Goal: Task Accomplishment & Management: Manage account settings

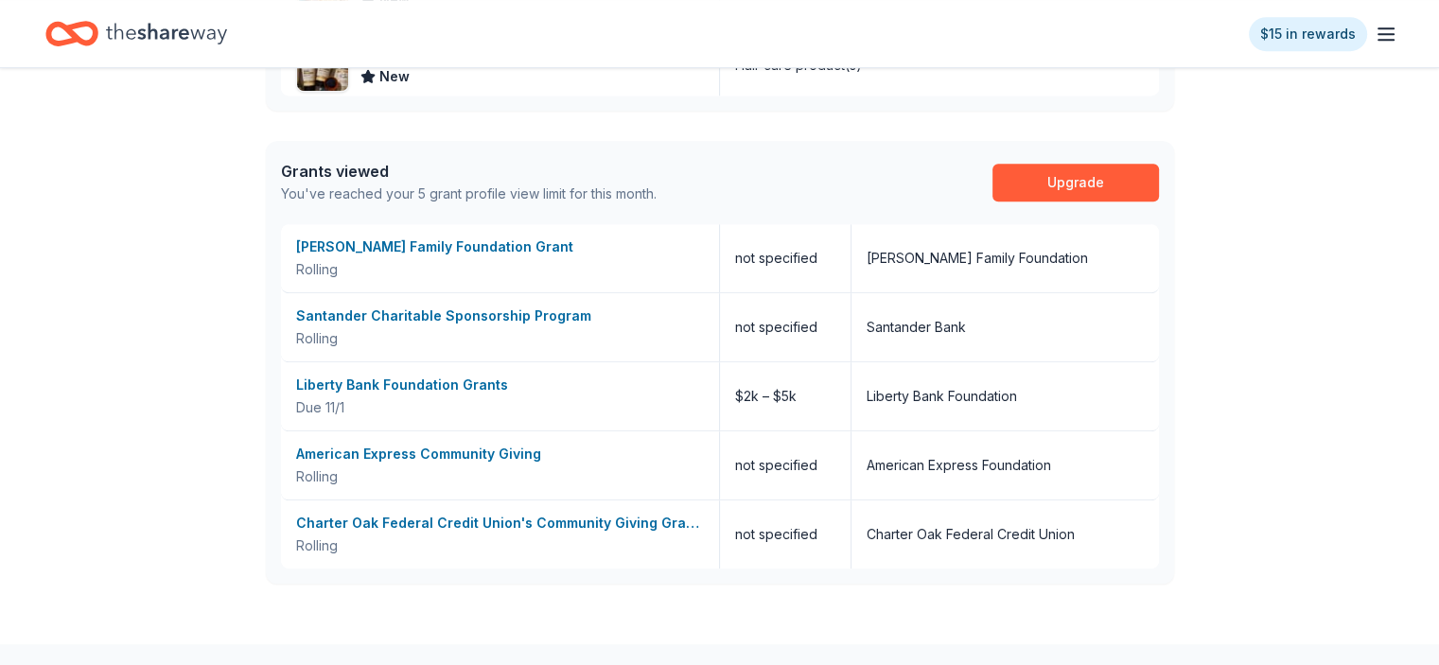
scroll to position [946, 0]
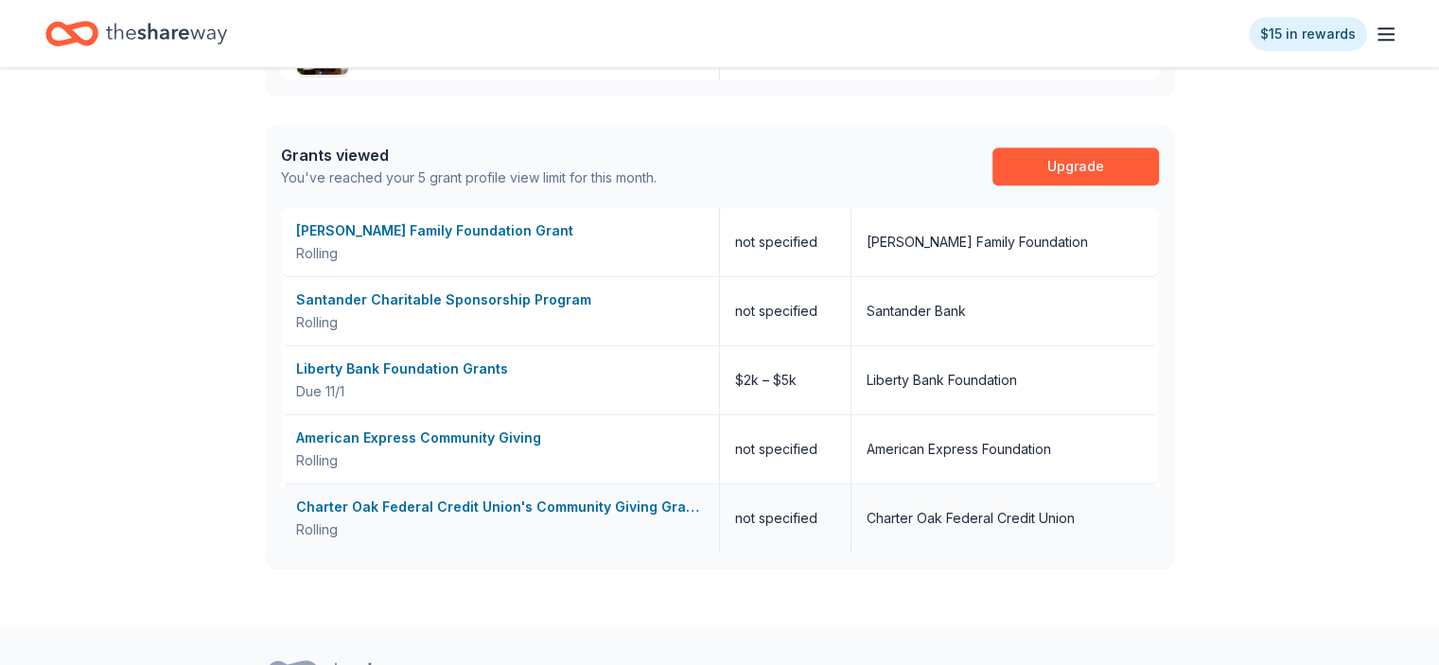
click at [542, 504] on div "Charter Oak Federal Credit Union's Community Giving Grants Program" at bounding box center [500, 507] width 408 height 23
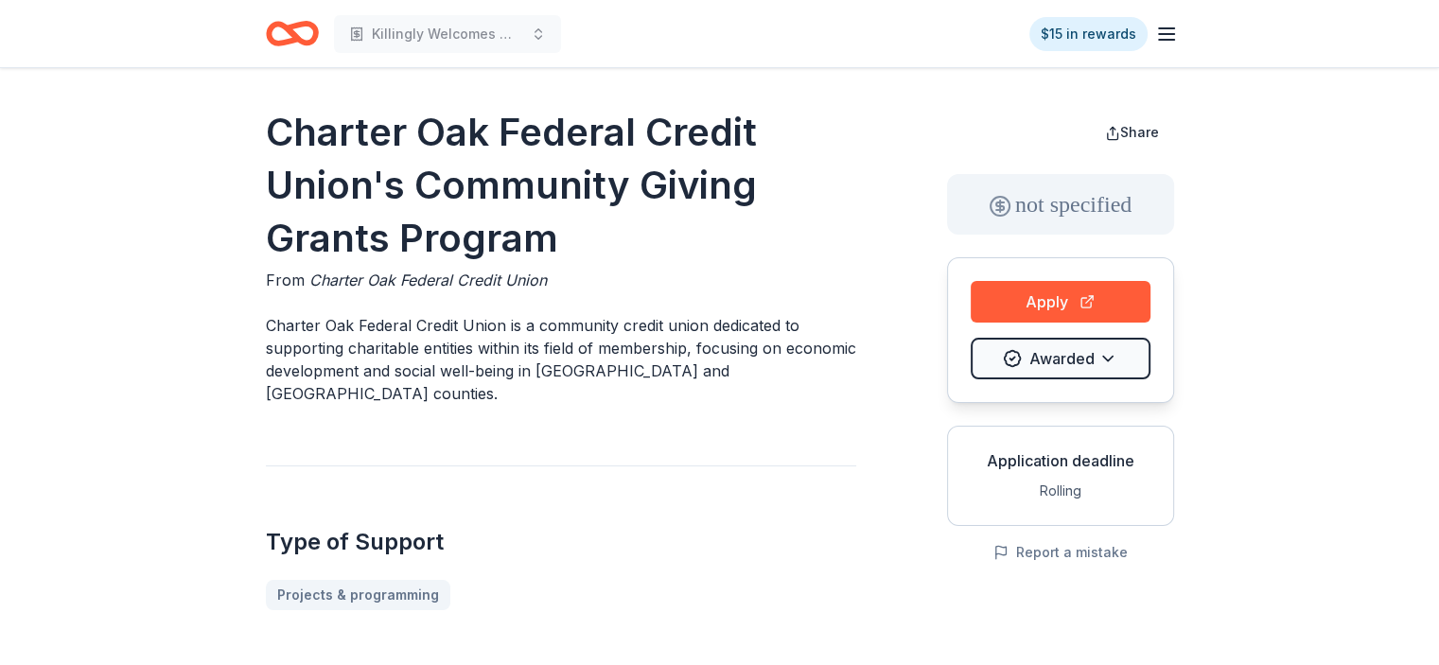
click at [288, 29] on icon "Home" at bounding box center [300, 33] width 29 height 19
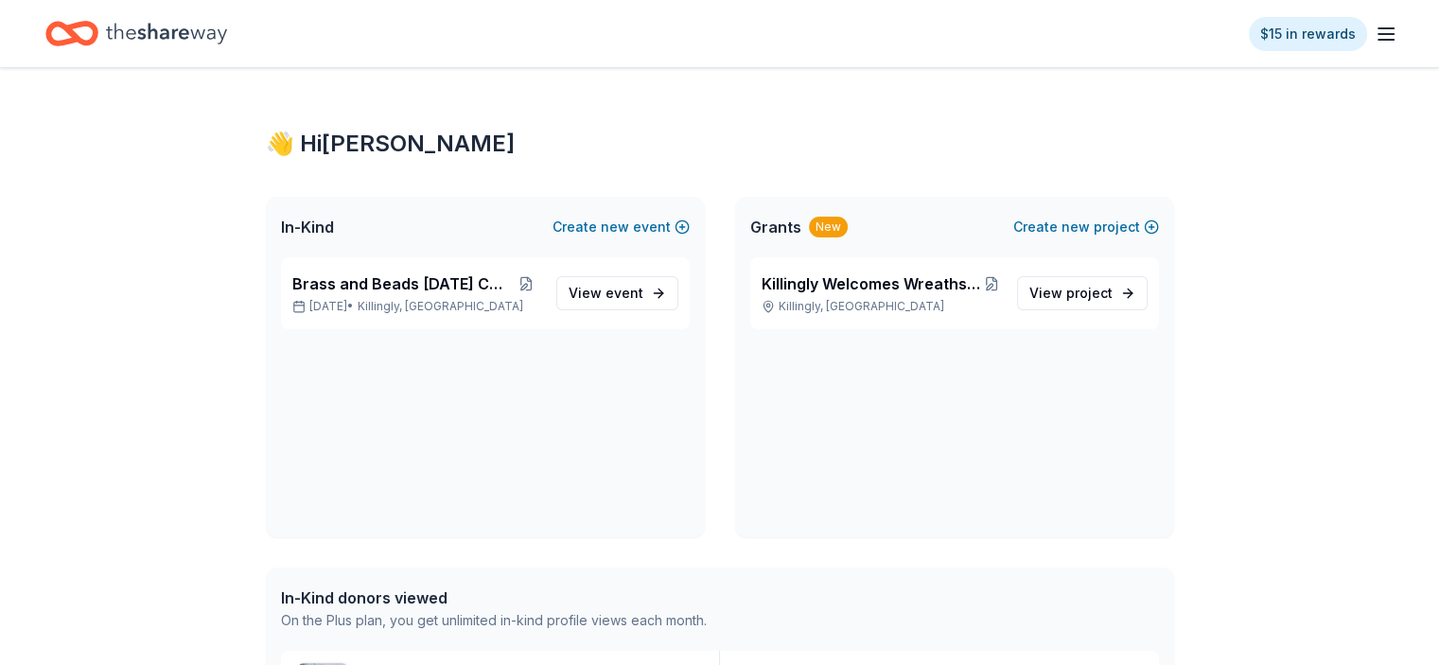
click at [1378, 28] on line "button" at bounding box center [1385, 28] width 15 height 0
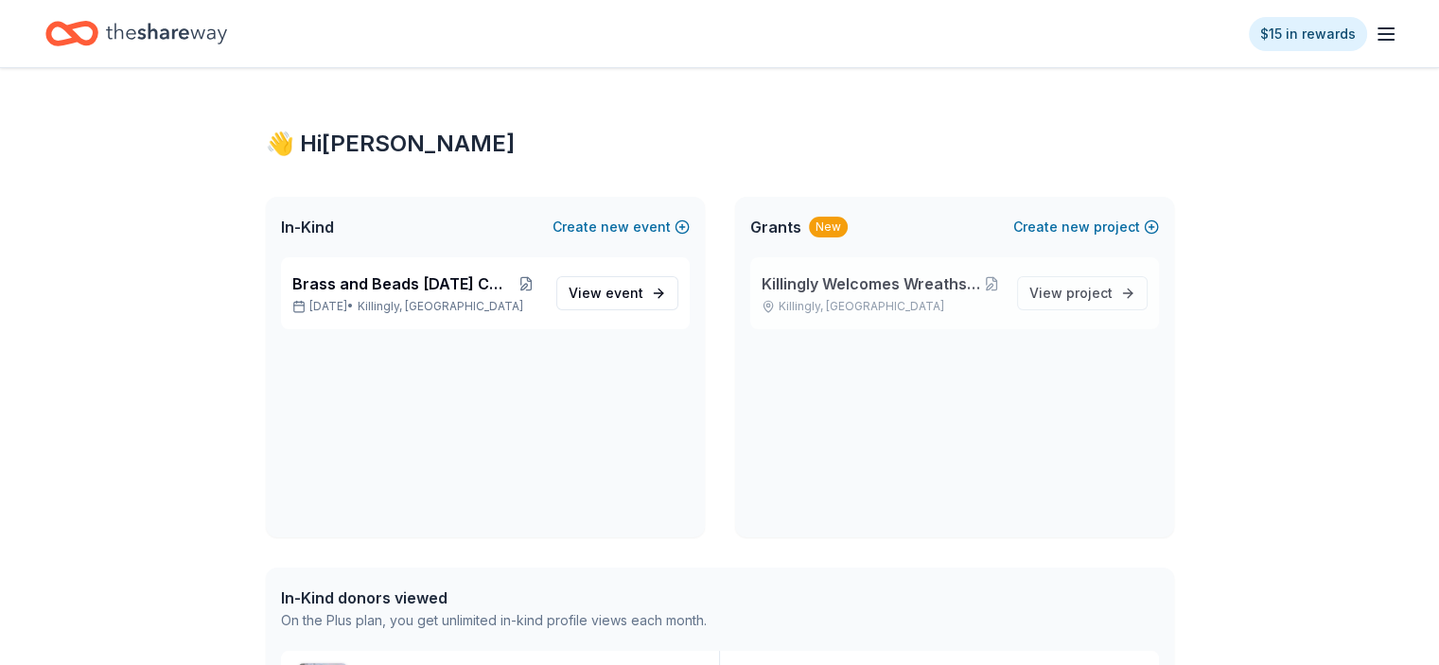
click at [919, 290] on span "Killingly Welcomes Wreaths Across [GEOGRAPHIC_DATA]" at bounding box center [871, 283] width 220 height 23
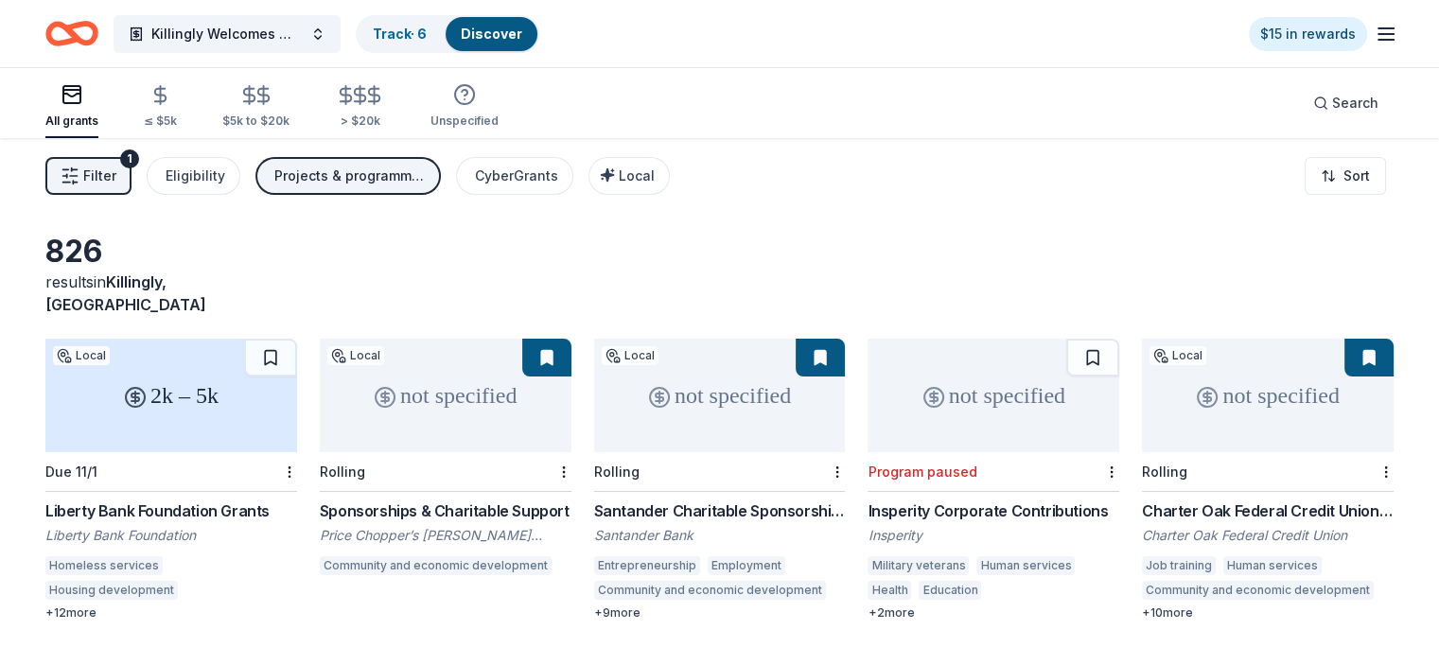
click at [116, 179] on span "Filter" at bounding box center [99, 176] width 33 height 23
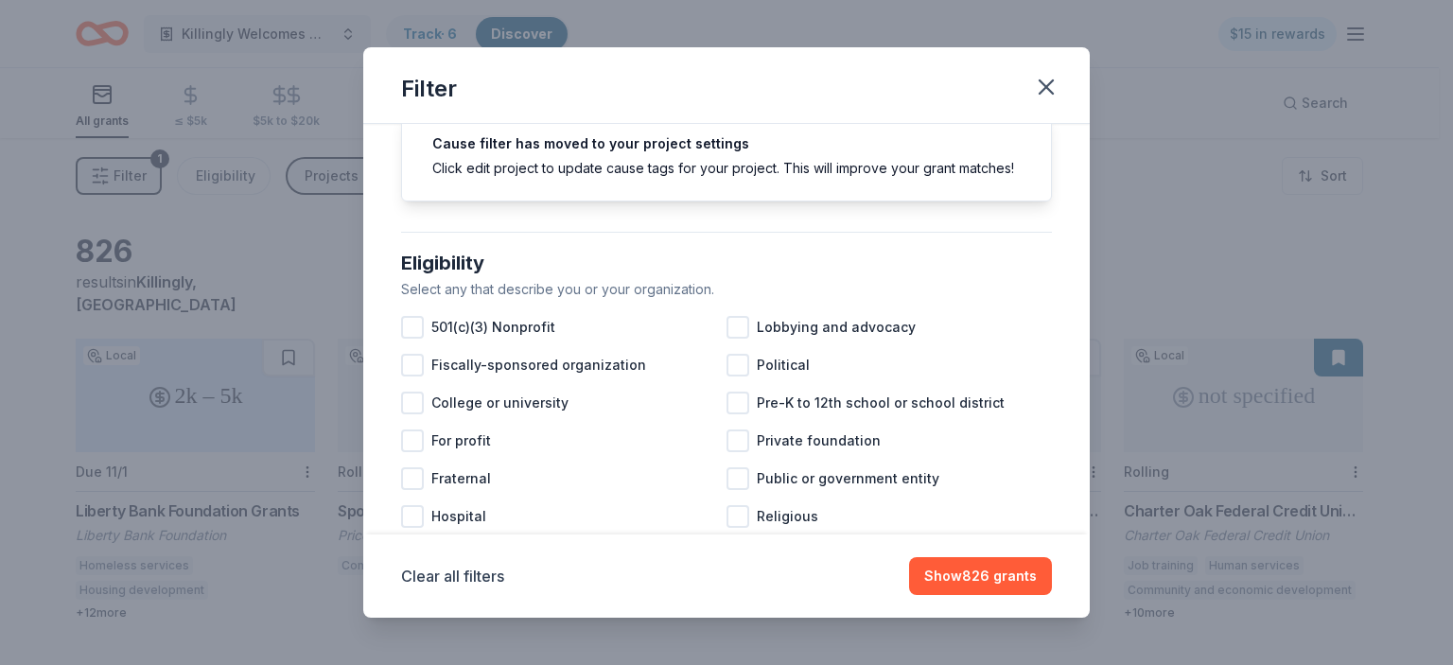
scroll to position [95, 0]
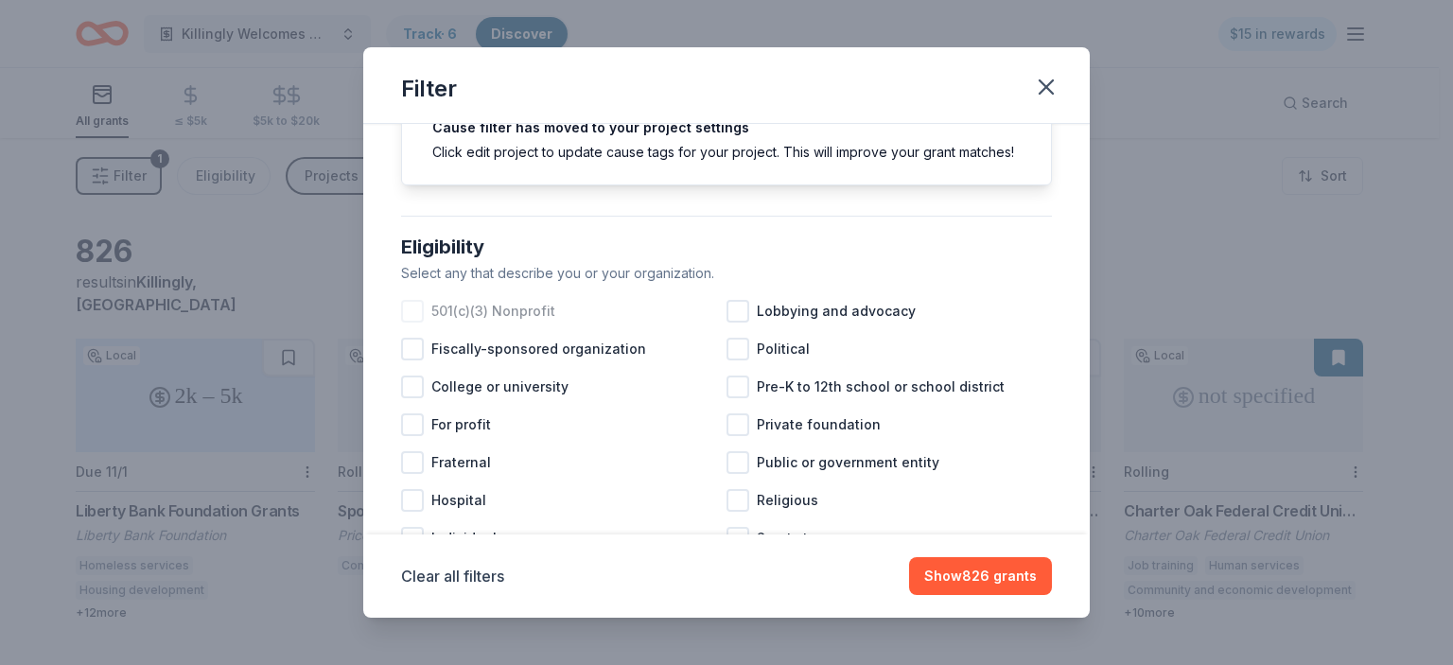
click at [413, 323] on div at bounding box center [412, 311] width 23 height 23
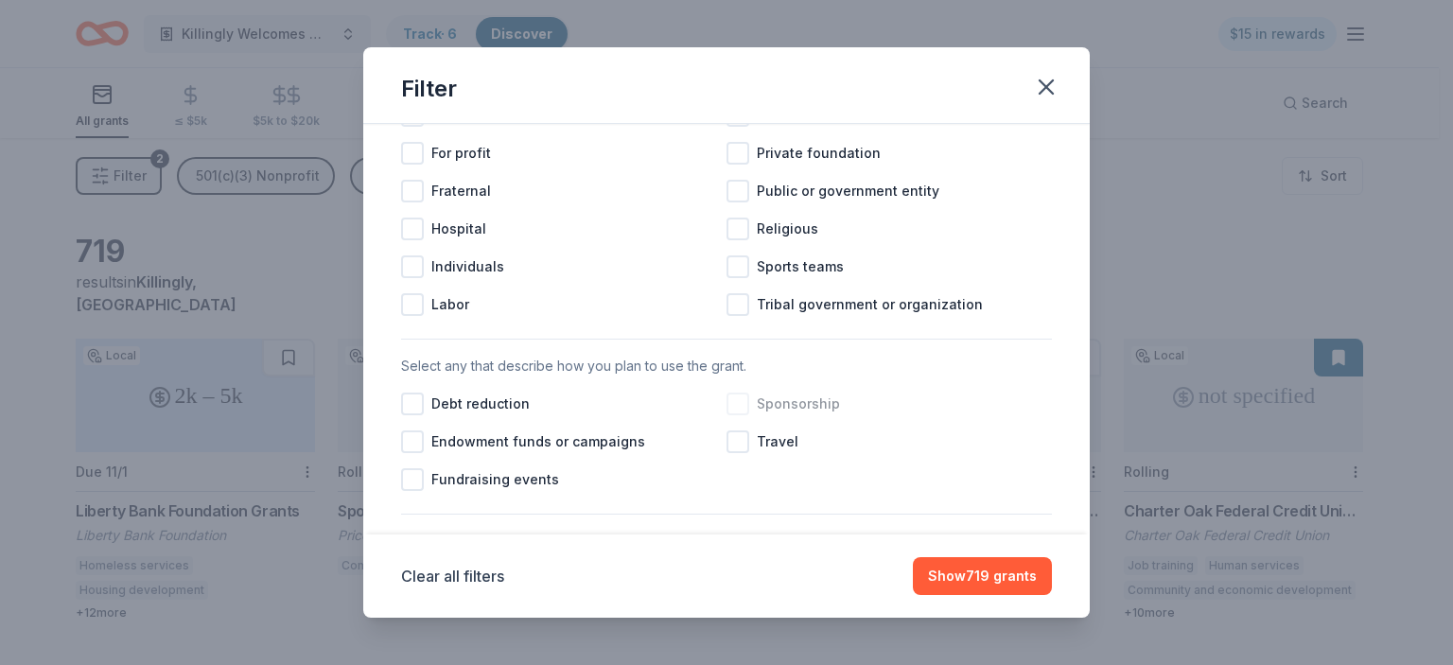
scroll to position [473, 0]
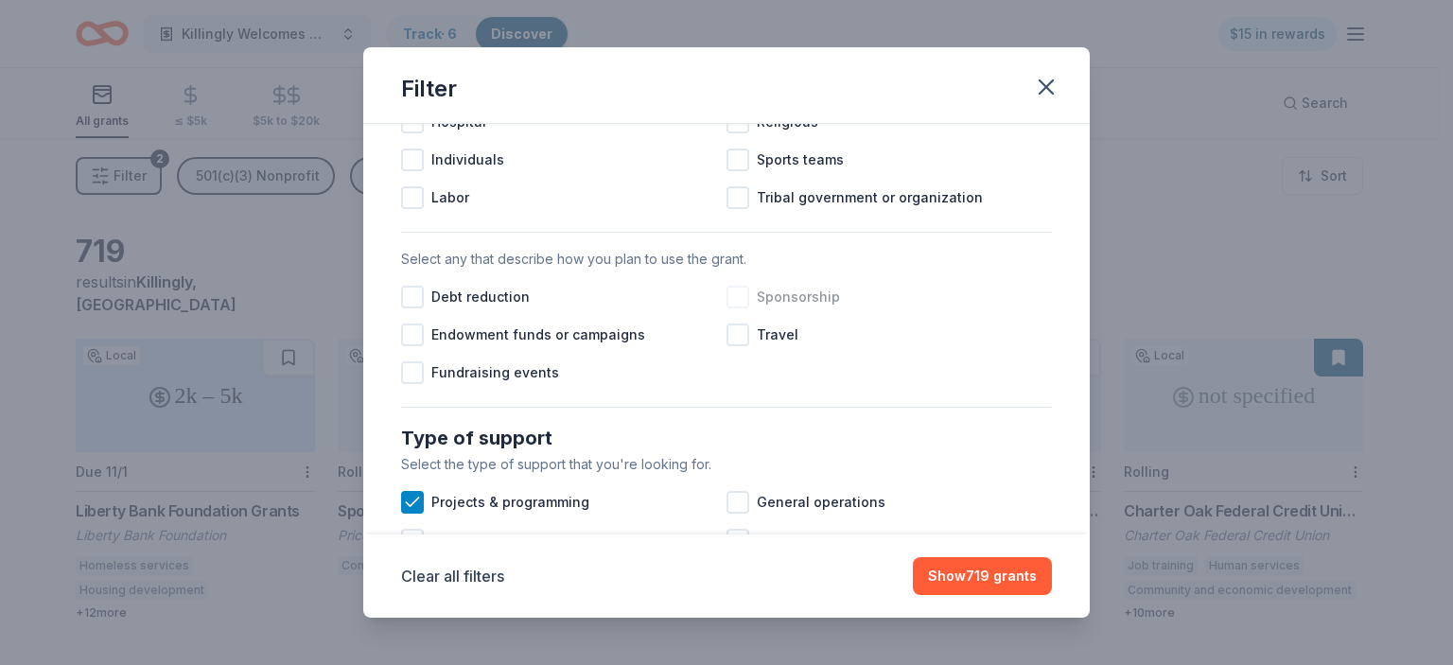
click at [733, 308] on div at bounding box center [737, 297] width 23 height 23
click at [414, 384] on div at bounding box center [412, 372] width 23 height 23
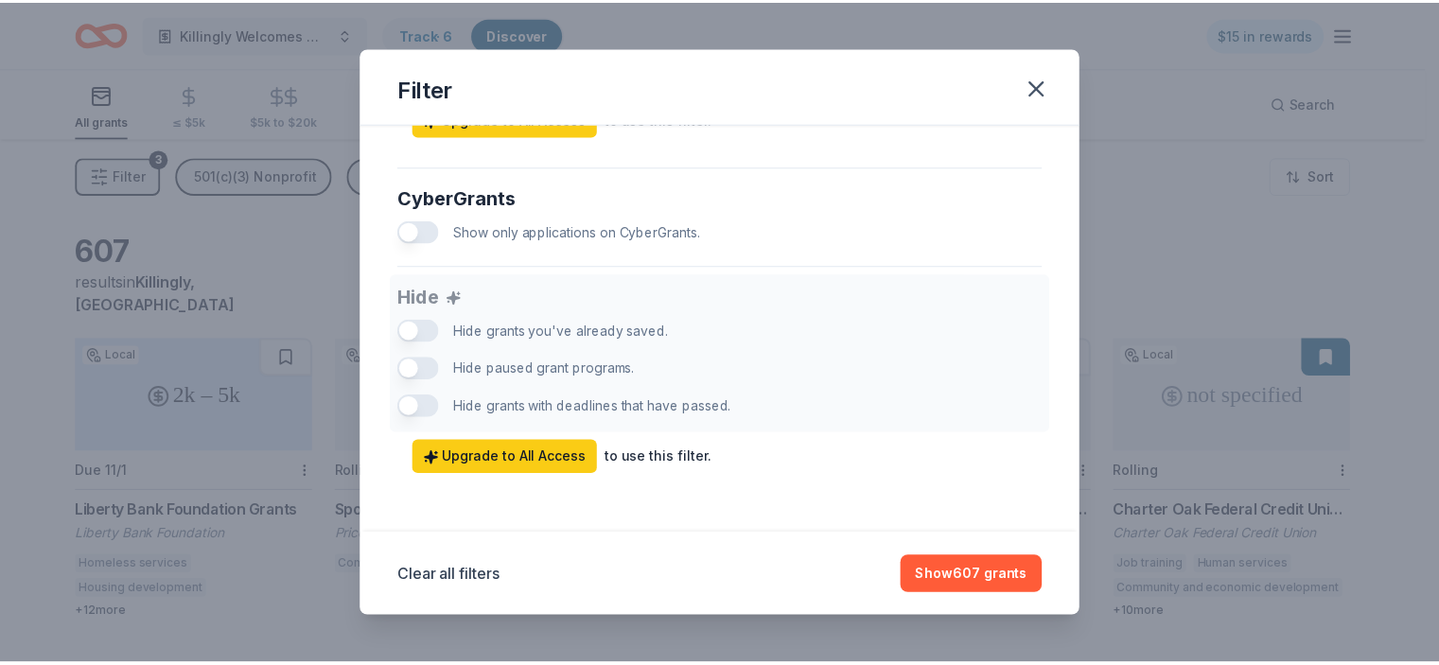
scroll to position [1214, 0]
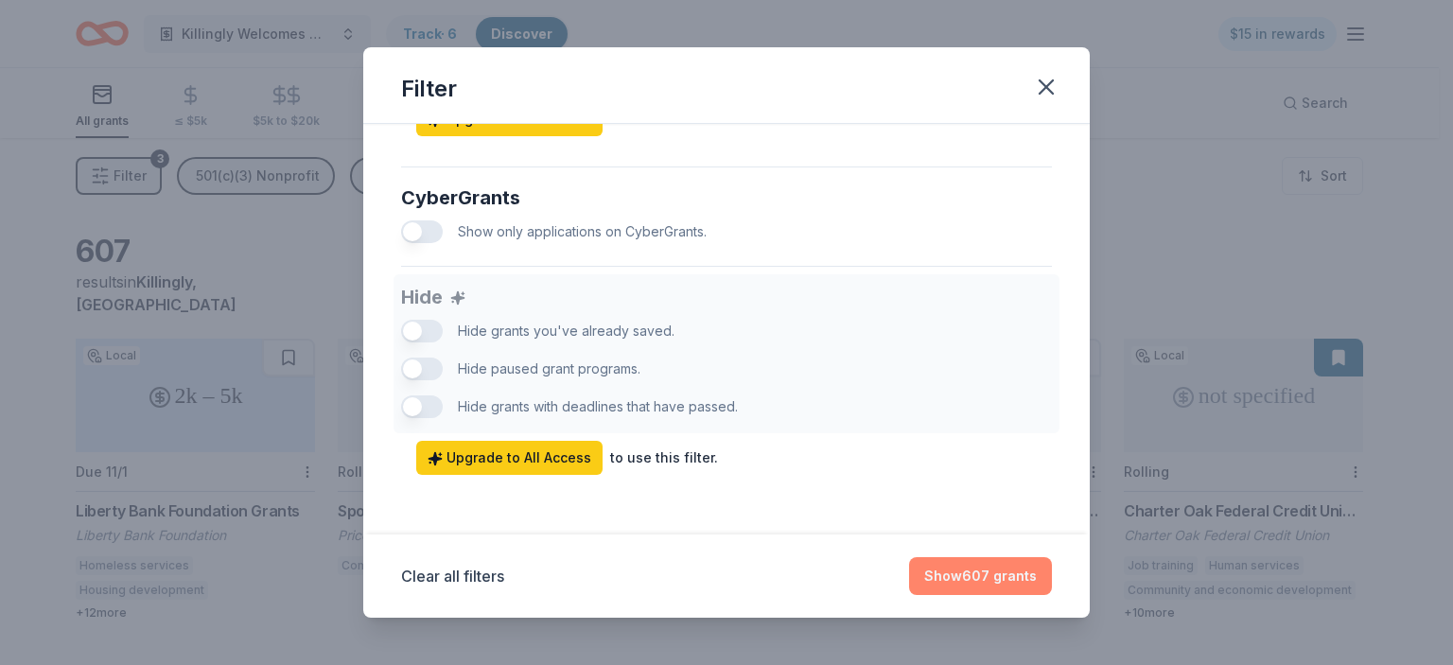
click at [986, 571] on button "Show 607 grants" at bounding box center [980, 576] width 143 height 38
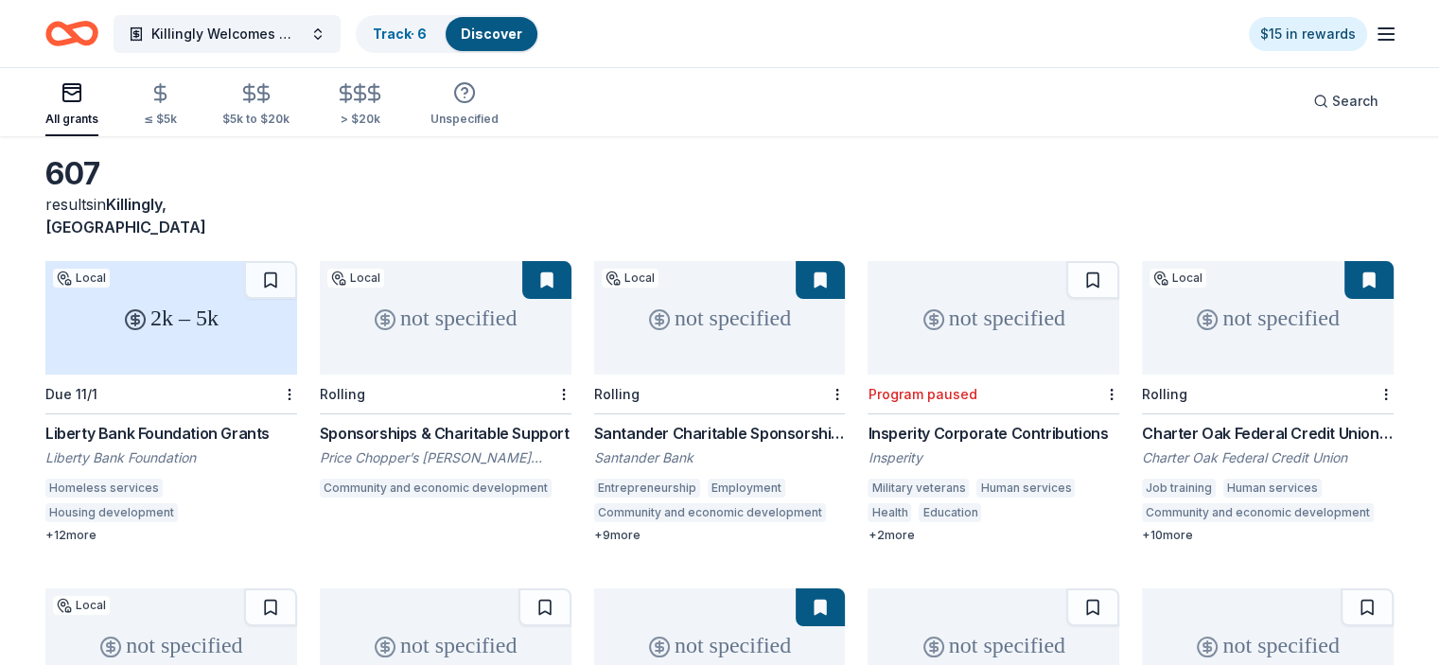
scroll to position [0, 0]
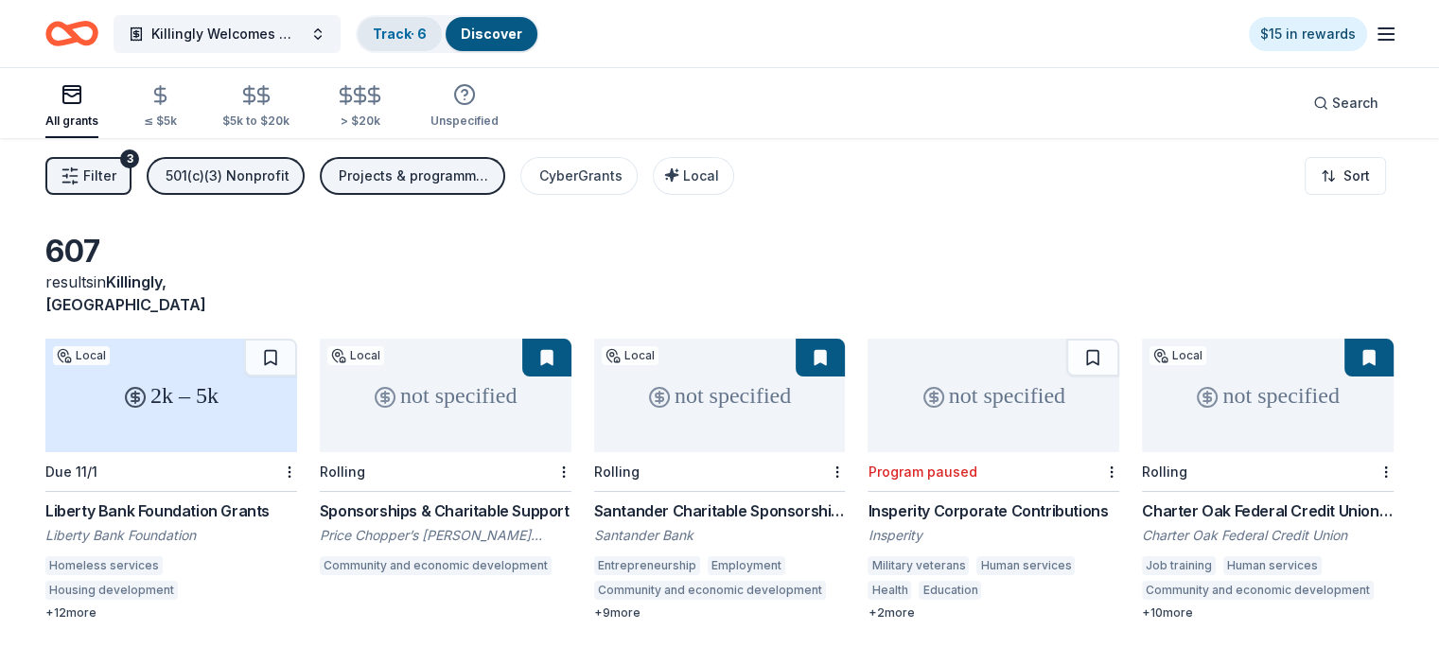
click at [427, 29] on link "Track · 6" at bounding box center [400, 34] width 54 height 16
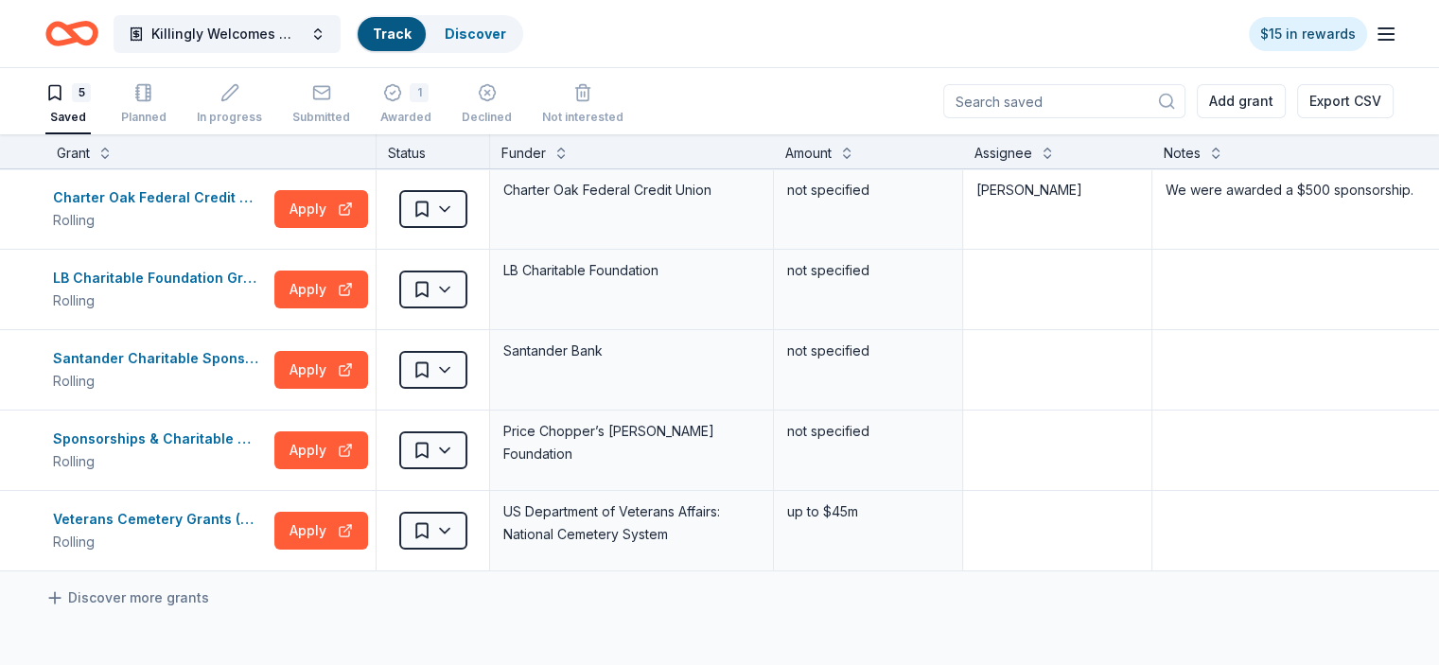
click at [463, 32] on div "Discover" at bounding box center [475, 34] width 92 height 34
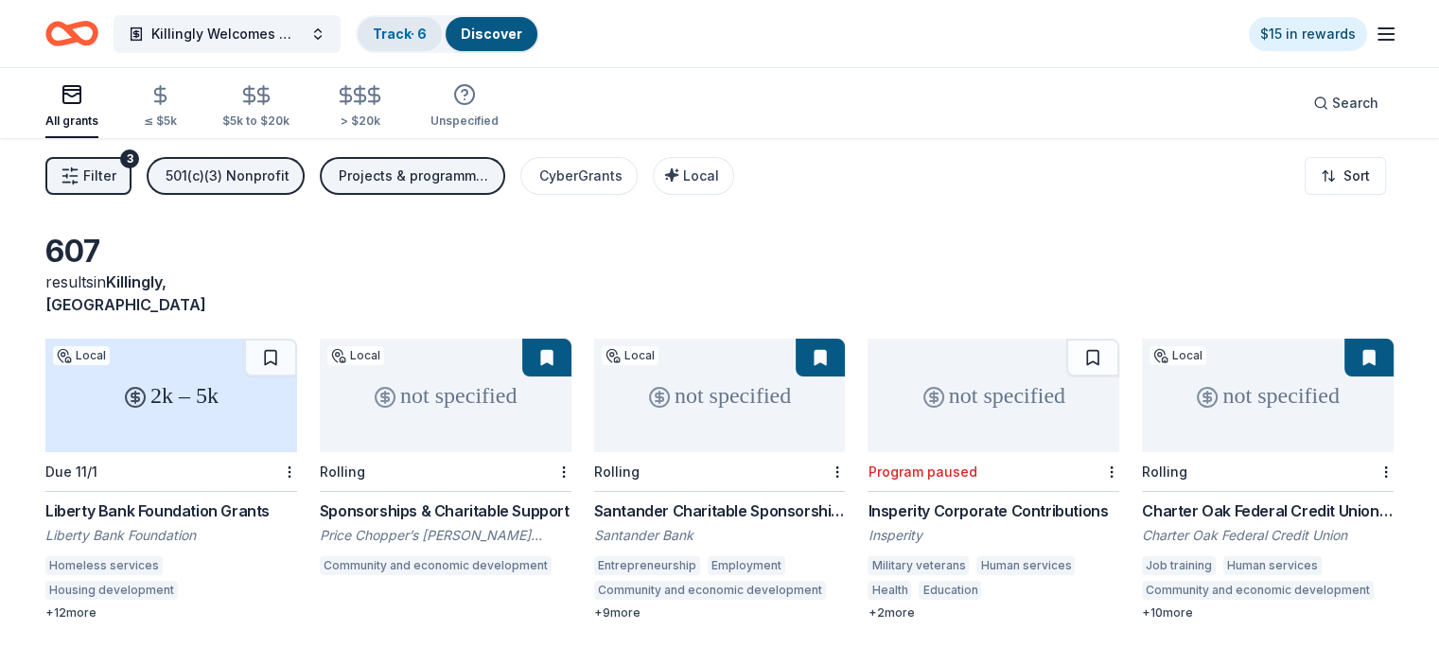
click at [442, 35] on div "Track · 6" at bounding box center [400, 34] width 84 height 34
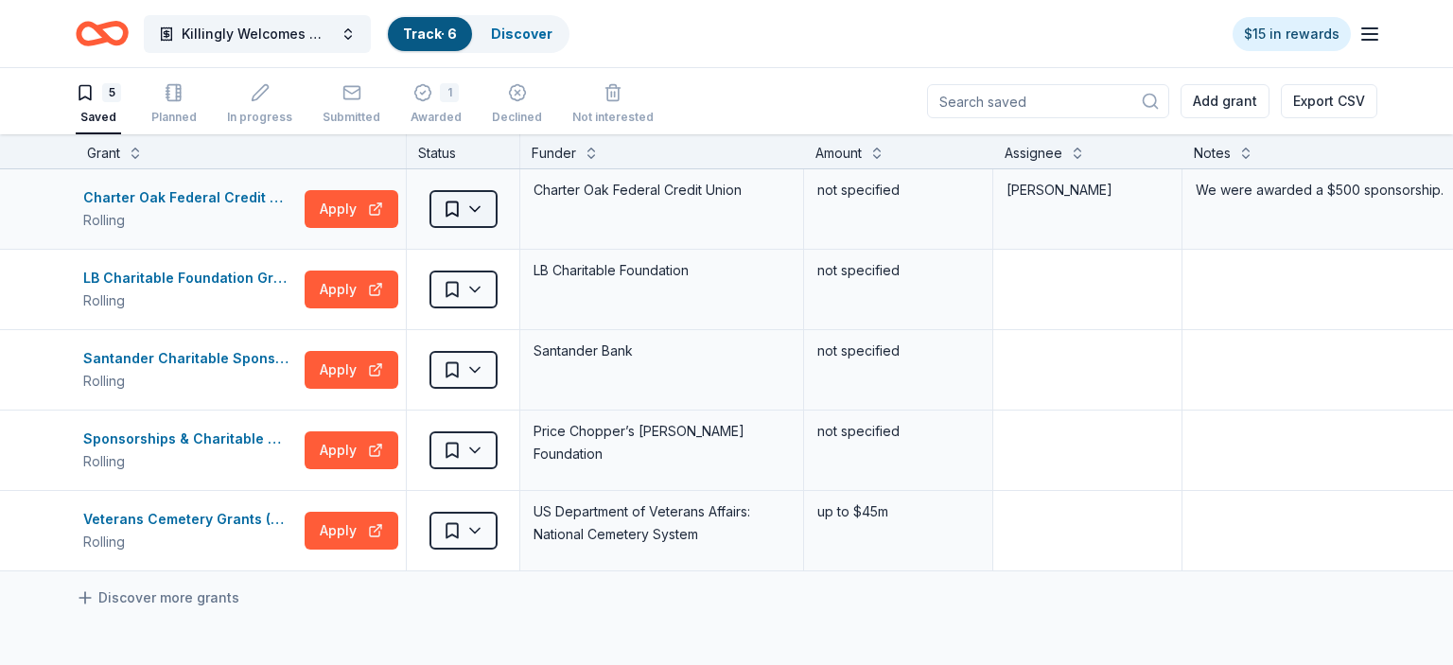
click at [472, 200] on html "Killingly Welcomes Wreaths Across America Track · 6 Discover $15 in rewards 5 S…" at bounding box center [726, 332] width 1453 height 665
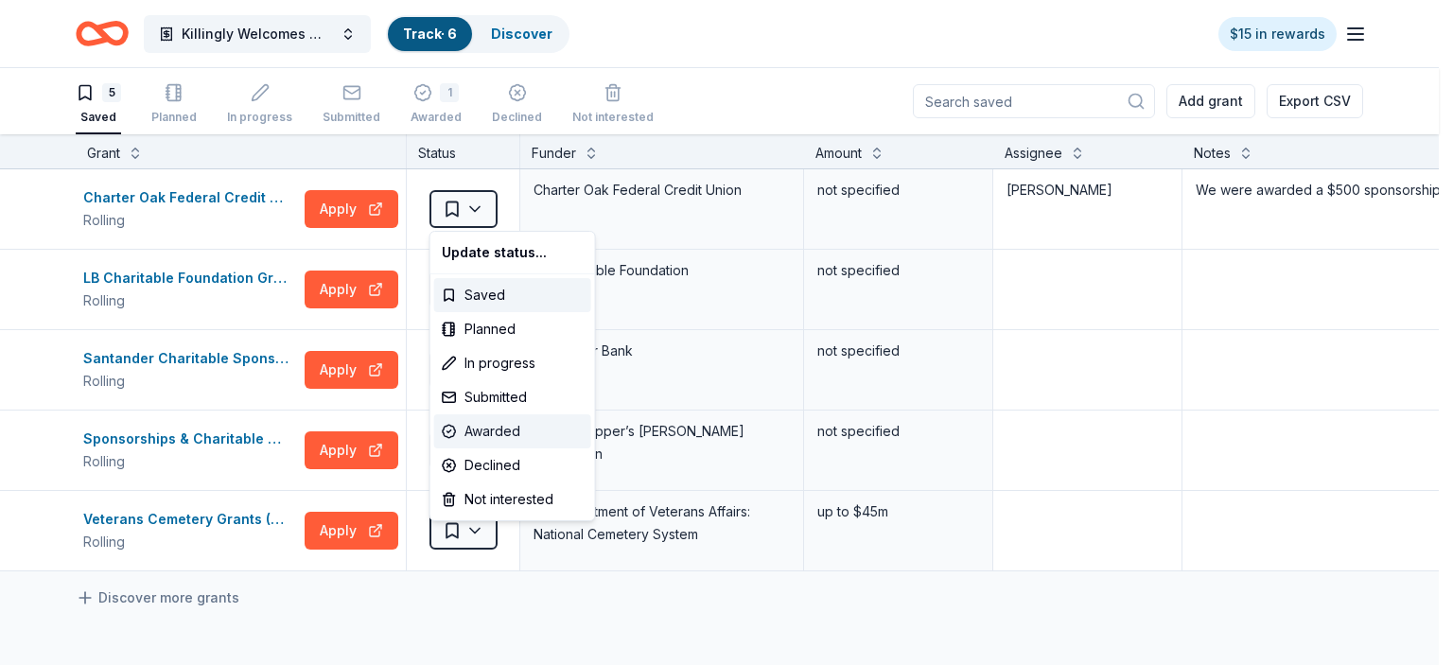
click at [490, 429] on div "Awarded" at bounding box center [512, 431] width 157 height 34
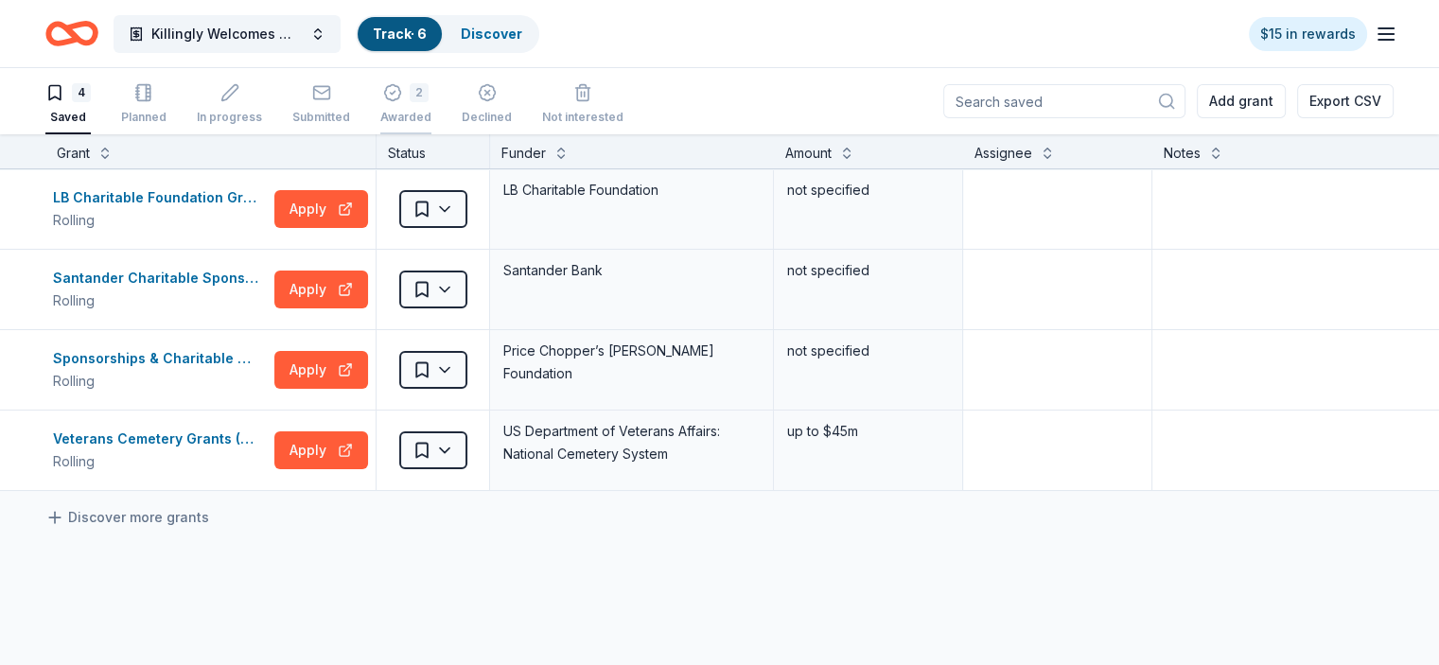
click at [429, 92] on div "2" at bounding box center [405, 92] width 51 height 19
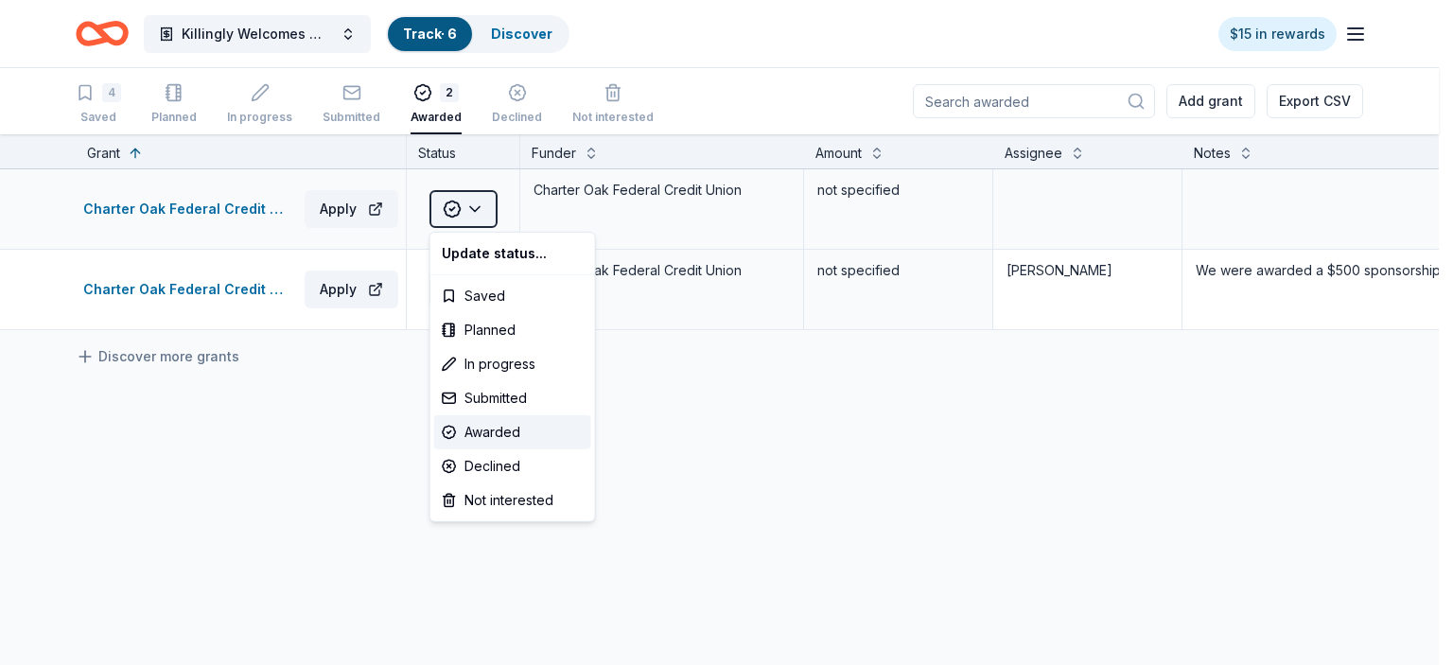
click at [476, 210] on html "Killingly Welcomes Wreaths Across America Track · 6 Discover $15 in rewards 4 S…" at bounding box center [726, 332] width 1453 height 665
click at [526, 424] on div "Awarded" at bounding box center [512, 432] width 157 height 34
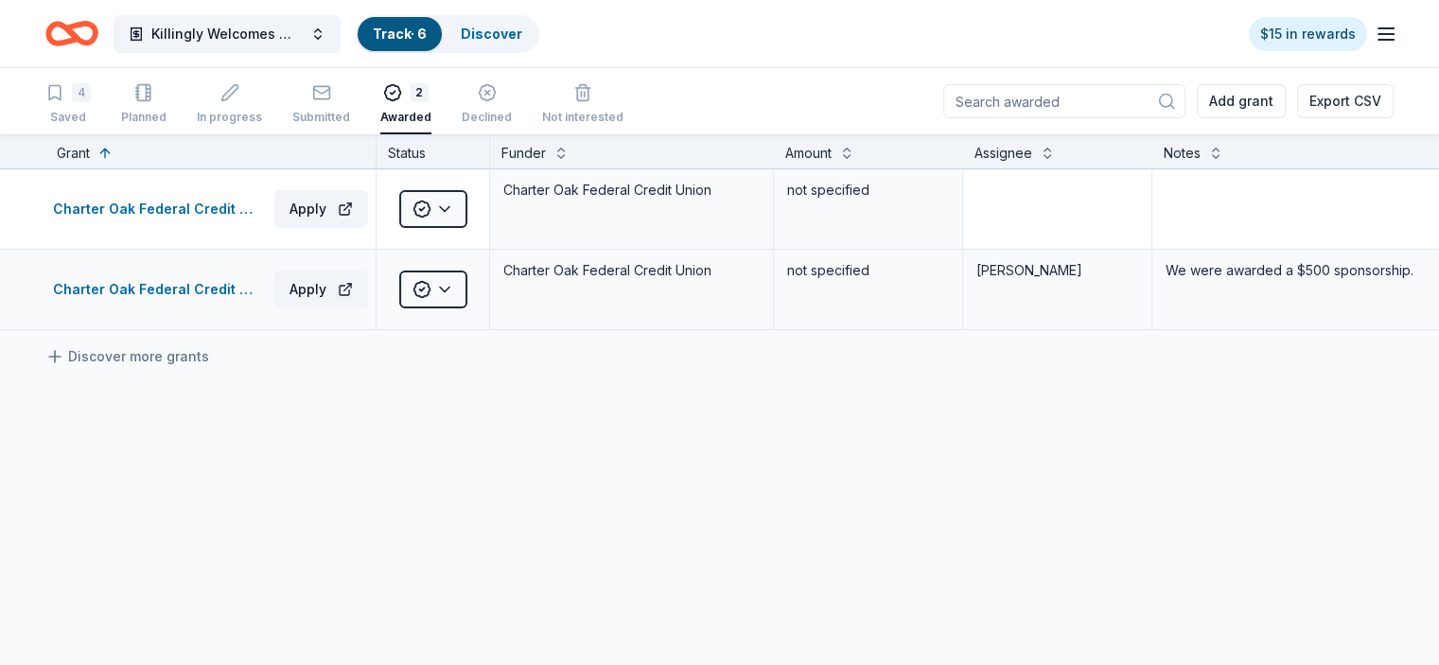
click at [889, 271] on div "not specified" at bounding box center [868, 270] width 166 height 26
click at [854, 149] on button at bounding box center [846, 151] width 15 height 19
click at [885, 266] on div "not specified" at bounding box center [868, 270] width 166 height 26
click at [429, 93] on div "2" at bounding box center [419, 92] width 19 height 19
click at [395, 93] on icon "button" at bounding box center [393, 92] width 5 height 3
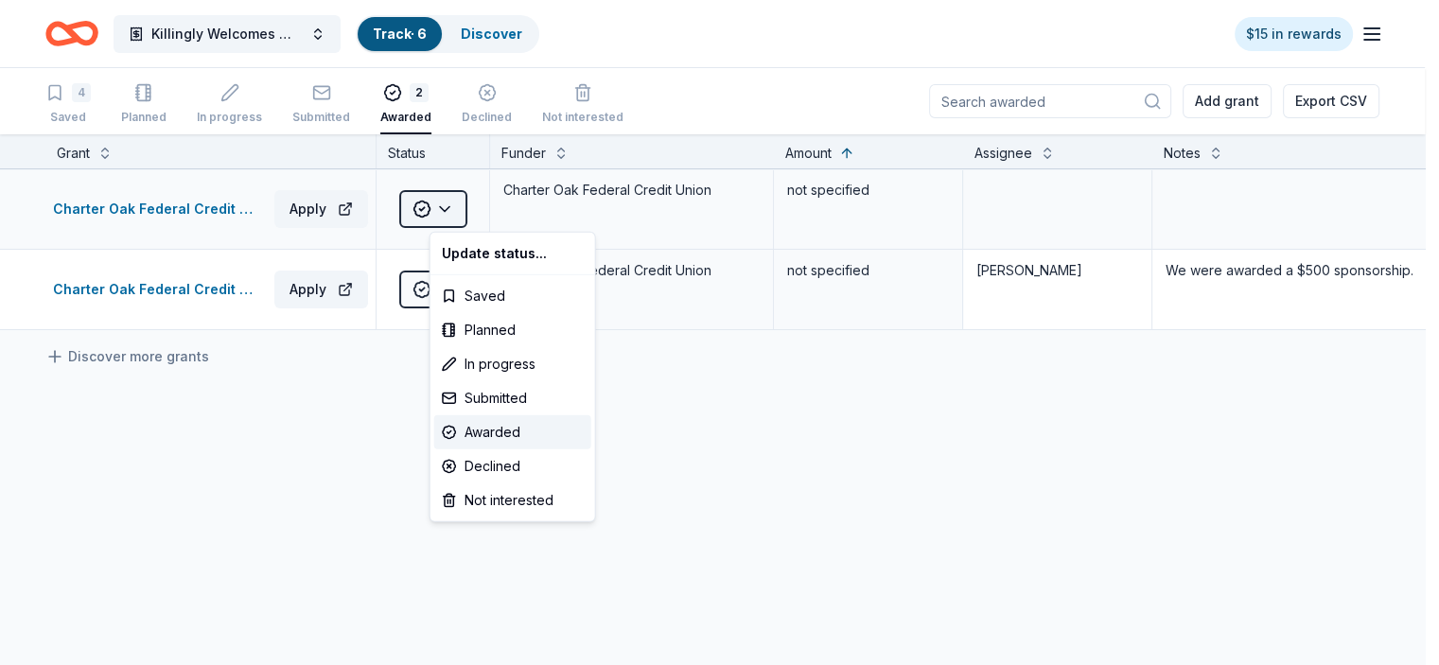
click at [471, 205] on html "Killingly Welcomes Wreaths Across America Track · 6 Discover $15 in rewards 4 S…" at bounding box center [719, 332] width 1439 height 665
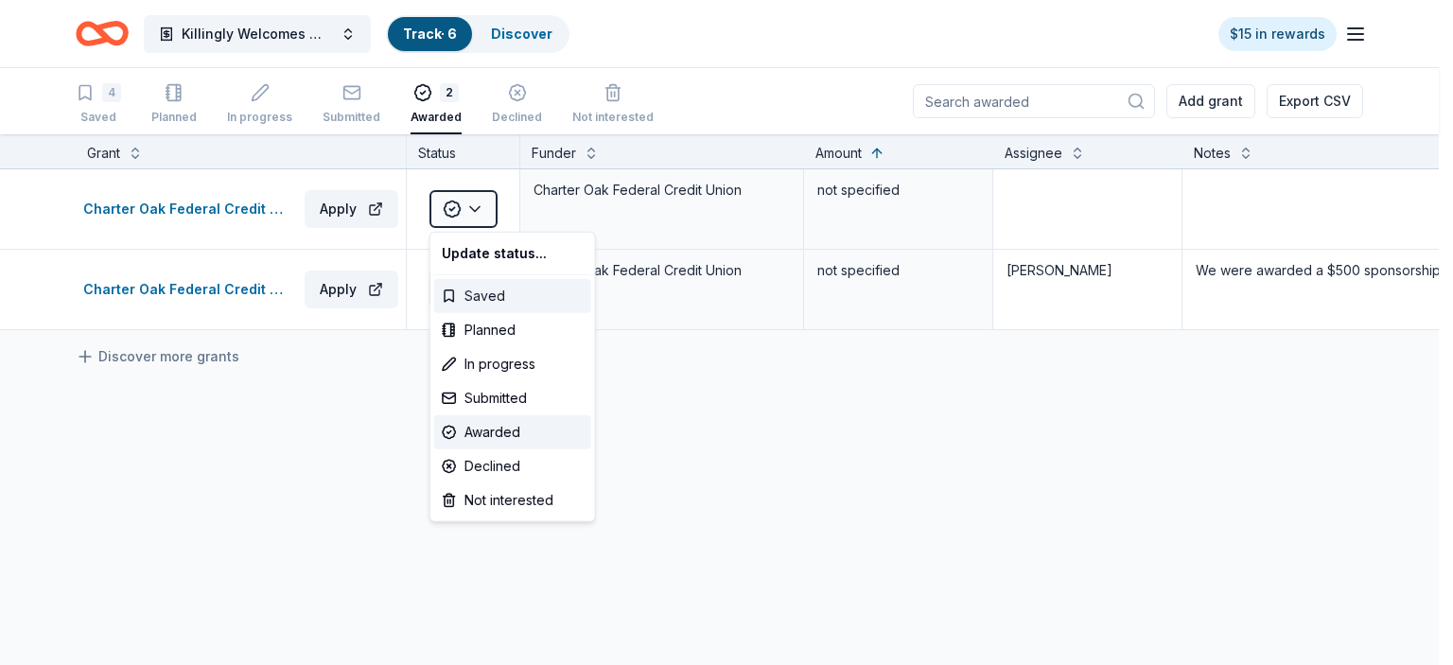
drag, startPoint x: 446, startPoint y: 283, endPoint x: 459, endPoint y: 290, distance: 15.3
click at [446, 283] on div "Saved" at bounding box center [512, 296] width 157 height 34
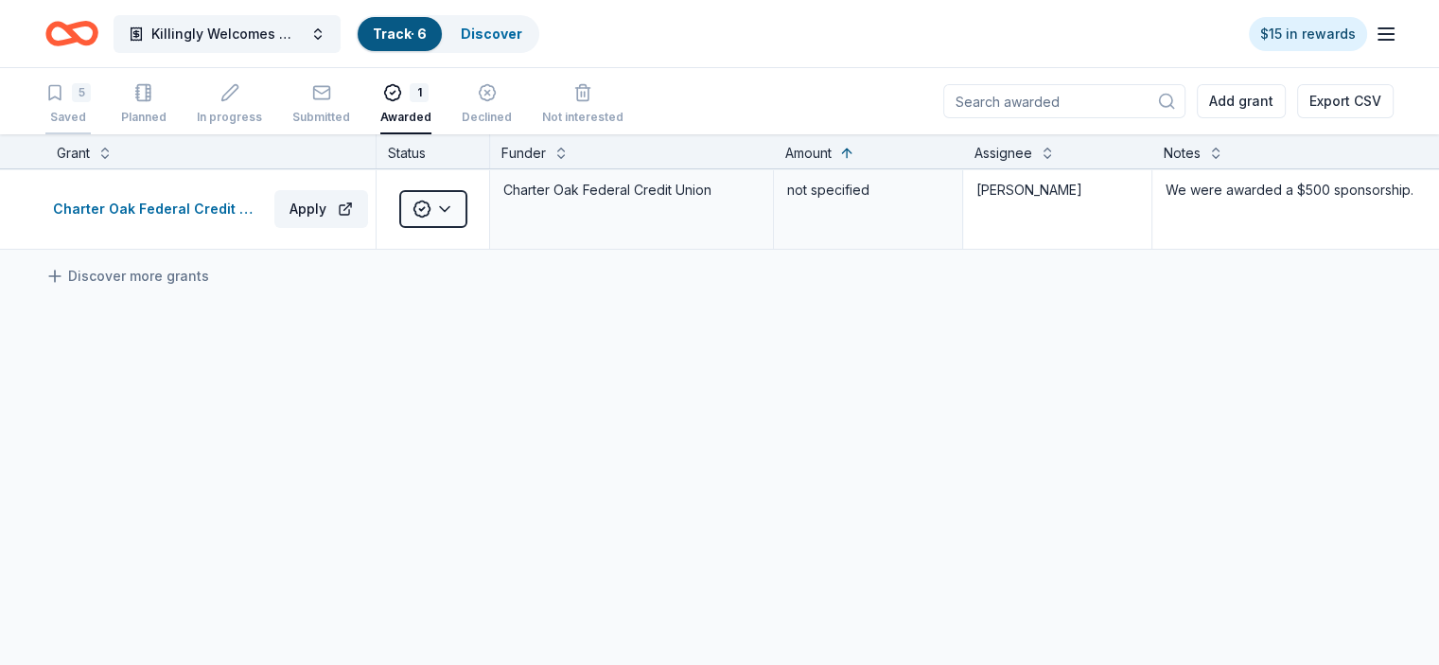
click at [91, 92] on div "5" at bounding box center [67, 82] width 45 height 19
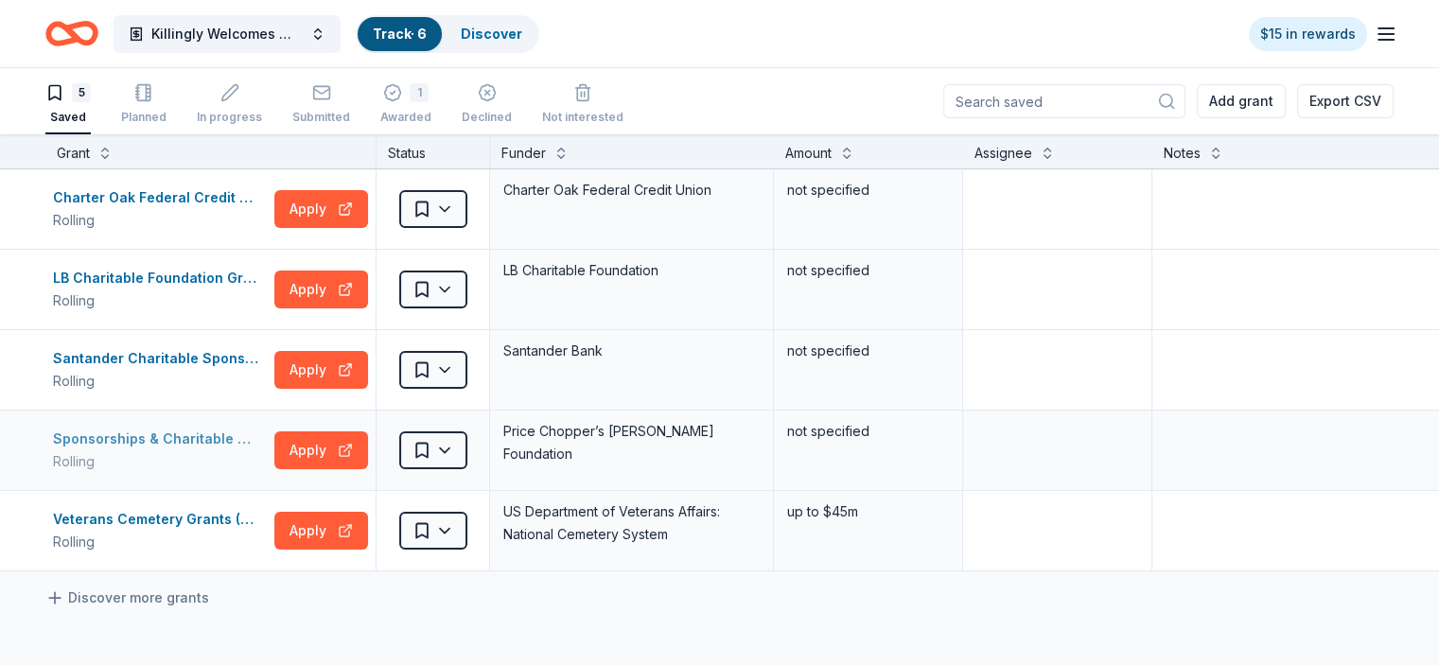
click at [237, 444] on div "Sponsorships & Charitable Support" at bounding box center [160, 439] width 214 height 23
click at [182, 277] on div "LB Charitable Foundation Grant" at bounding box center [160, 278] width 214 height 23
click at [182, 358] on div "Santander Charitable Sponsorship Program" at bounding box center [160, 358] width 214 height 23
click at [96, 32] on icon "Home" at bounding box center [80, 33] width 29 height 19
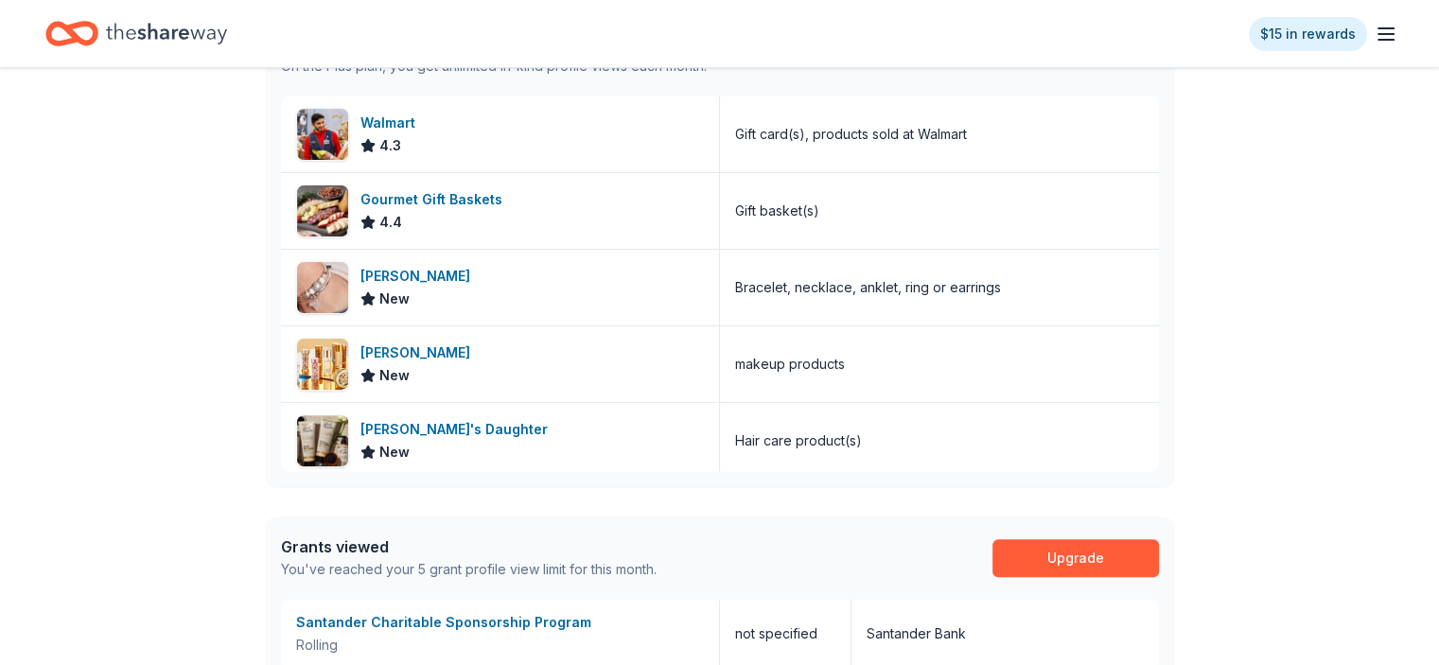
scroll to position [568, 0]
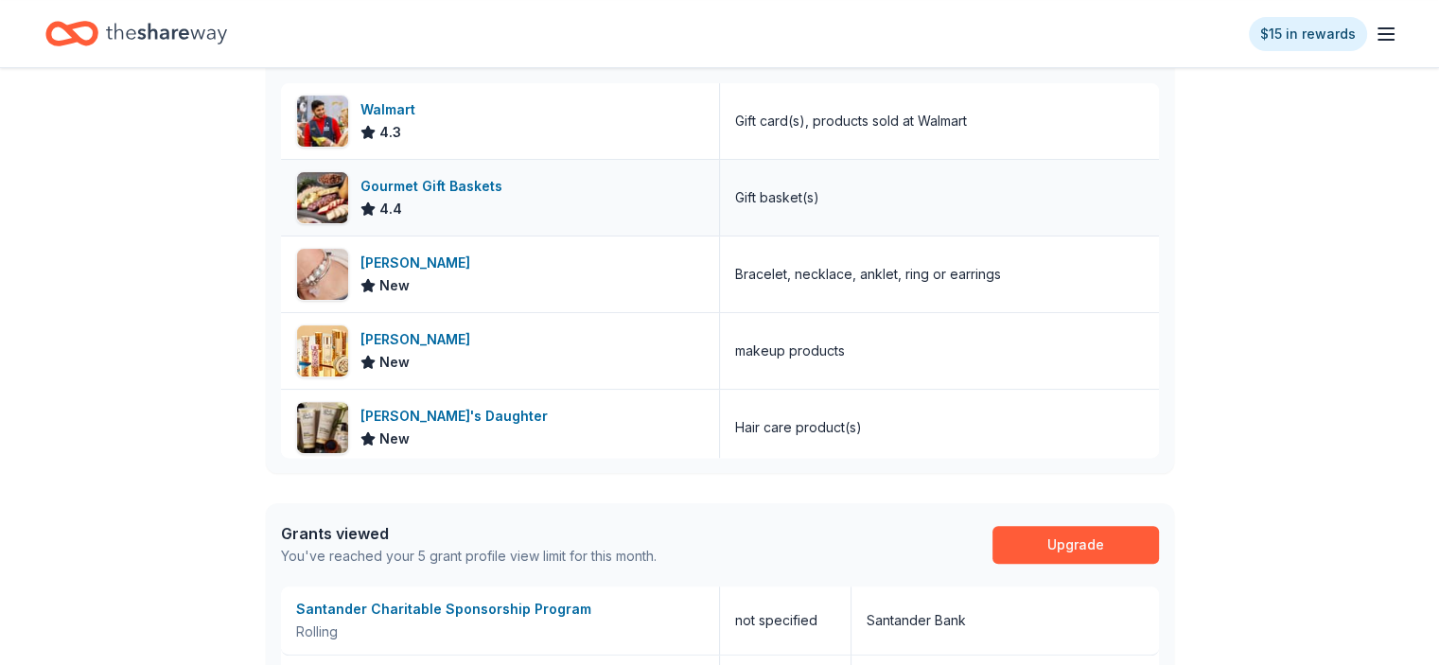
click at [503, 190] on div "Gourmet Gift Baskets 4.4" at bounding box center [500, 198] width 439 height 76
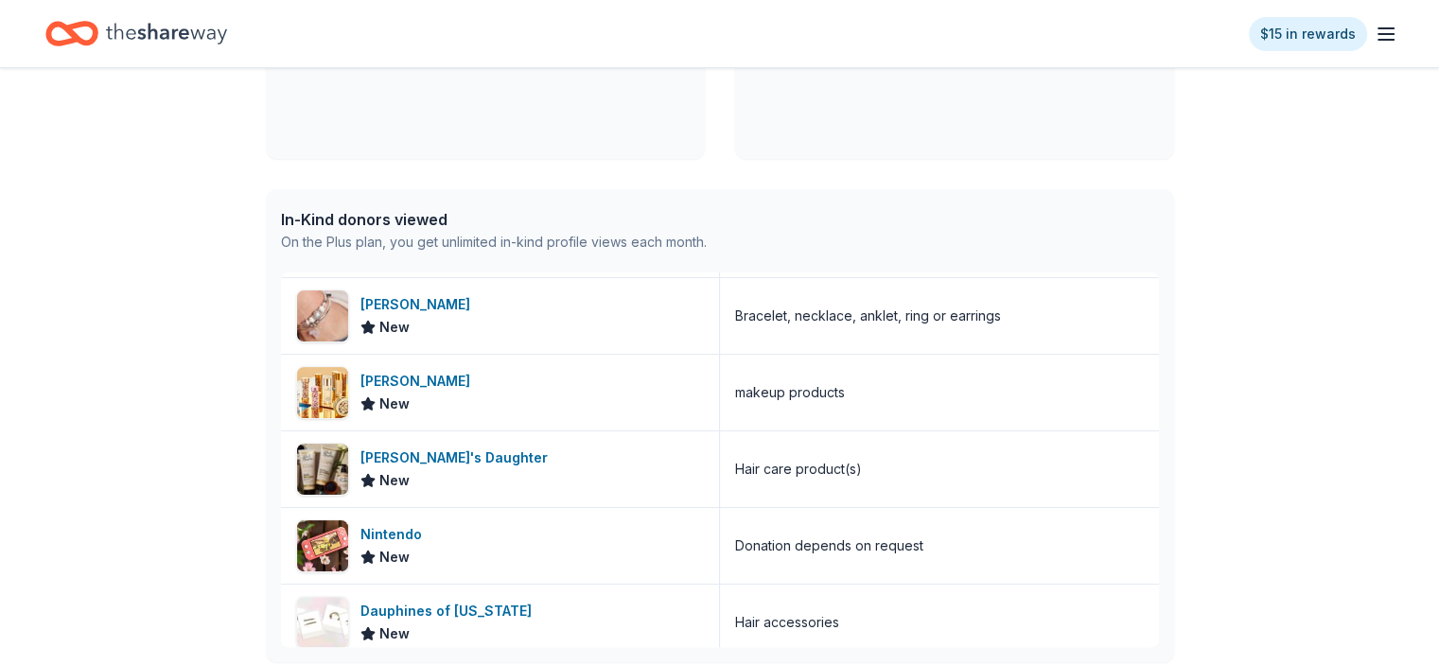
scroll to position [0, 0]
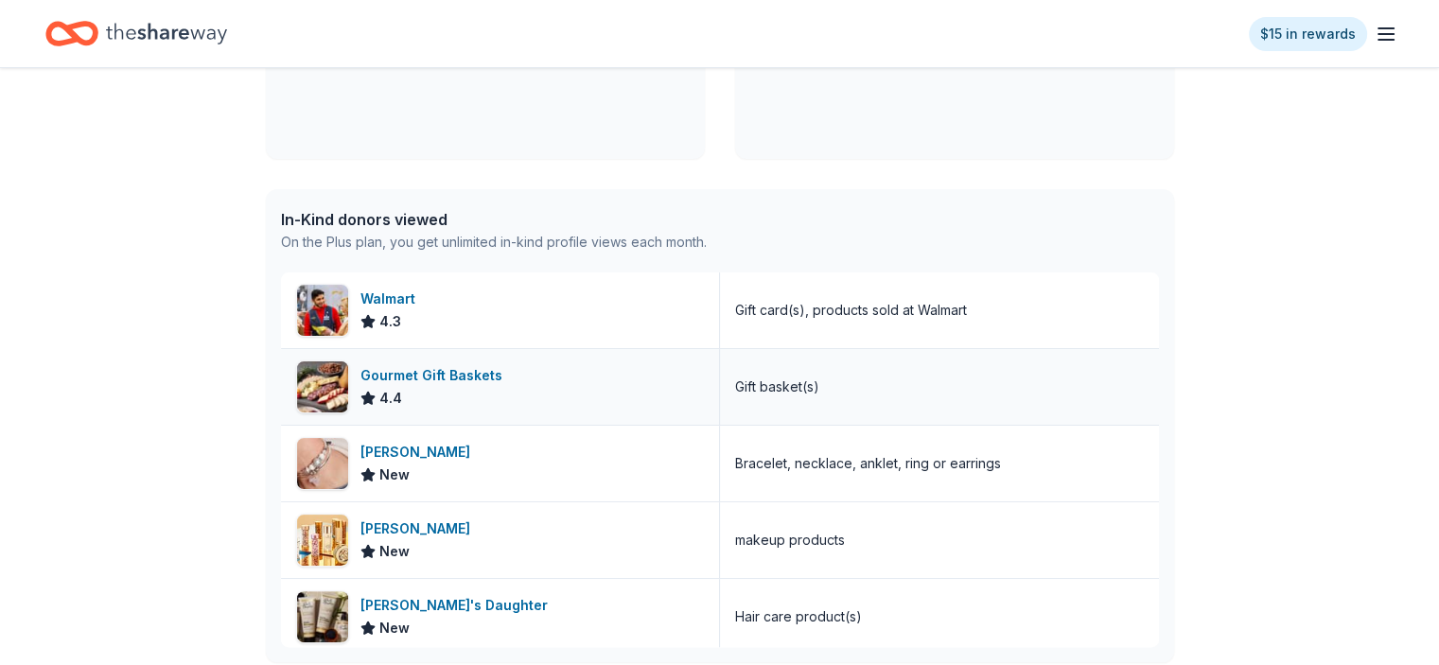
click at [486, 377] on div "Gourmet Gift Baskets" at bounding box center [434, 375] width 149 height 23
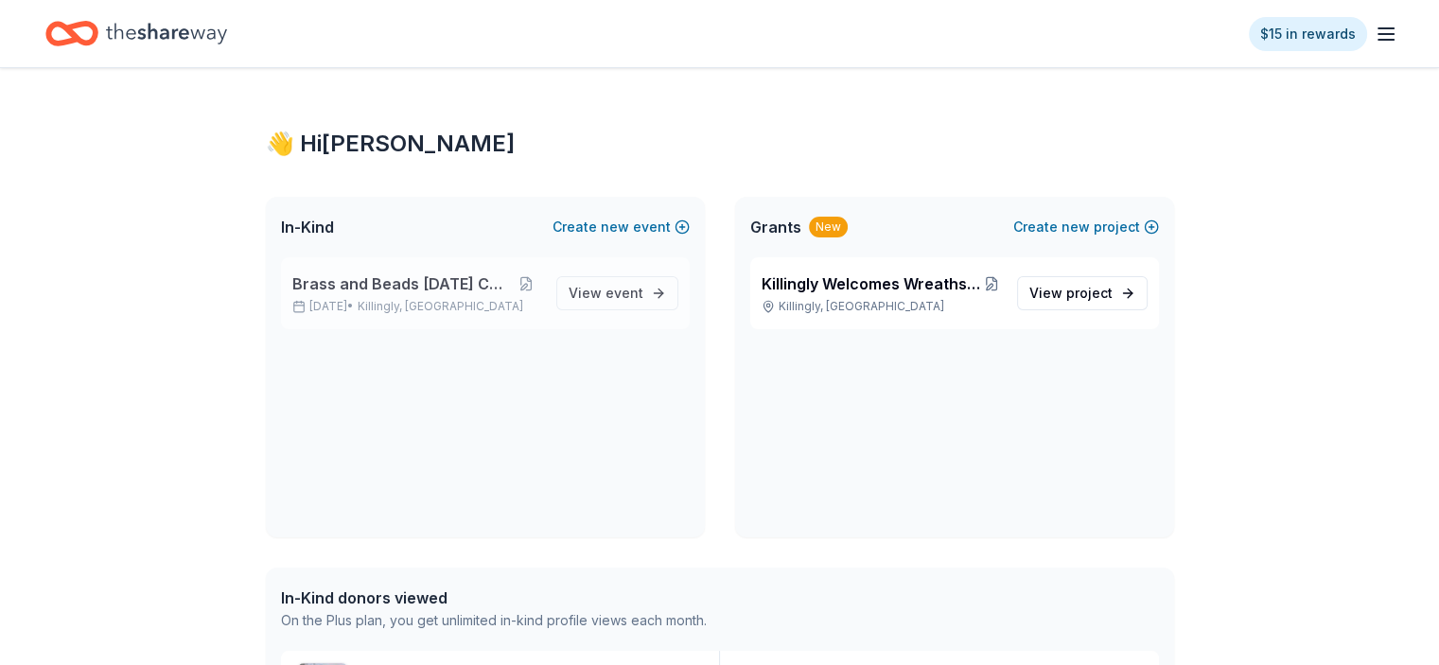
click at [427, 286] on span "Brass and Beads [DATE] Celebration" at bounding box center [401, 283] width 219 height 23
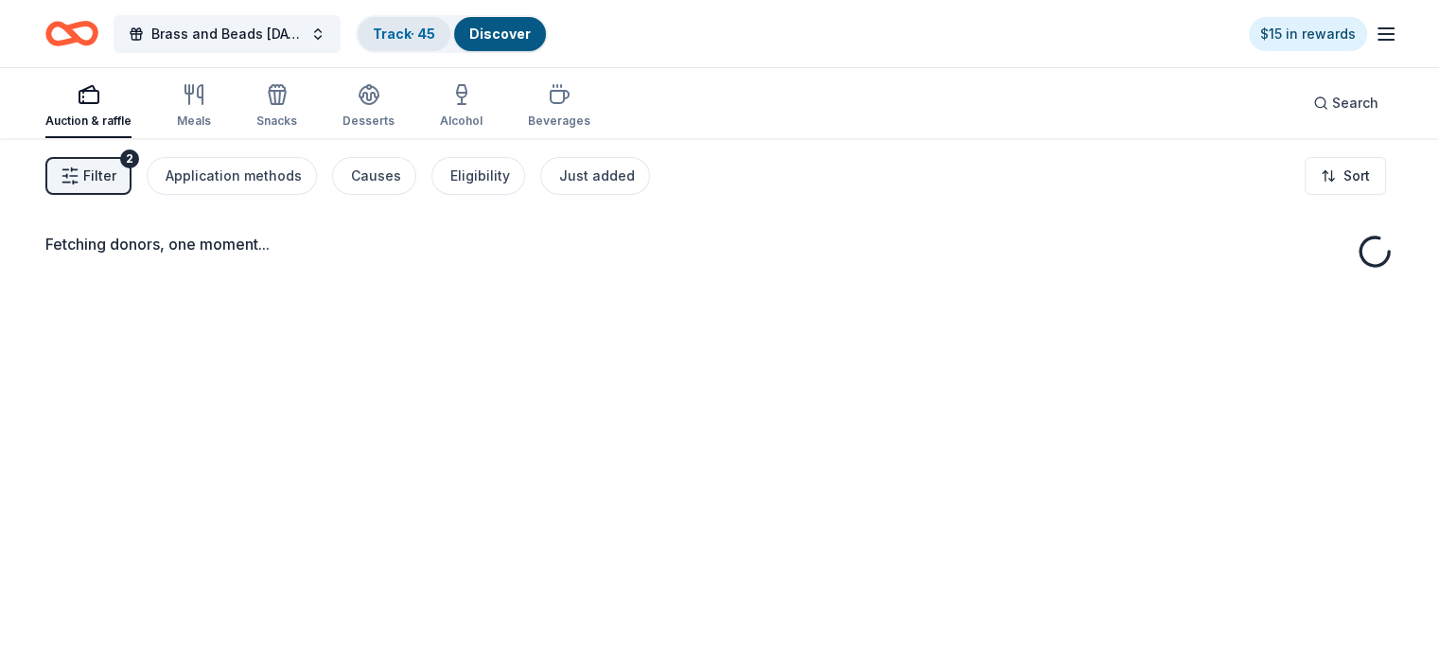
click at [435, 26] on link "Track · 45" at bounding box center [404, 34] width 62 height 16
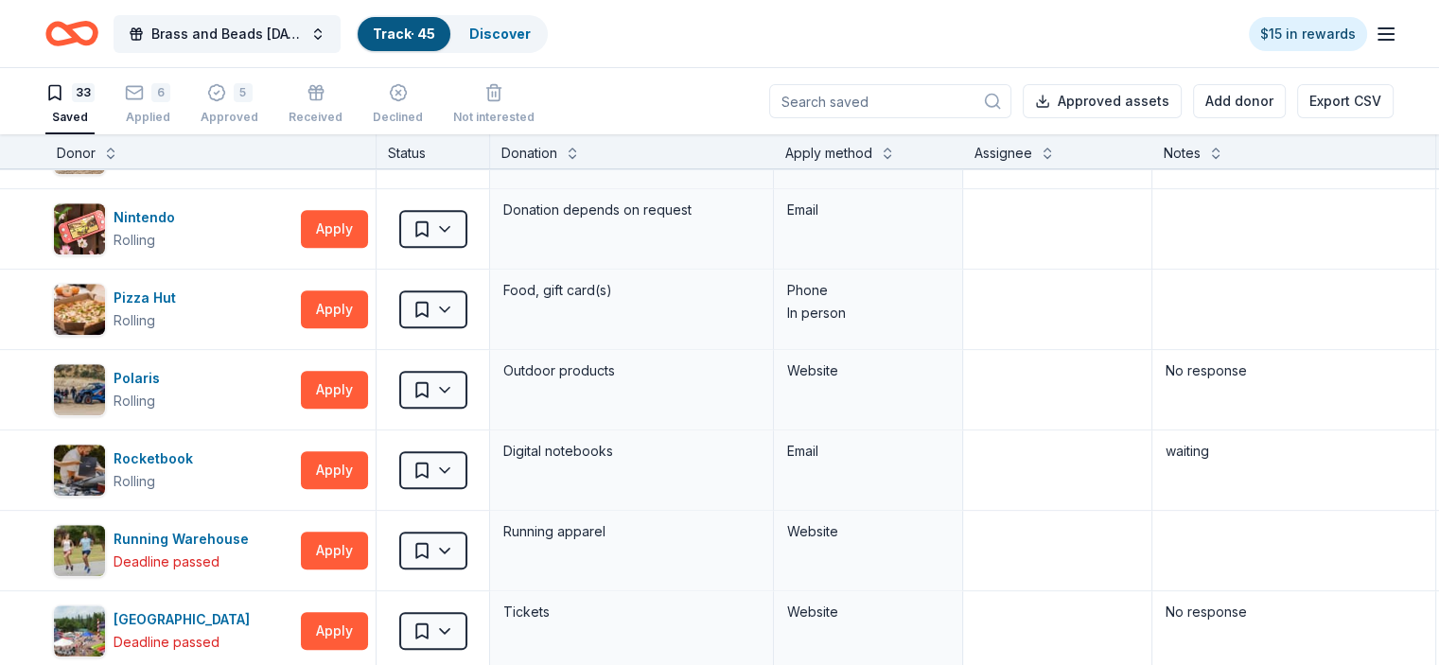
scroll to position [1589, 0]
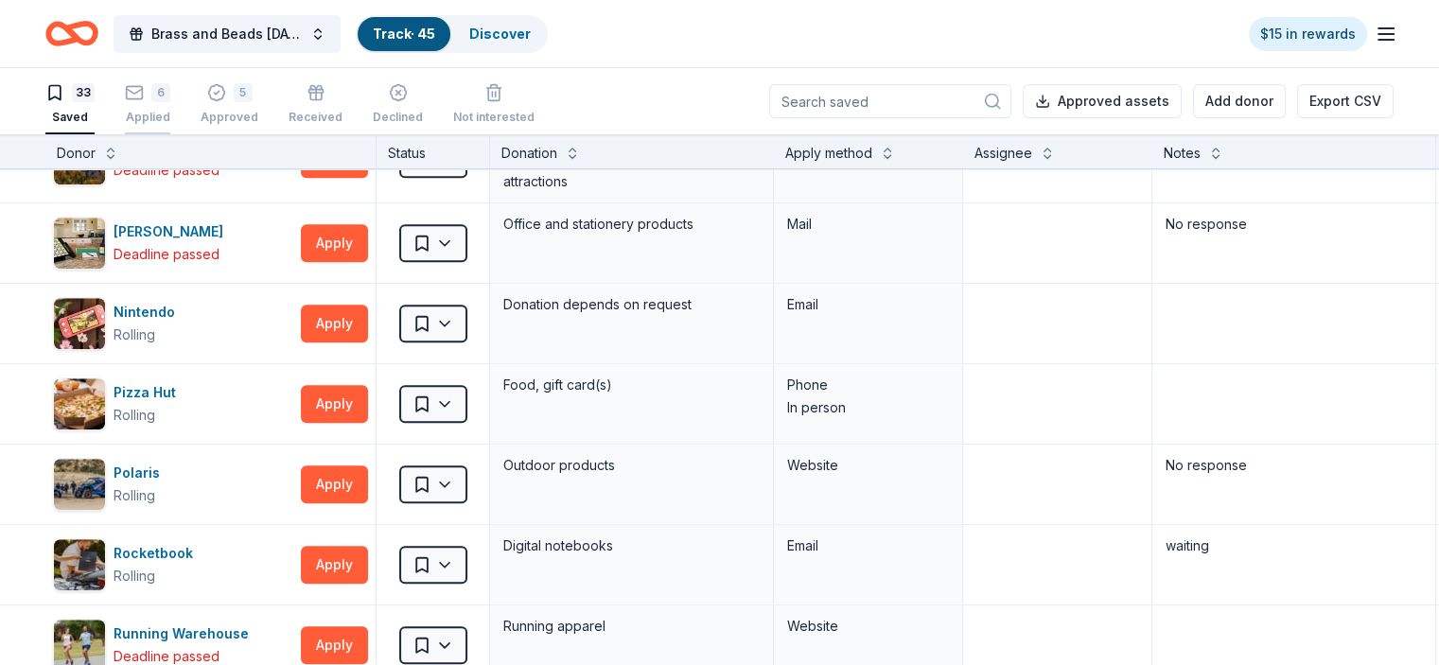
click at [170, 86] on div "6" at bounding box center [160, 92] width 19 height 19
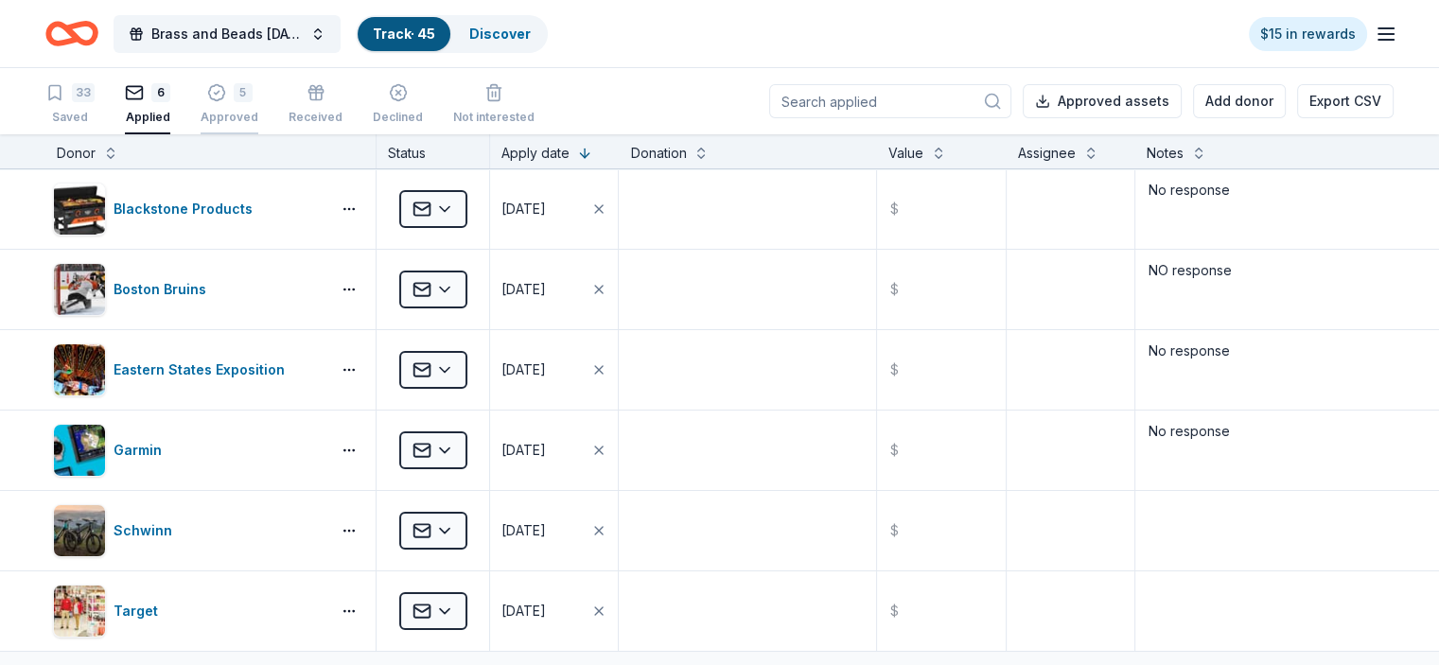
click at [256, 98] on div "5" at bounding box center [230, 92] width 58 height 19
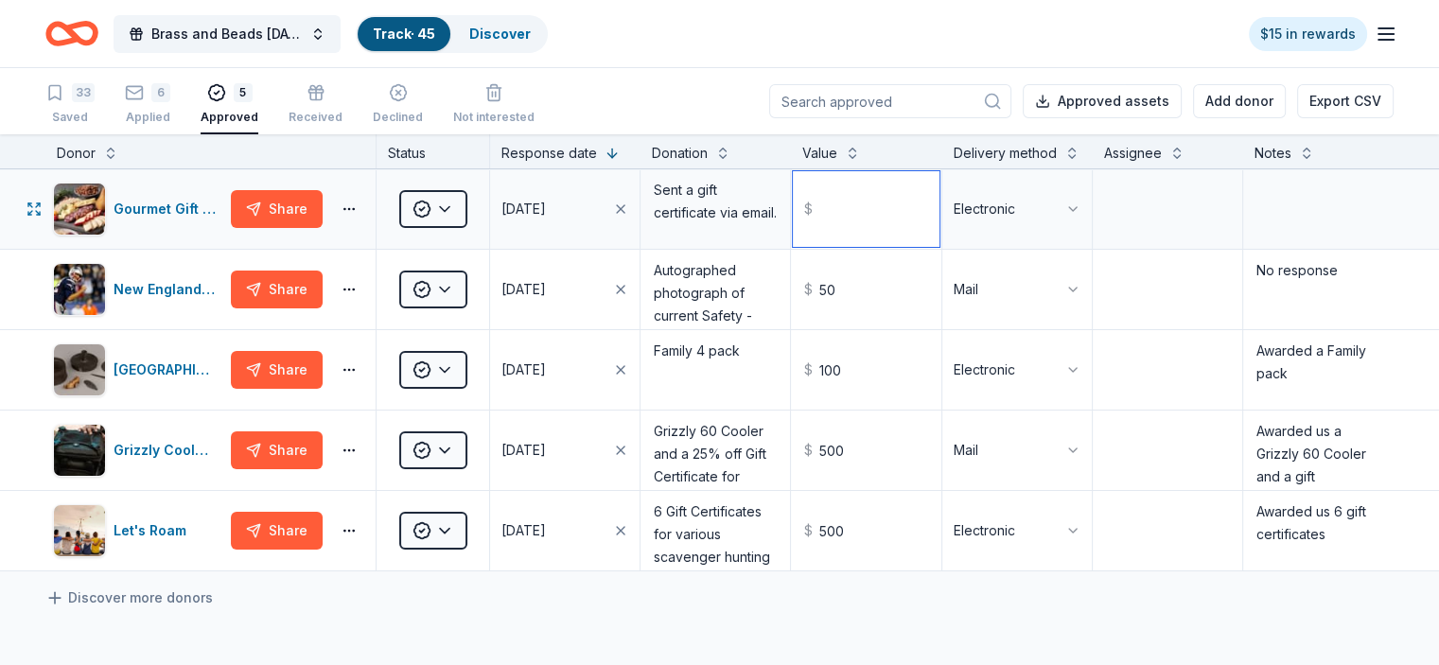
click at [832, 245] on input "text" at bounding box center [866, 209] width 146 height 76
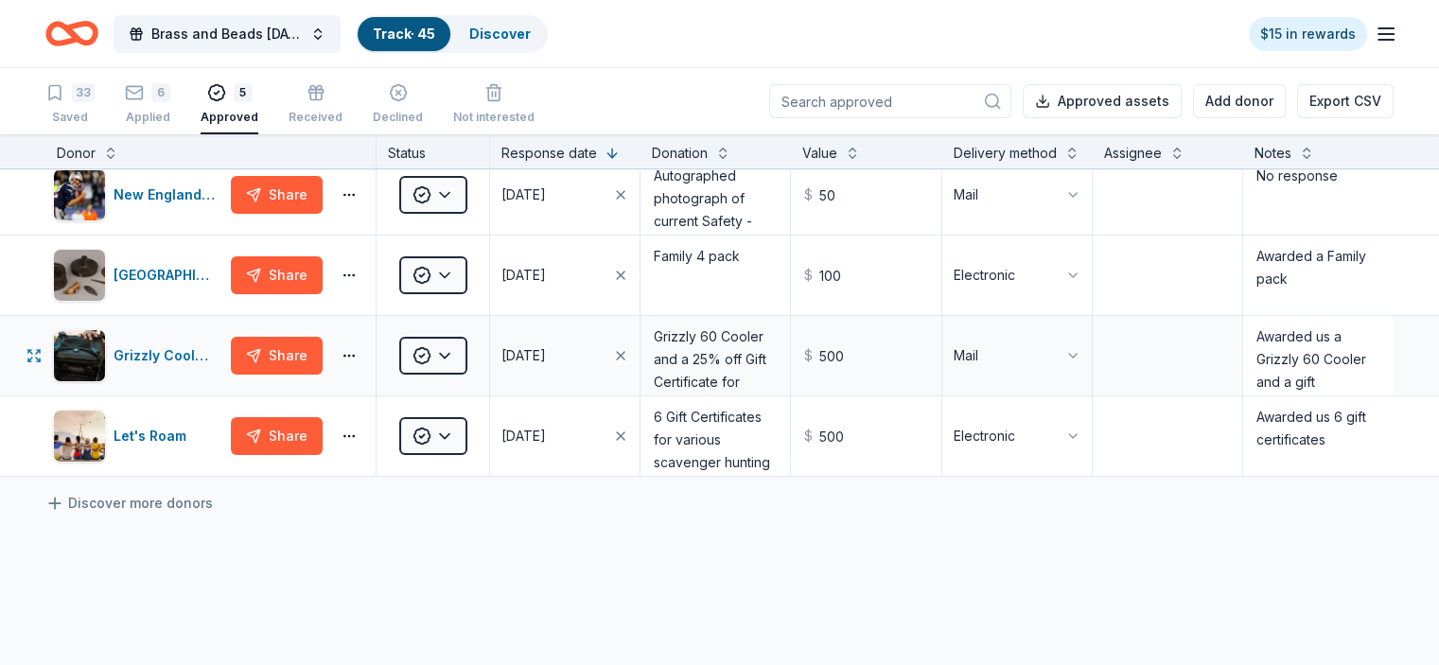
type input "25.00"
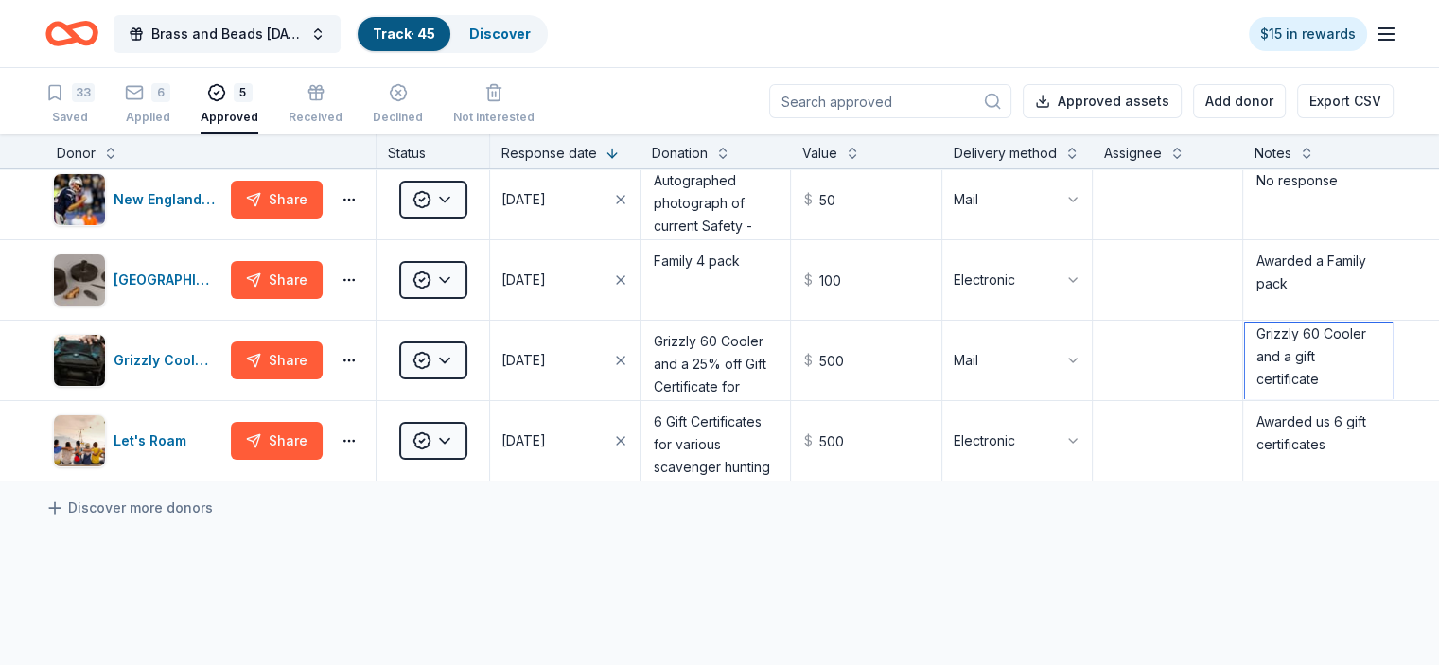
scroll to position [0, 0]
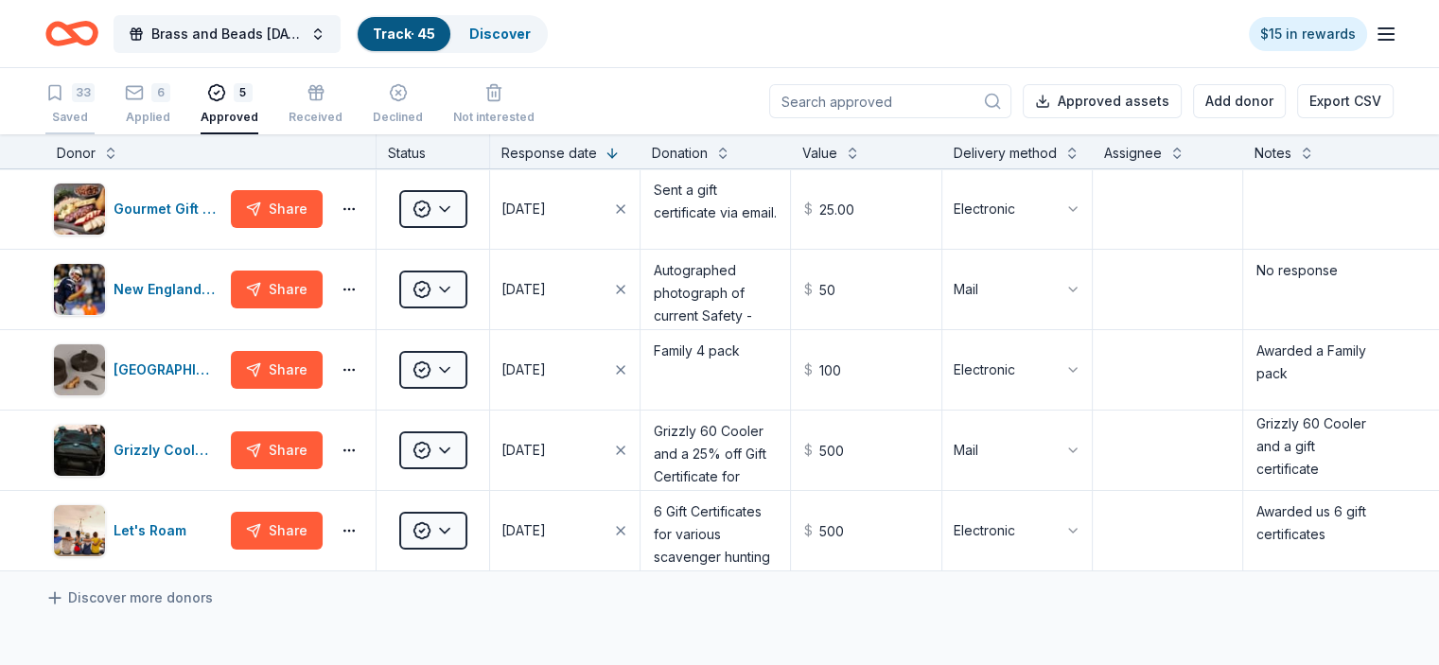
click at [95, 94] on div "33" at bounding box center [83, 92] width 23 height 19
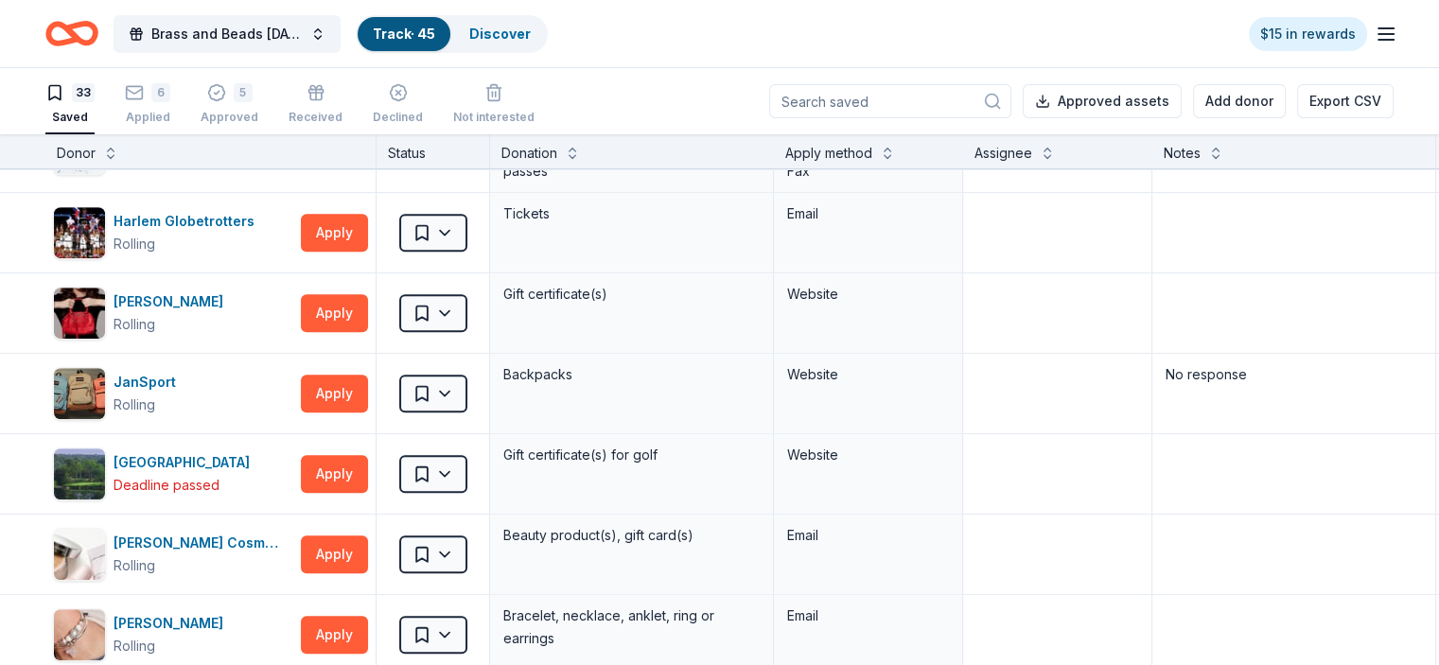
scroll to position [1041, 0]
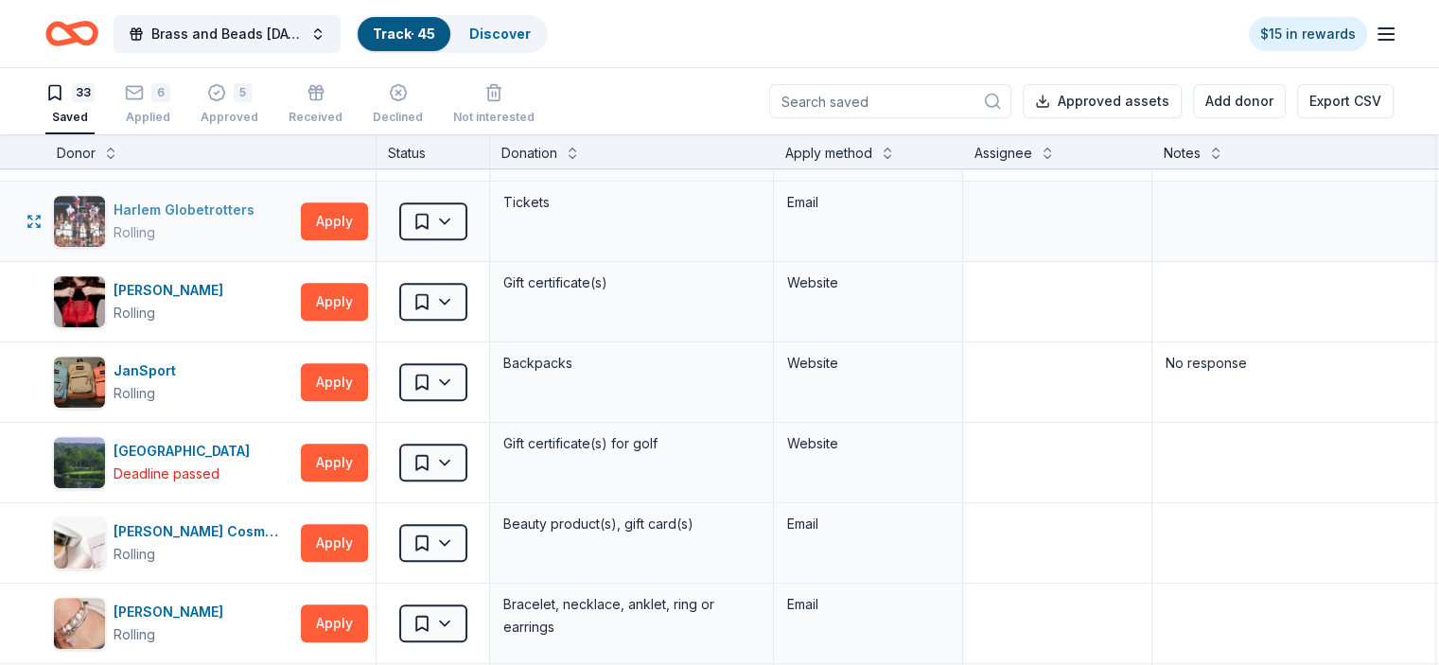
click at [199, 225] on div "Rolling" at bounding box center [188, 232] width 149 height 23
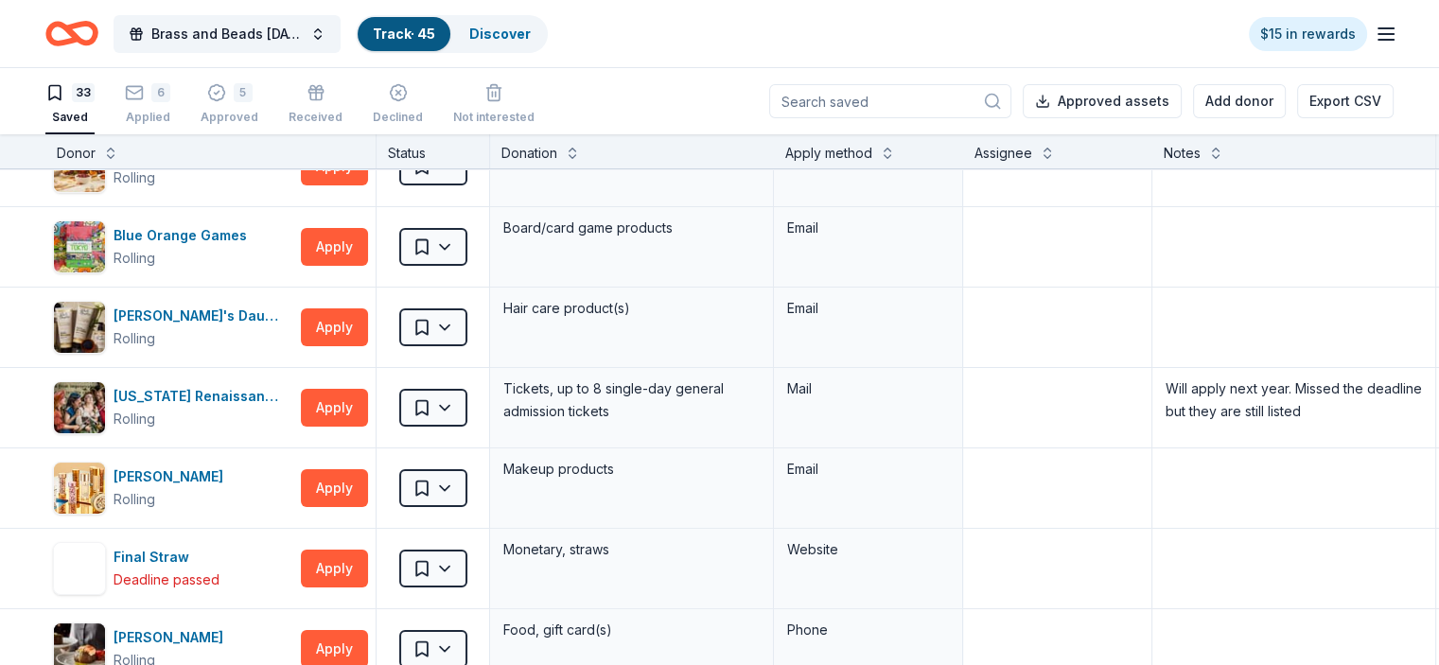
scroll to position [0, 0]
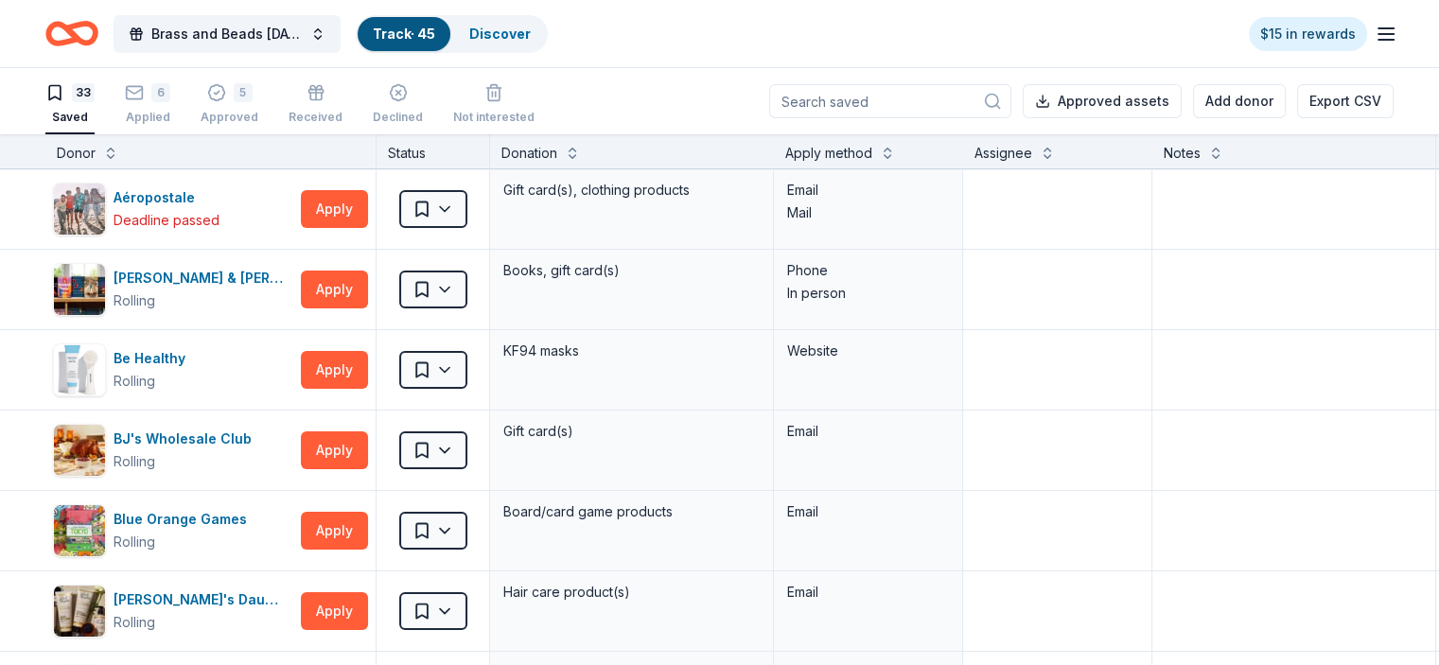
click at [96, 29] on icon "Home" at bounding box center [80, 33] width 29 height 19
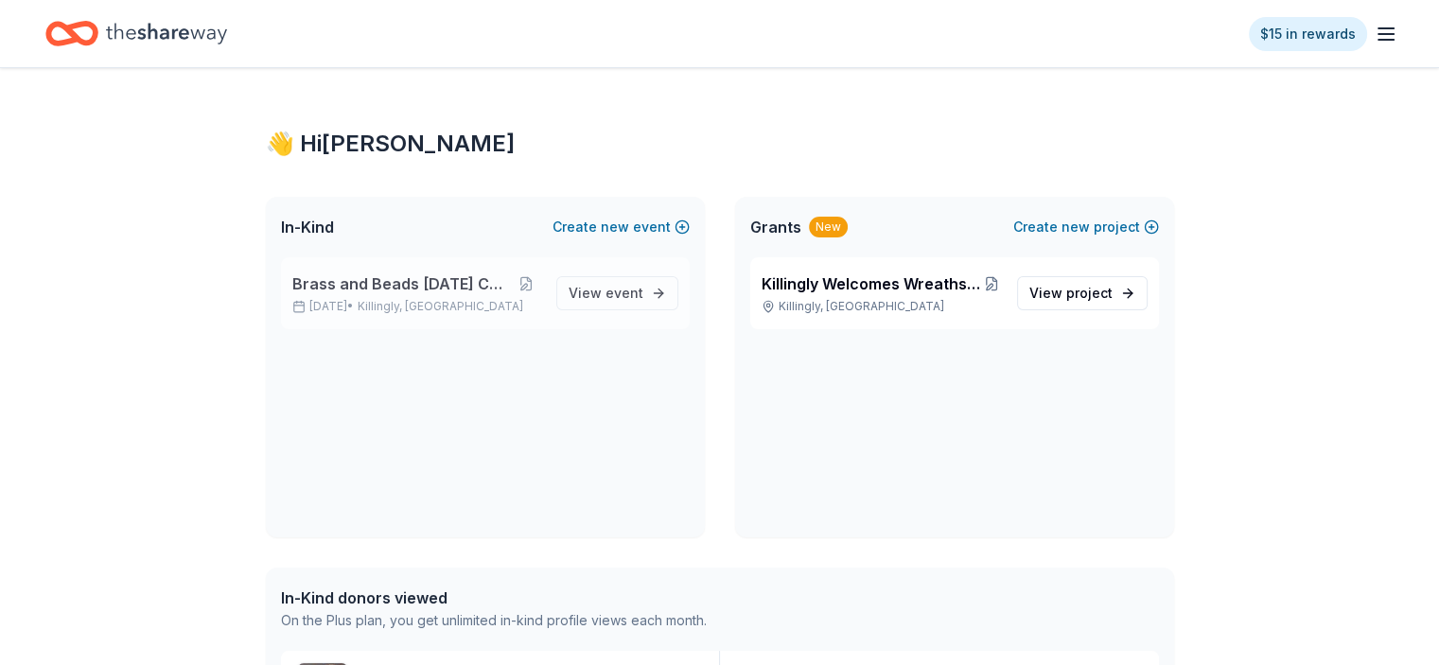
click at [397, 262] on div "Brass and Beads Mardi Gras Celebration Sep 27, 2025 • Killingly, CT View event" at bounding box center [485, 293] width 409 height 72
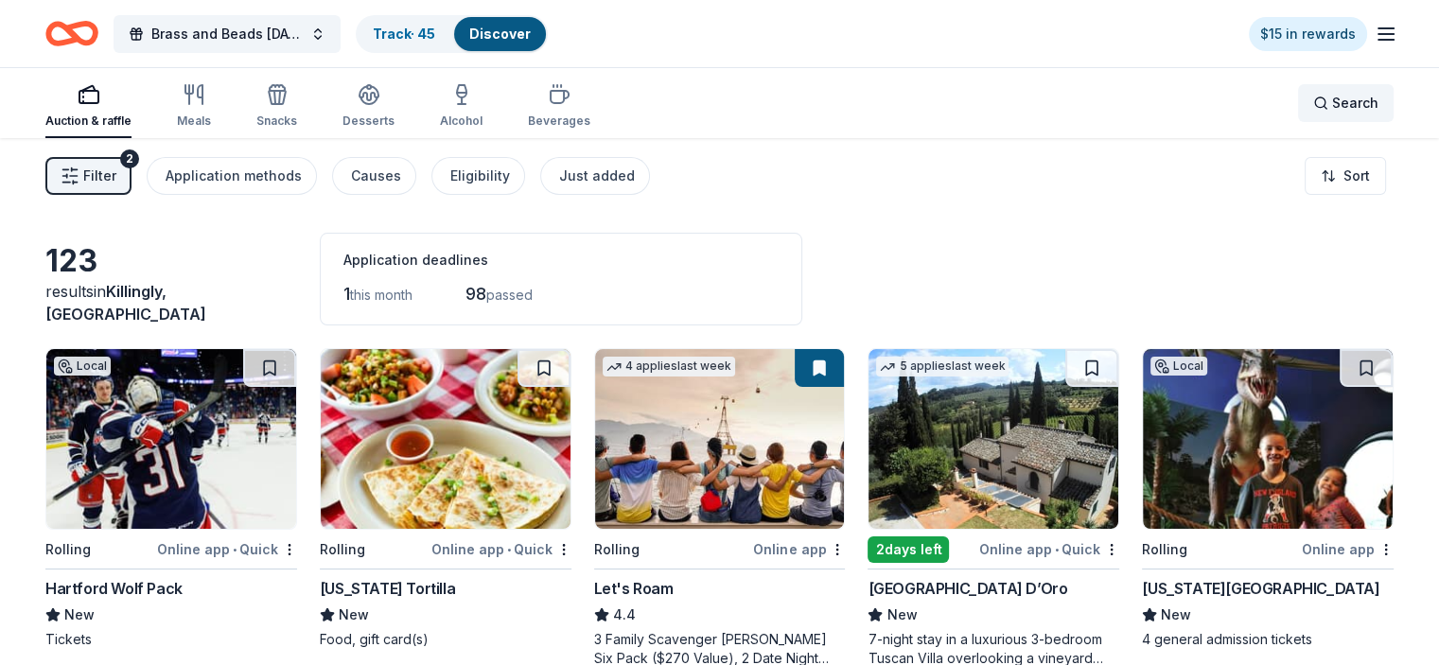
click at [1332, 100] on span "Search" at bounding box center [1355, 103] width 46 height 23
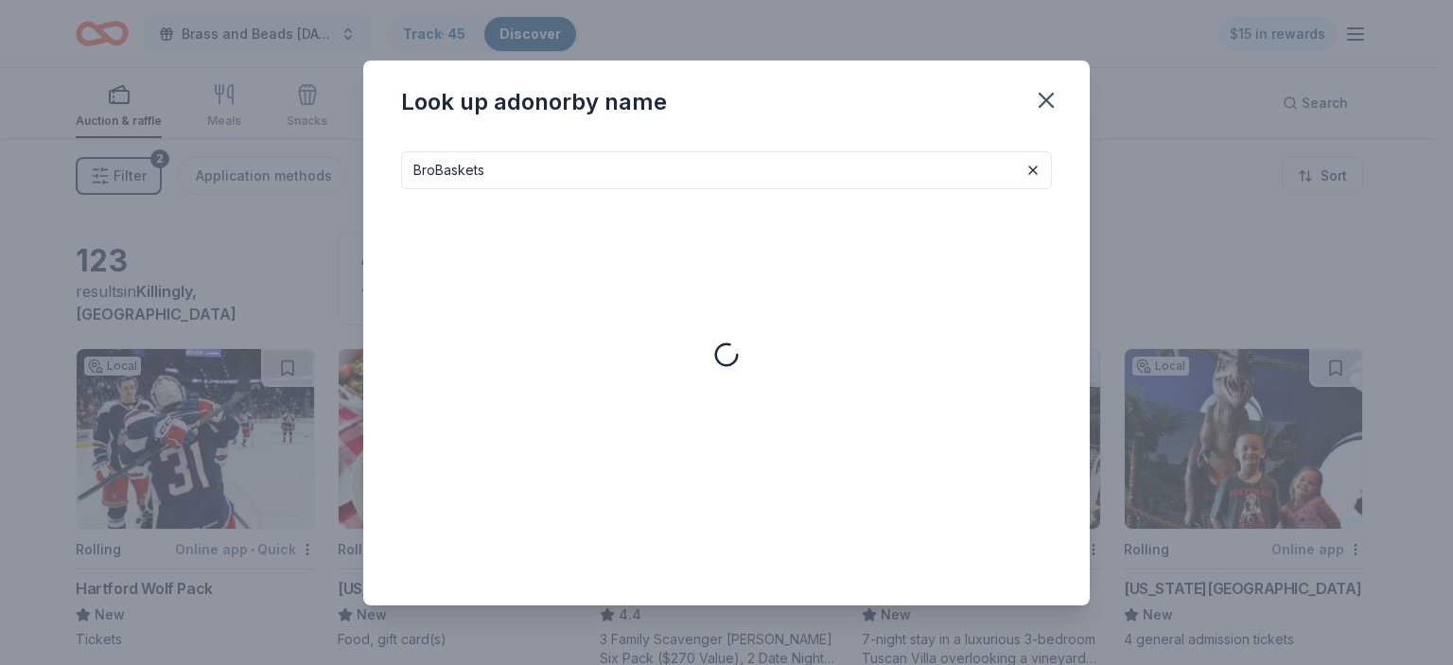
type input "BroBaskets"
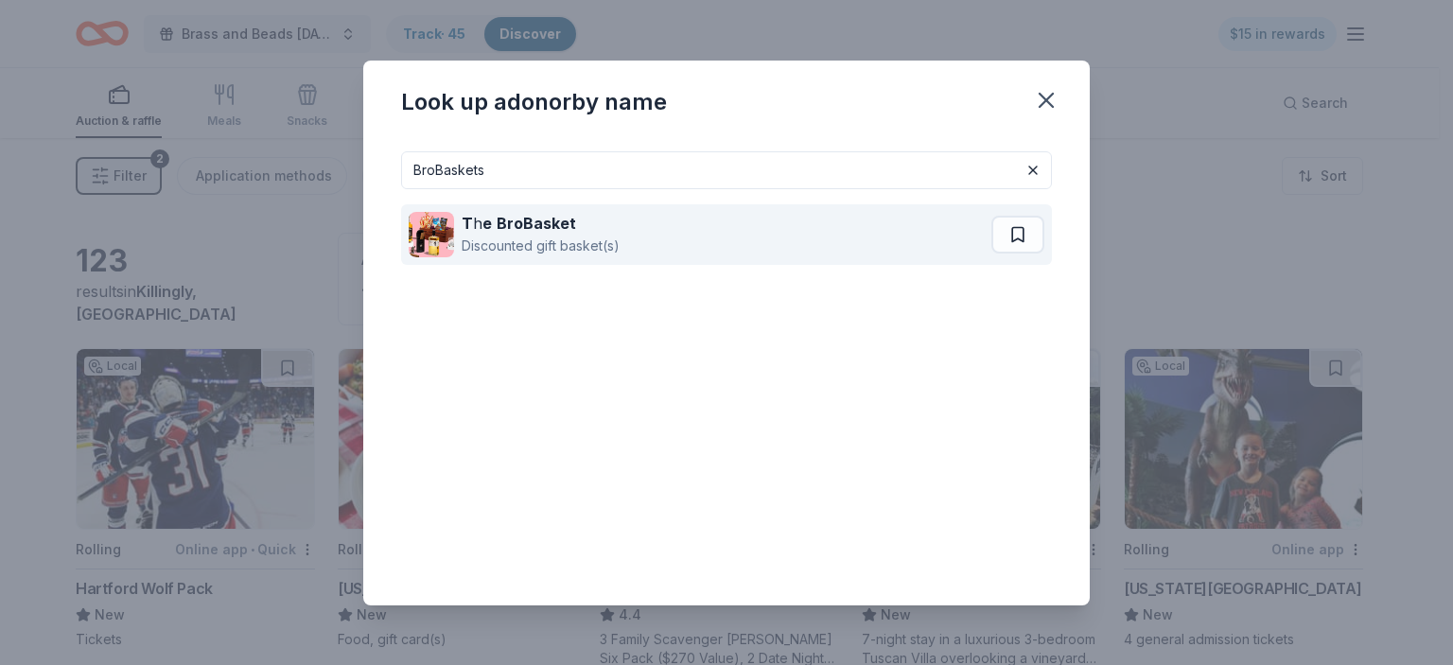
click at [595, 224] on div "T h e BroBasket" at bounding box center [541, 223] width 158 height 23
click at [736, 236] on div "T h e BroBasket Discounted gift basket(s)" at bounding box center [702, 234] width 586 height 61
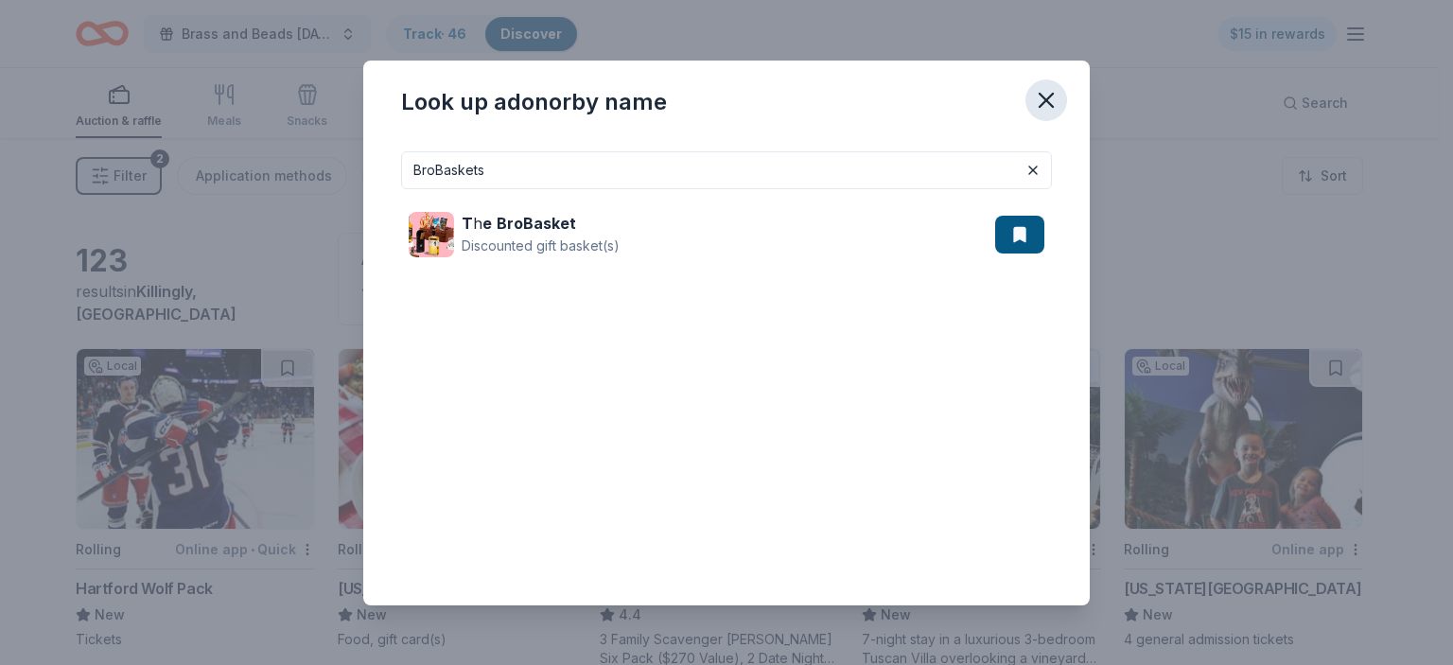
click at [1045, 93] on icon "button" at bounding box center [1046, 100] width 26 height 26
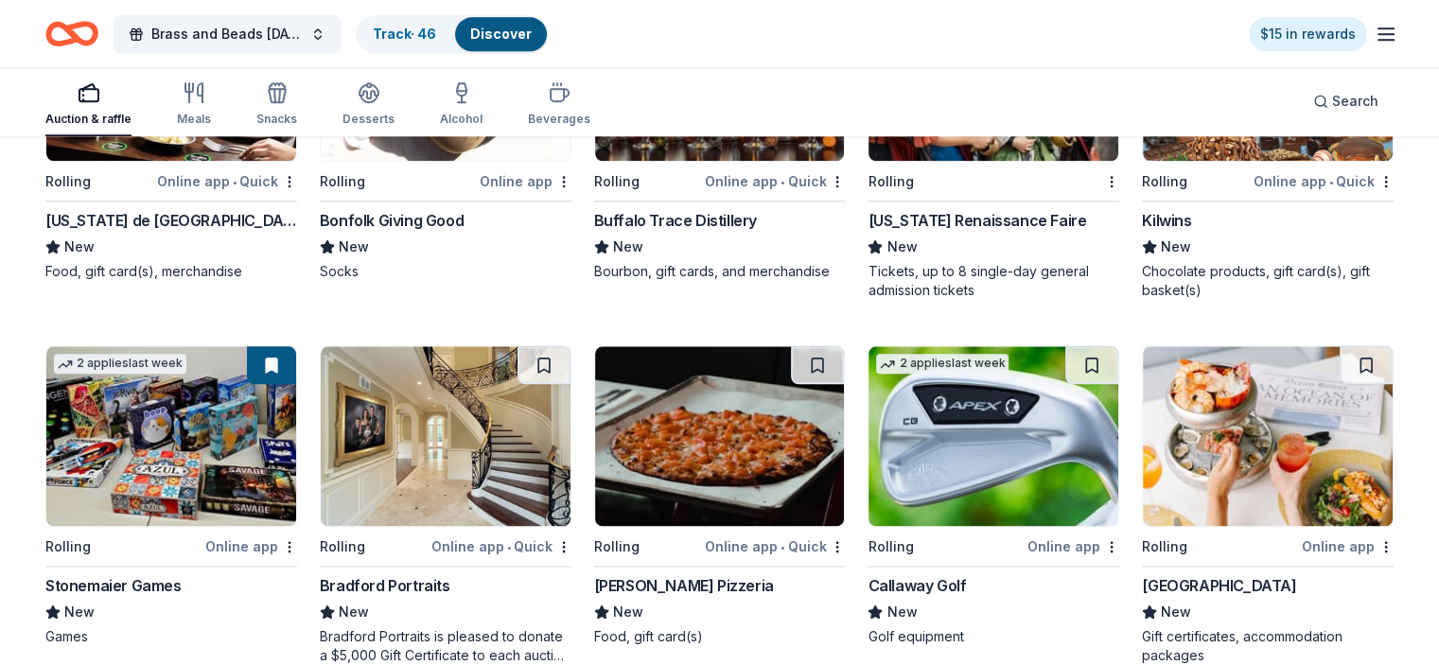
scroll to position [2262, 0]
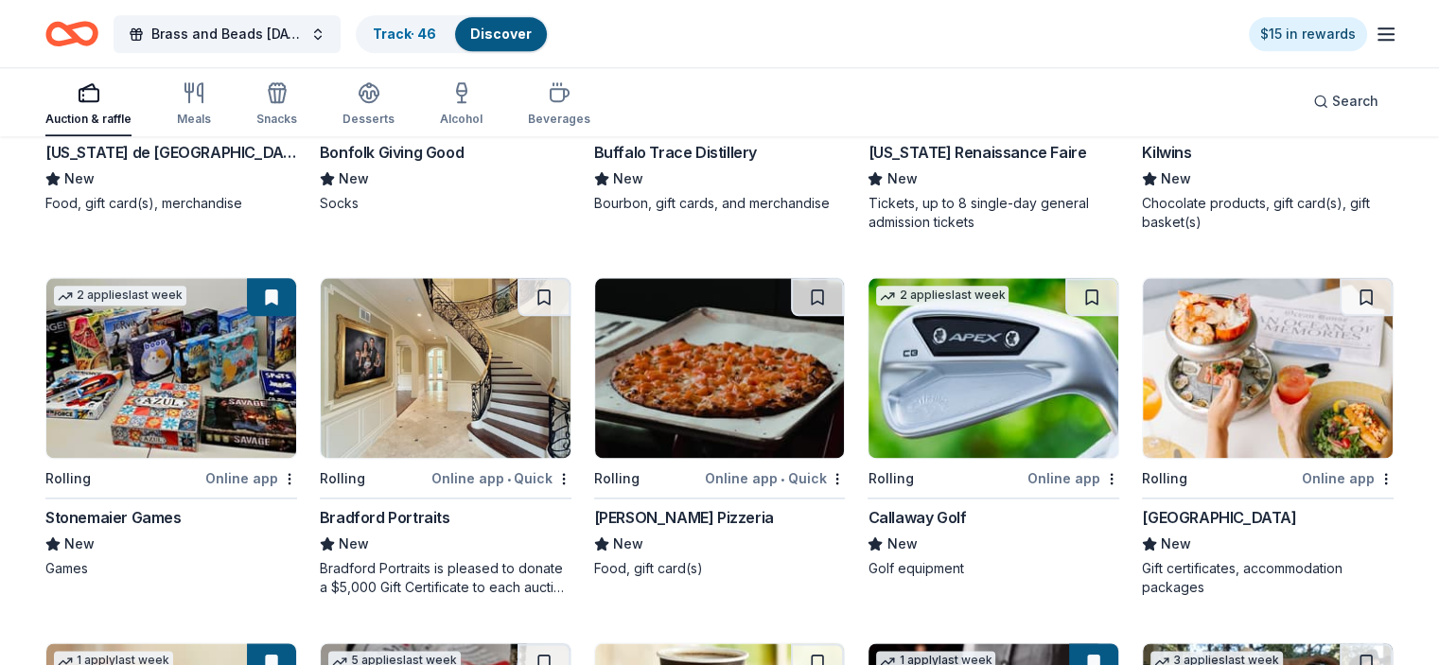
click at [456, 394] on img at bounding box center [446, 368] width 250 height 180
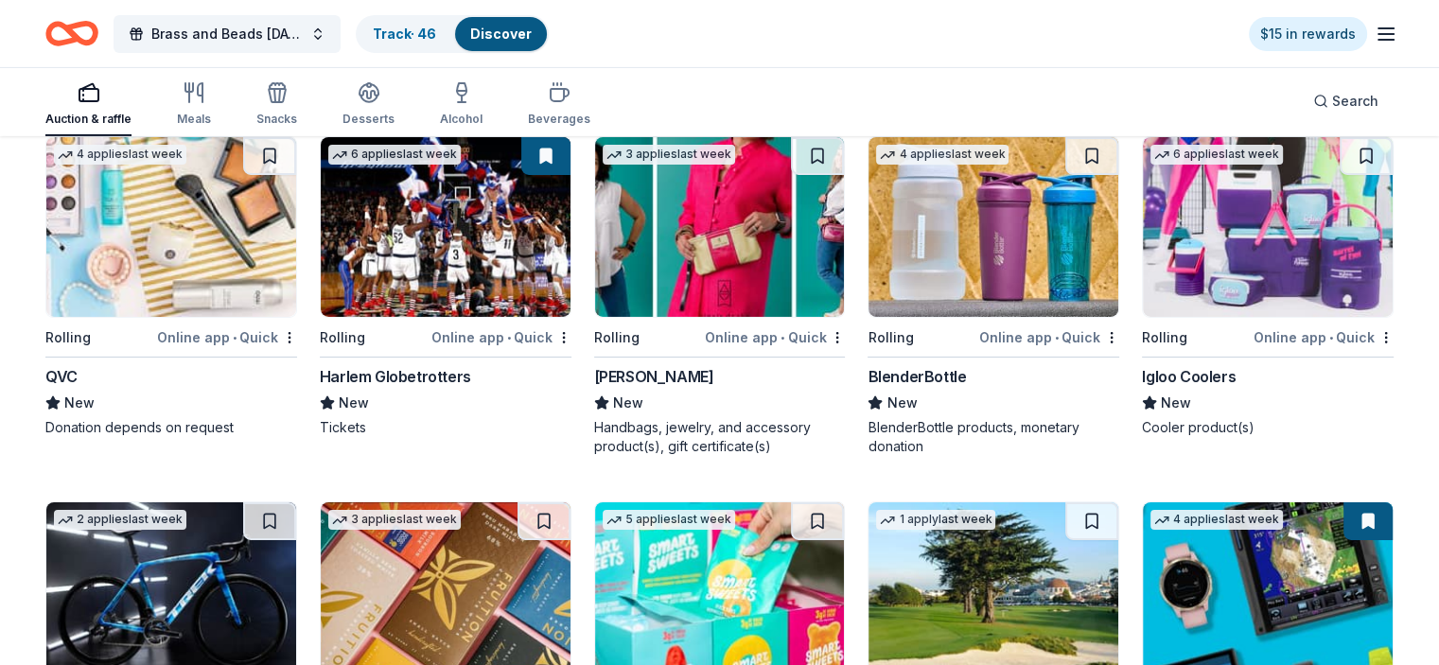
scroll to position [6346, 0]
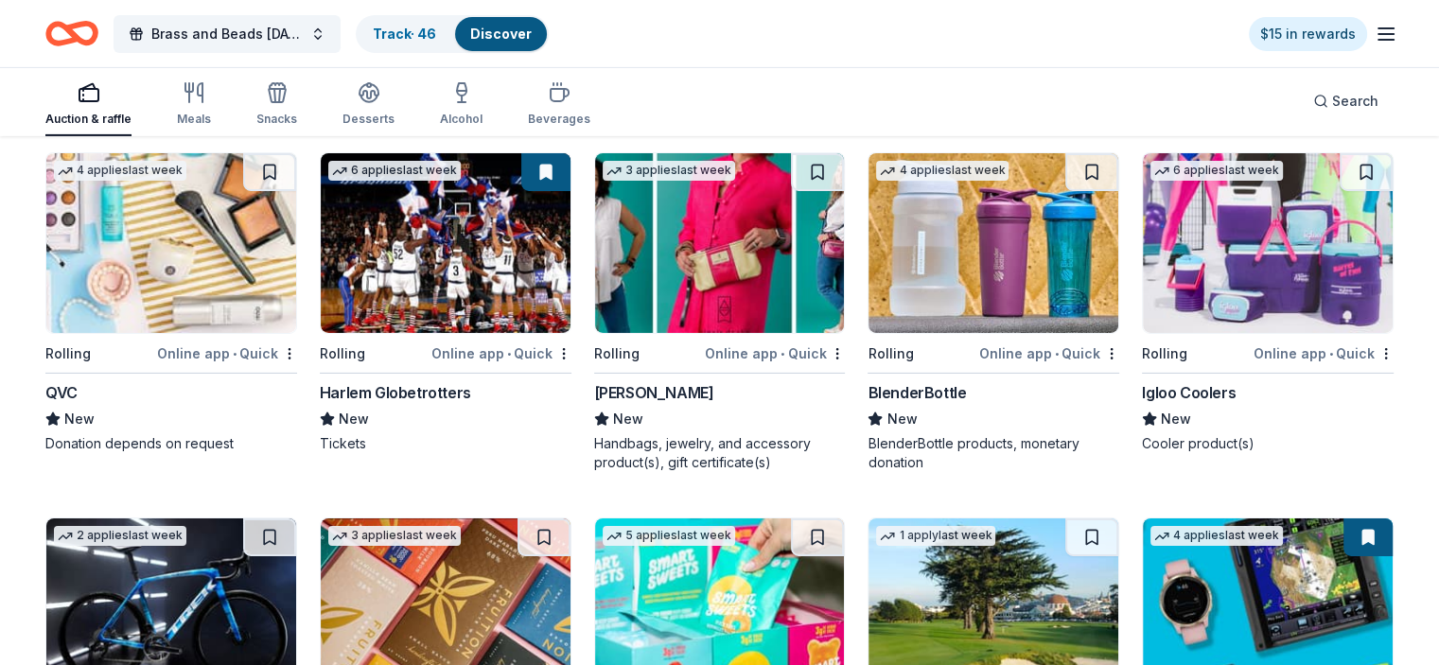
click at [420, 249] on img at bounding box center [446, 243] width 250 height 180
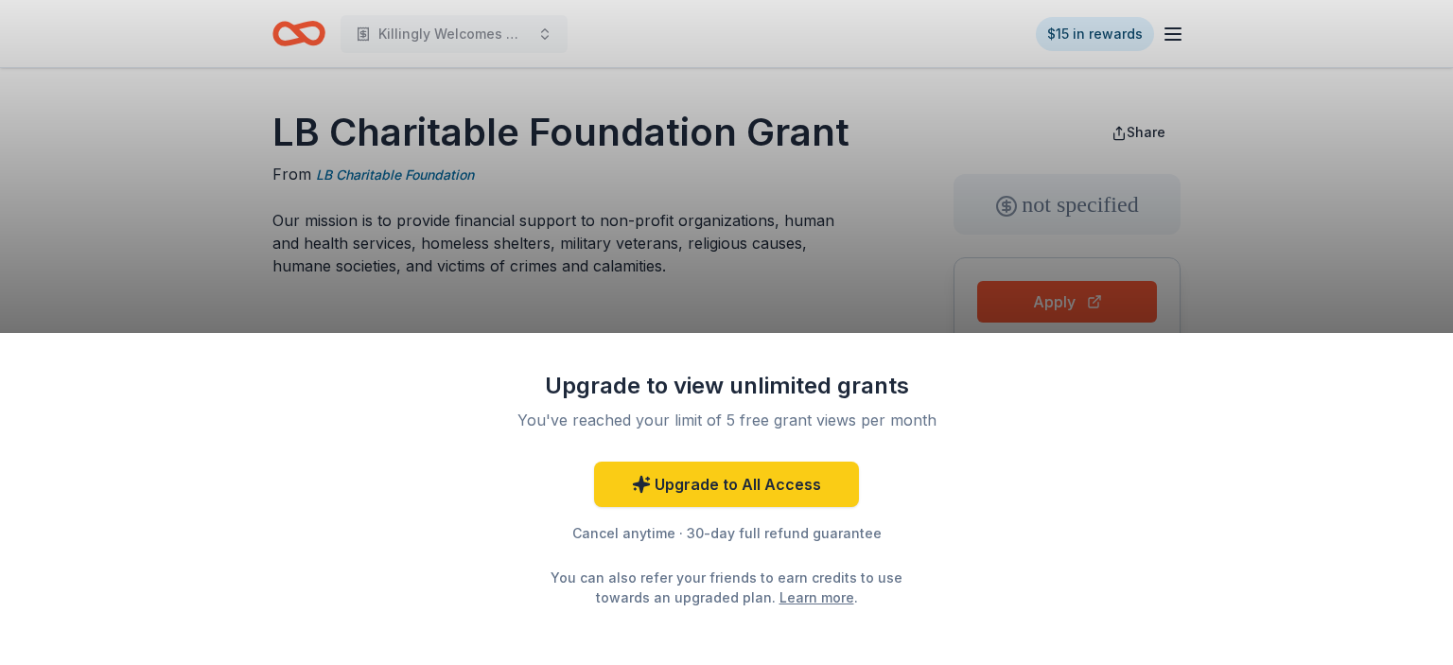
click at [734, 306] on div "Upgrade to view unlimited grants You've reached your limit of 5 free grant view…" at bounding box center [726, 332] width 1453 height 665
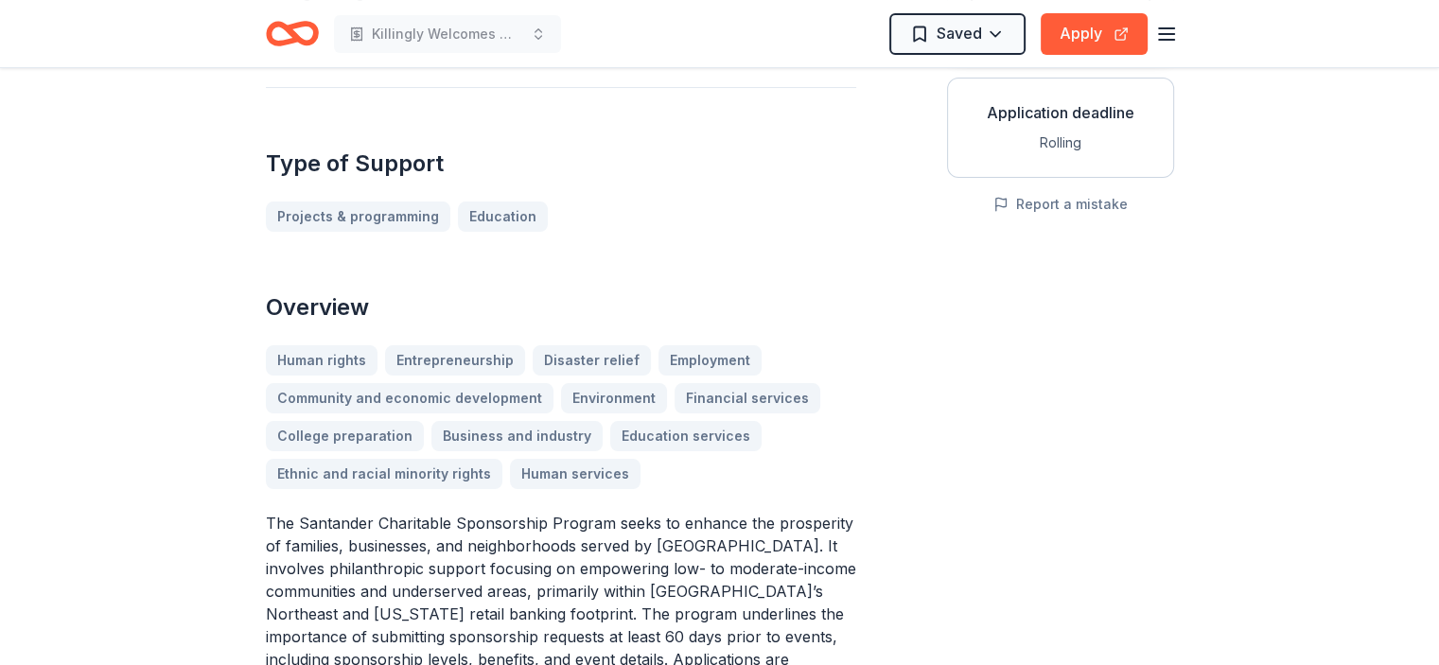
scroll to position [378, 0]
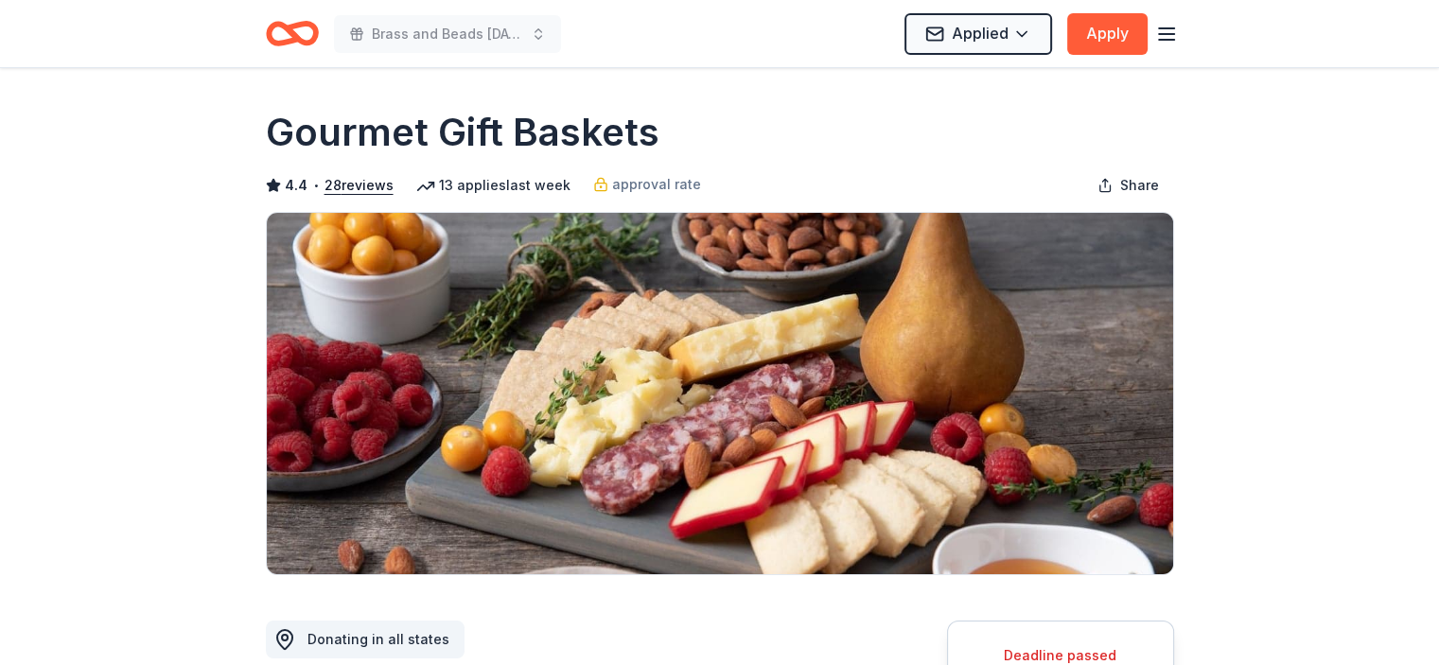
click at [292, 26] on icon "Home" at bounding box center [300, 33] width 29 height 19
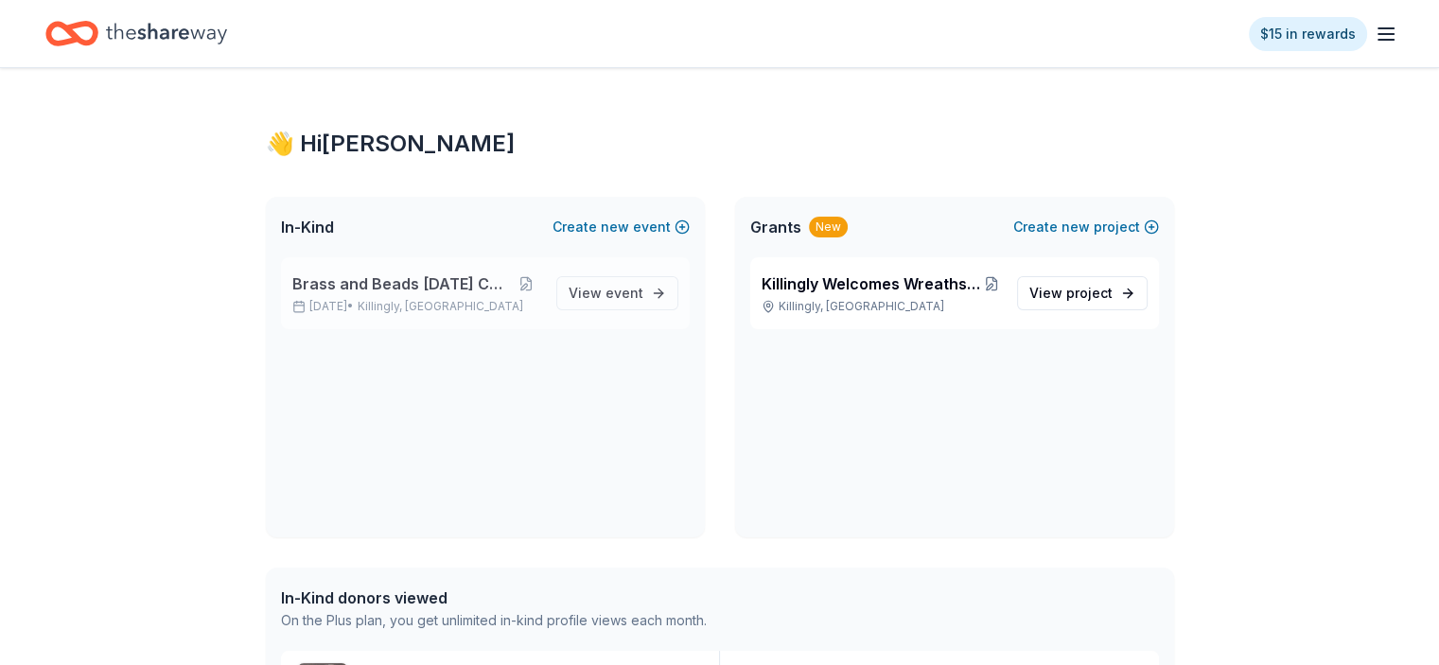
click at [453, 284] on span "Brass and Beads Mardi Gras Celebration" at bounding box center [401, 283] width 219 height 23
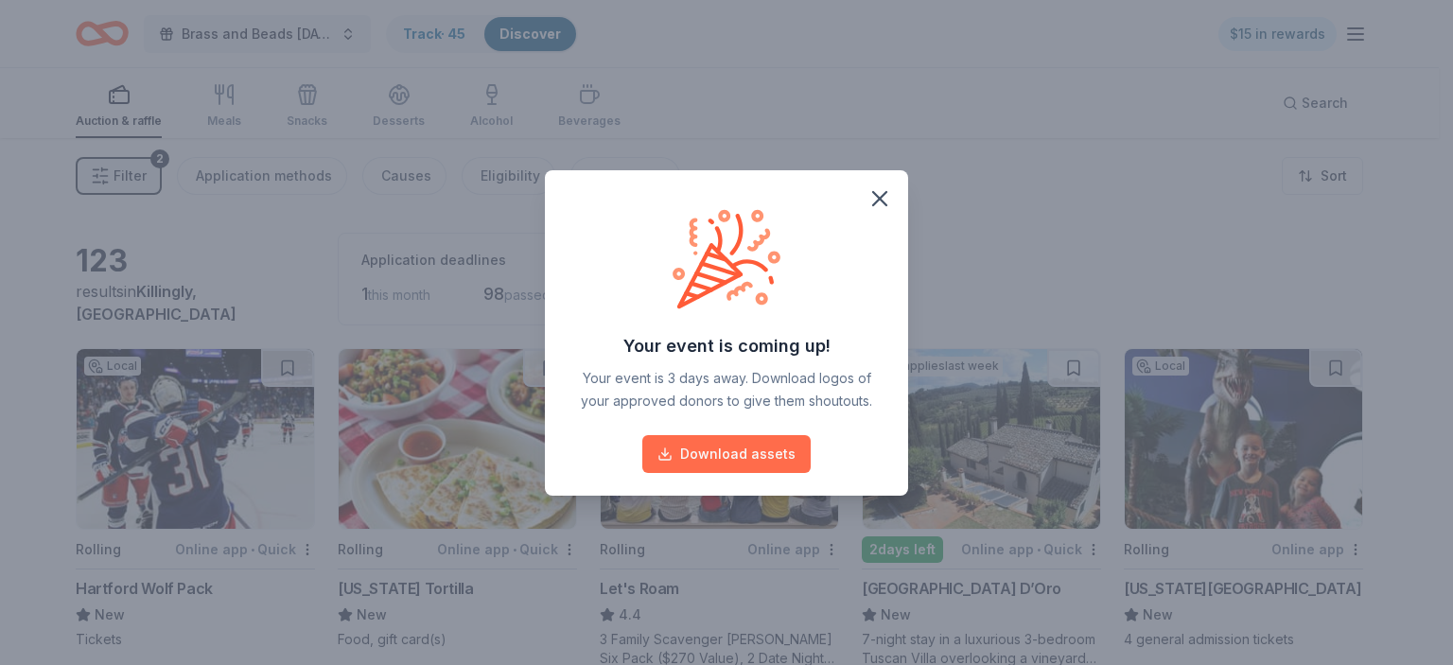
click at [744, 454] on button "Download assets" at bounding box center [726, 454] width 168 height 38
click at [874, 195] on icon "button" at bounding box center [879, 198] width 26 height 26
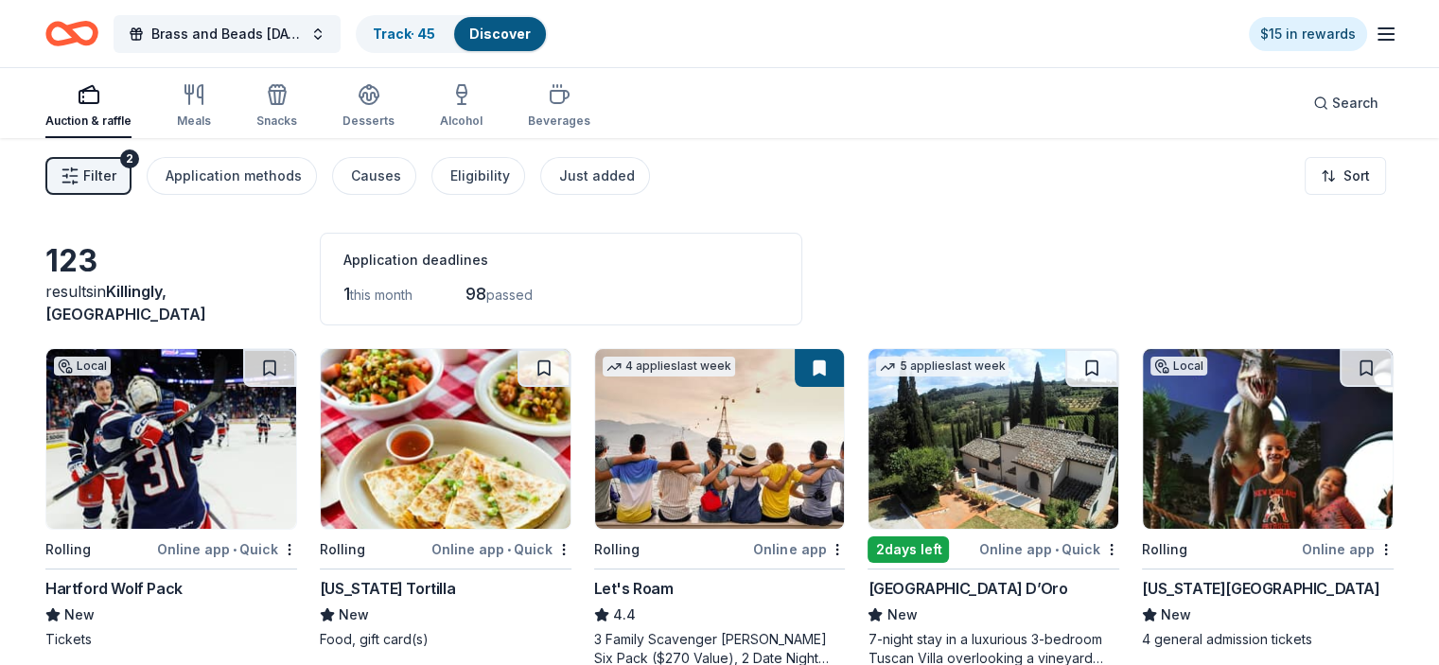
click at [116, 172] on span "Filter" at bounding box center [99, 176] width 33 height 23
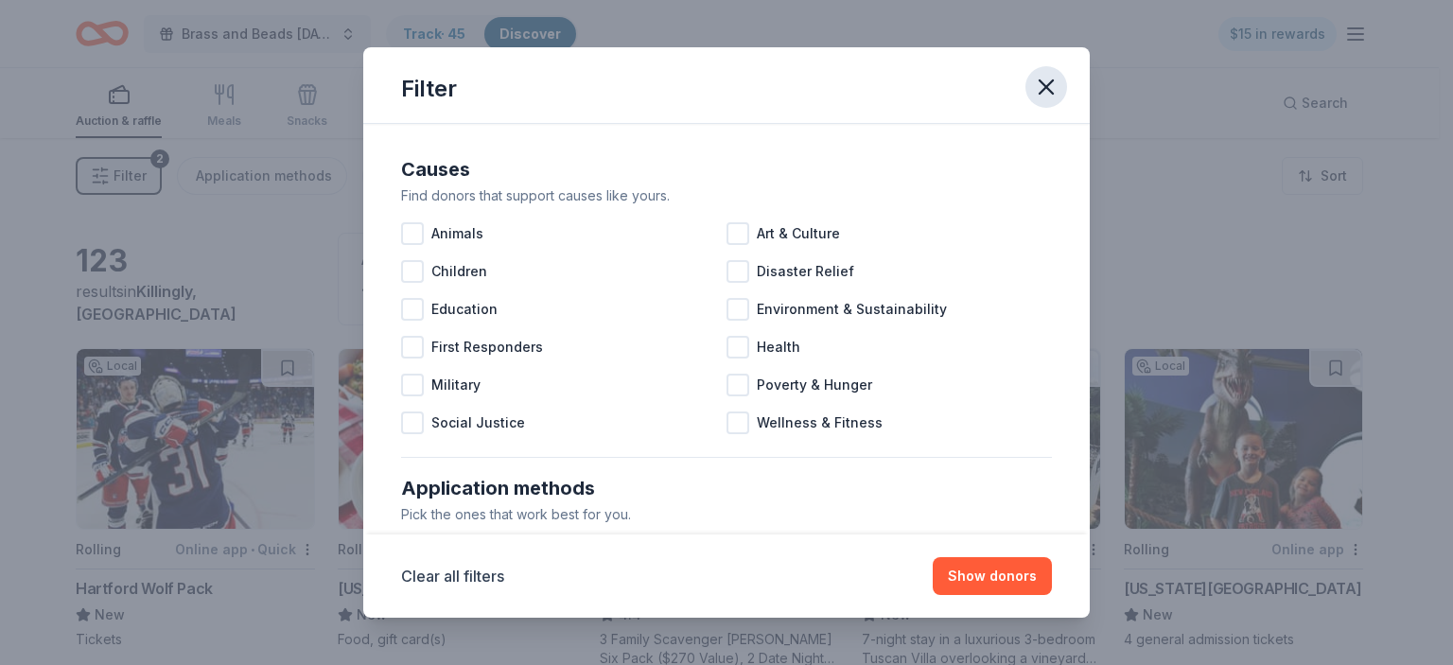
click at [1050, 84] on icon "button" at bounding box center [1046, 87] width 26 height 26
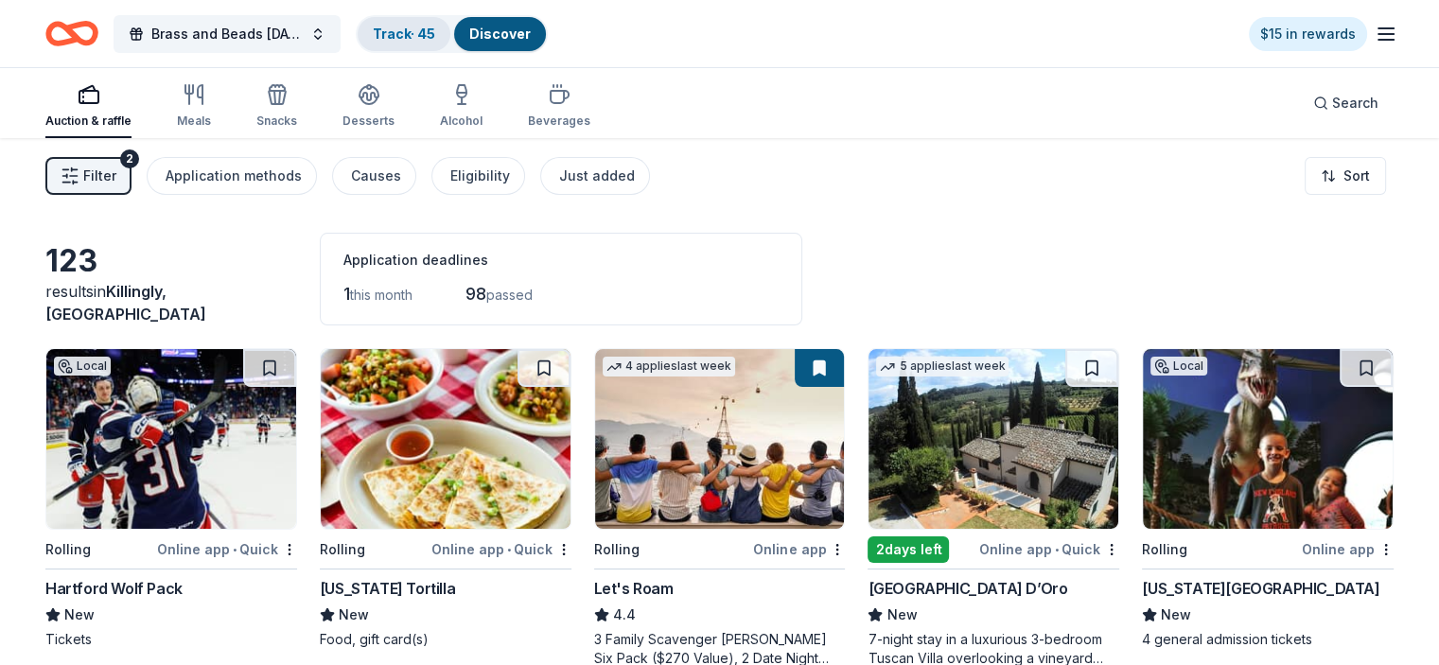
click at [435, 21] on div "Track · 45" at bounding box center [404, 34] width 93 height 34
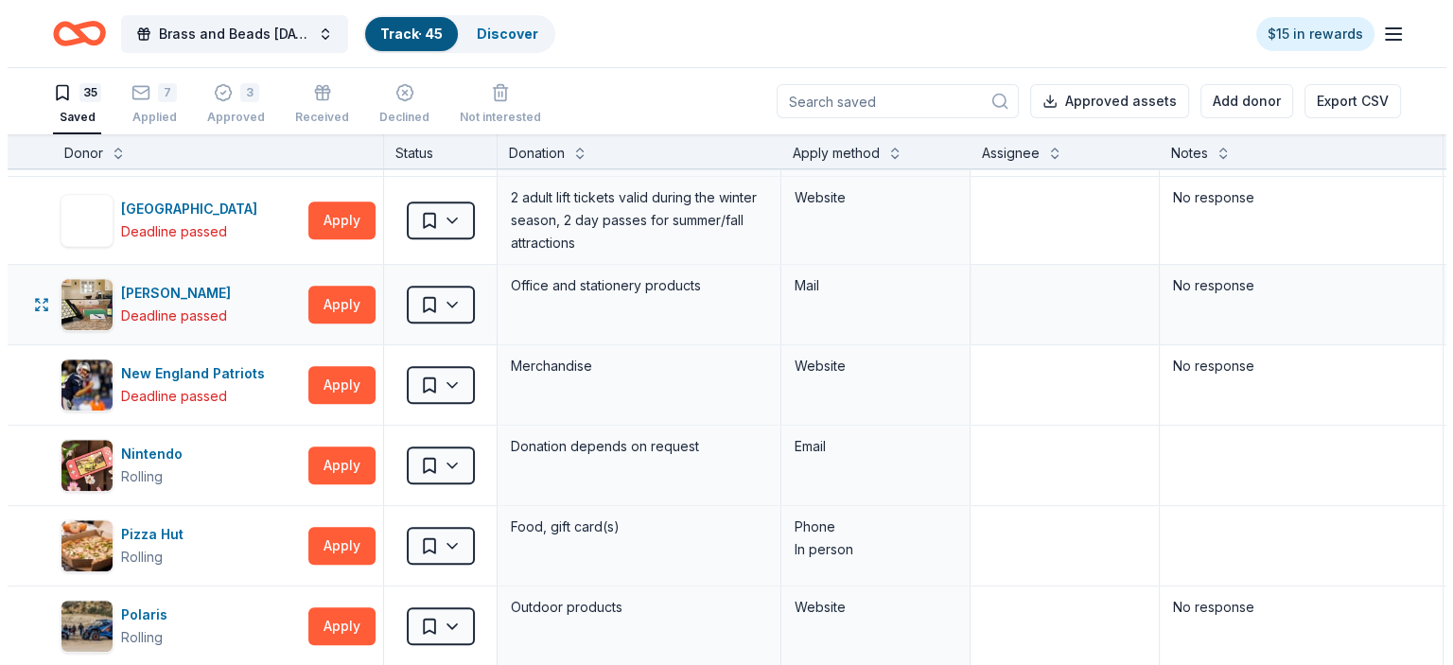
scroll to position [1514, 0]
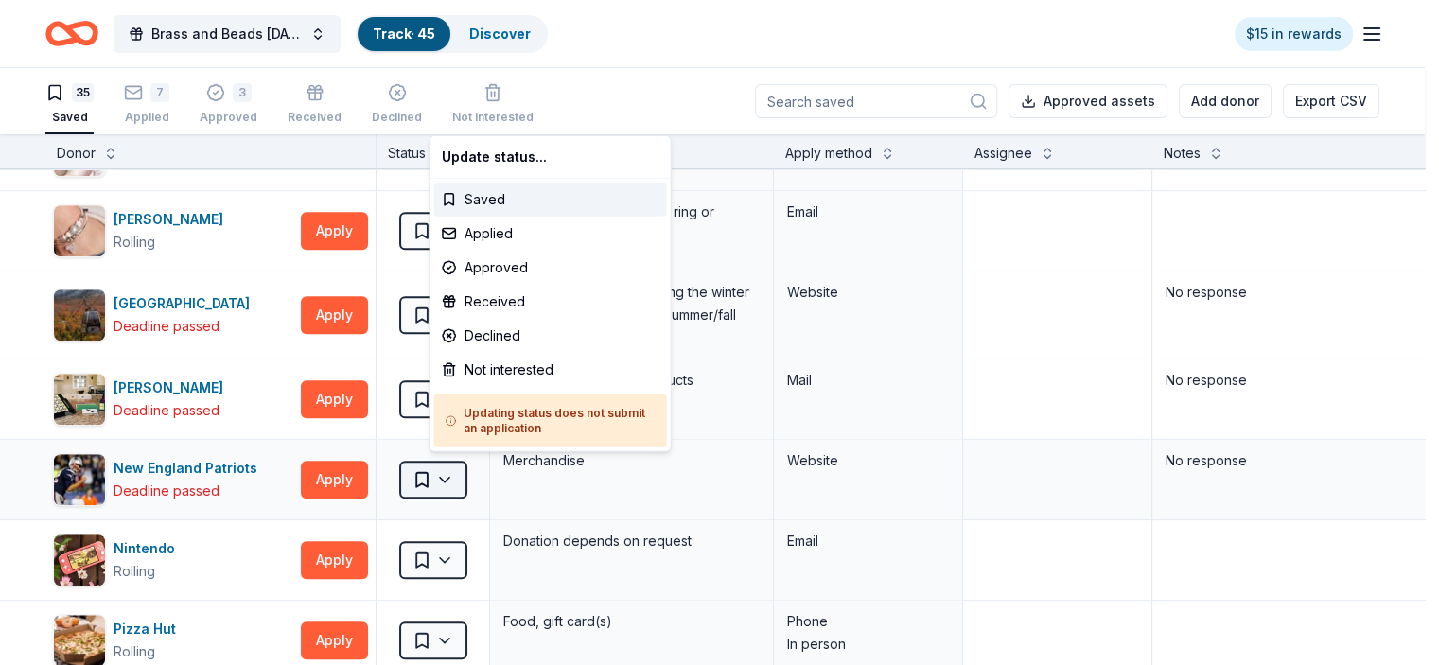
click at [475, 473] on html "Brass and Beads Mardi Gras Celebration Track · 45 Discover $15 in rewards 35 Sa…" at bounding box center [719, 332] width 1439 height 665
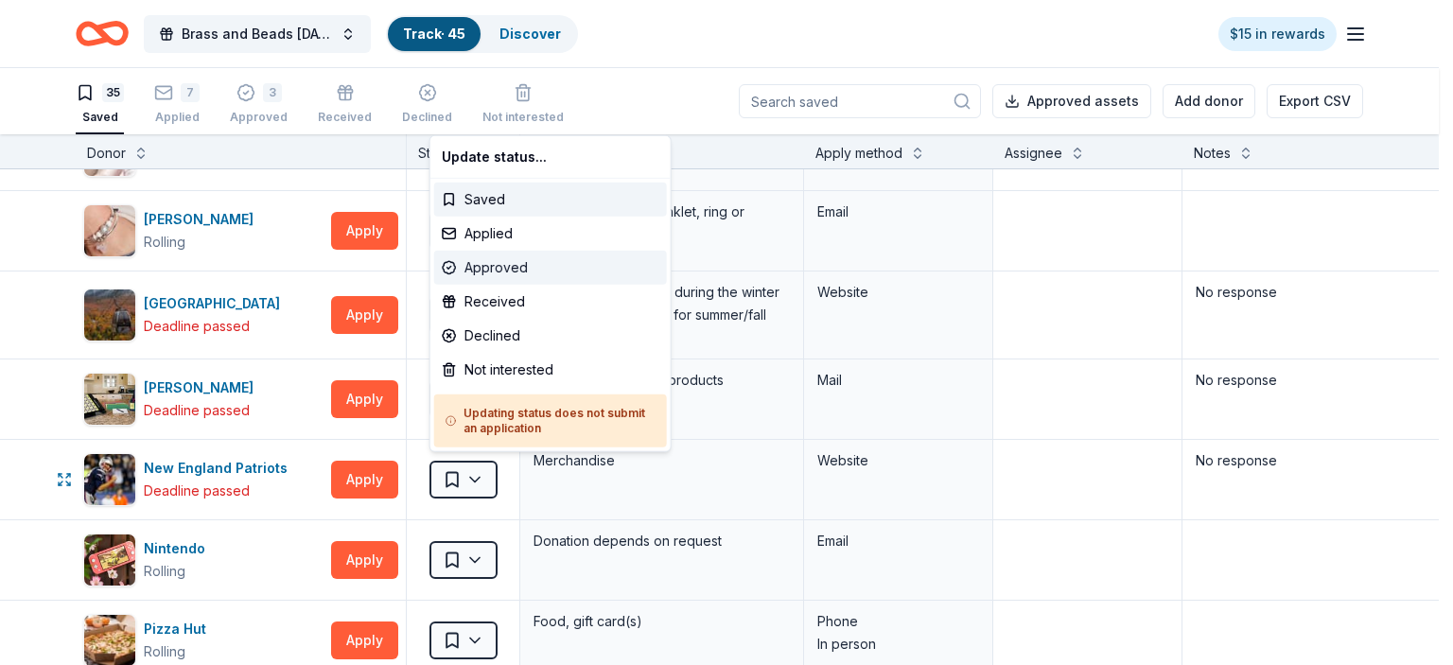
click at [492, 265] on div "Approved" at bounding box center [550, 268] width 233 height 34
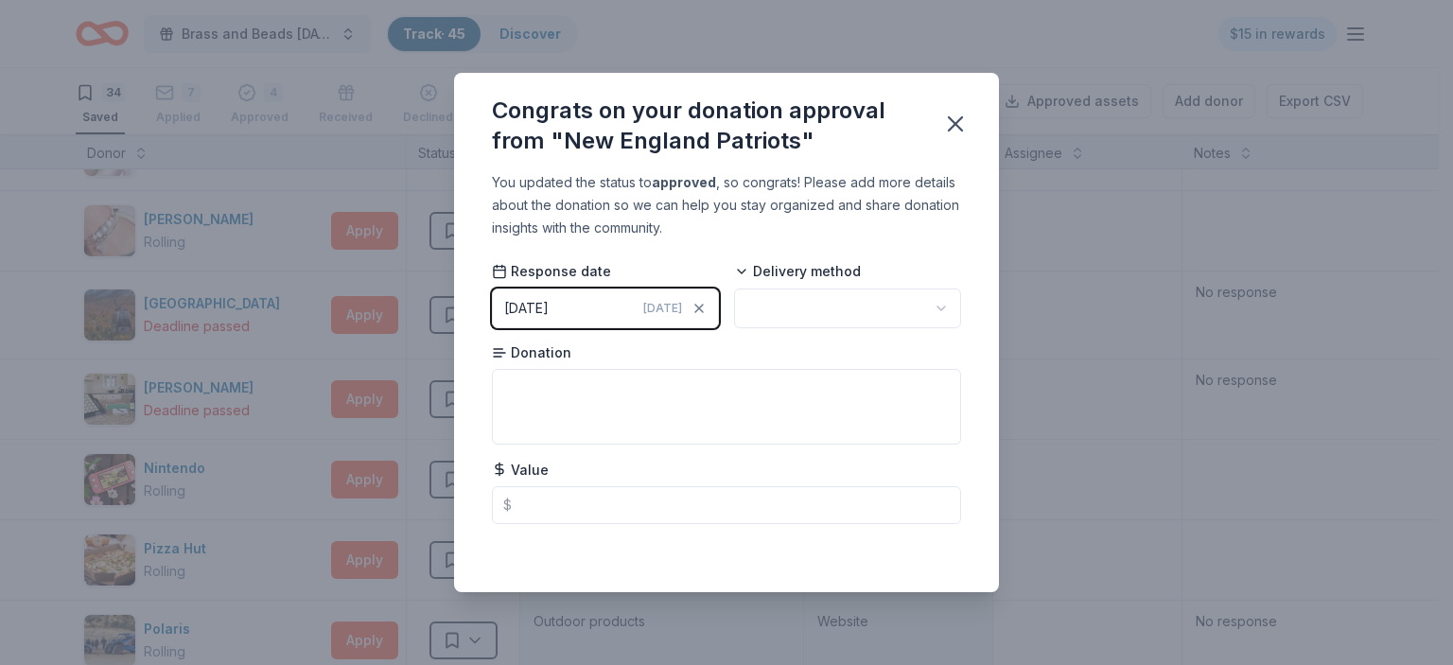
click at [936, 306] on html "Brass and Beads Mardi Gras Celebration Track · 45 Discover $15 in rewards 34 Sa…" at bounding box center [726, 332] width 1453 height 665
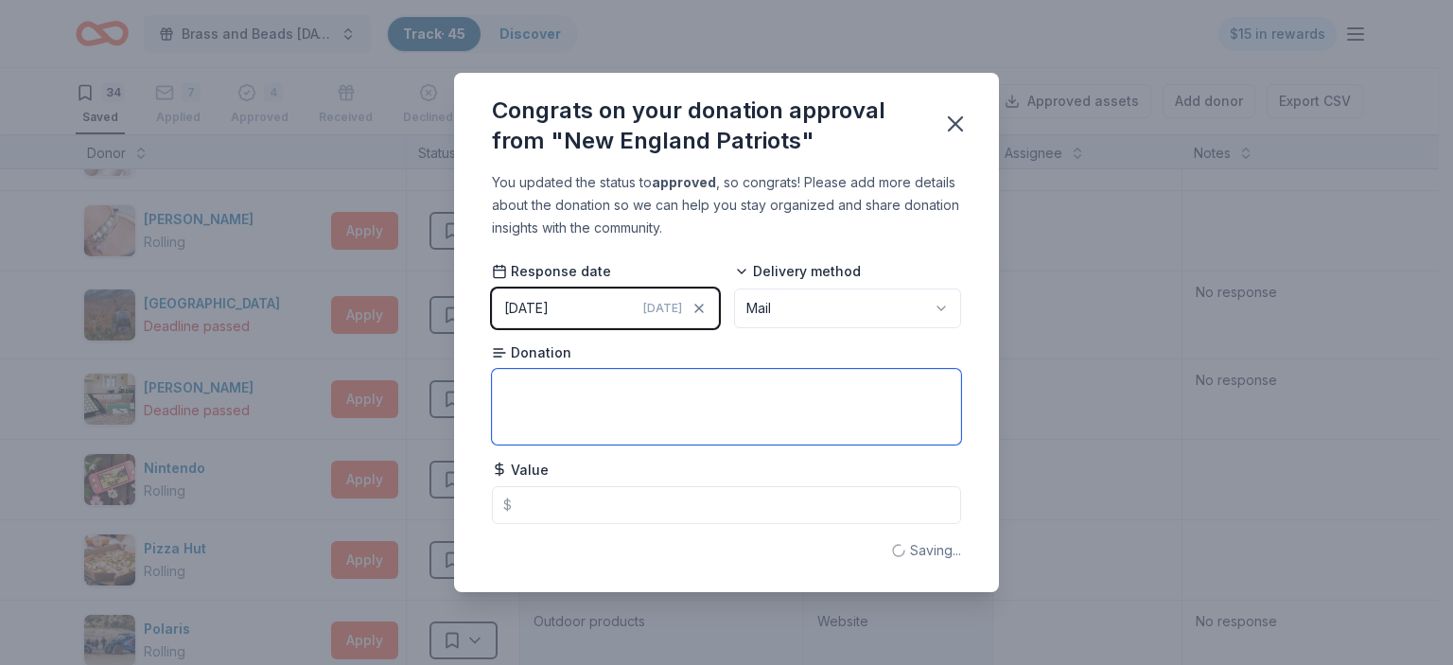
click at [626, 403] on textarea at bounding box center [726, 407] width 469 height 76
type textarea "Autographed photograph of current Safety - [PERSON_NAME]"
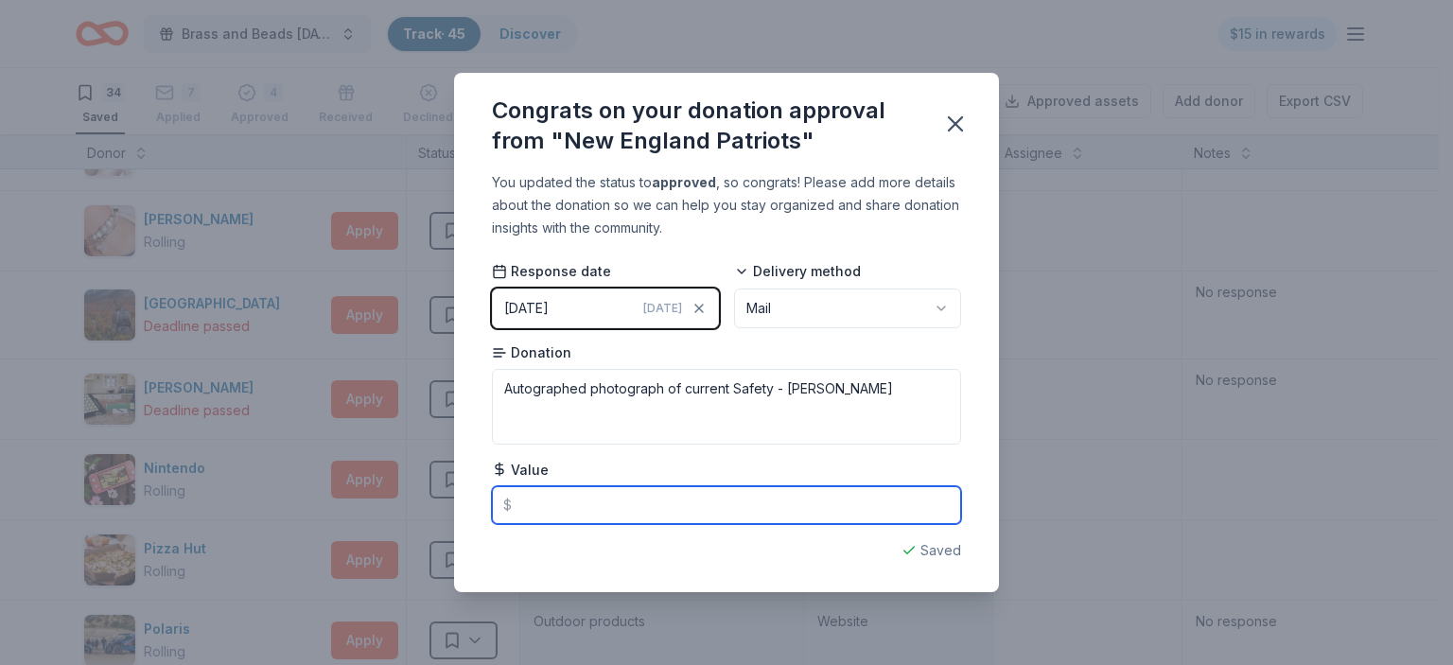
click at [556, 504] on input "text" at bounding box center [726, 505] width 469 height 38
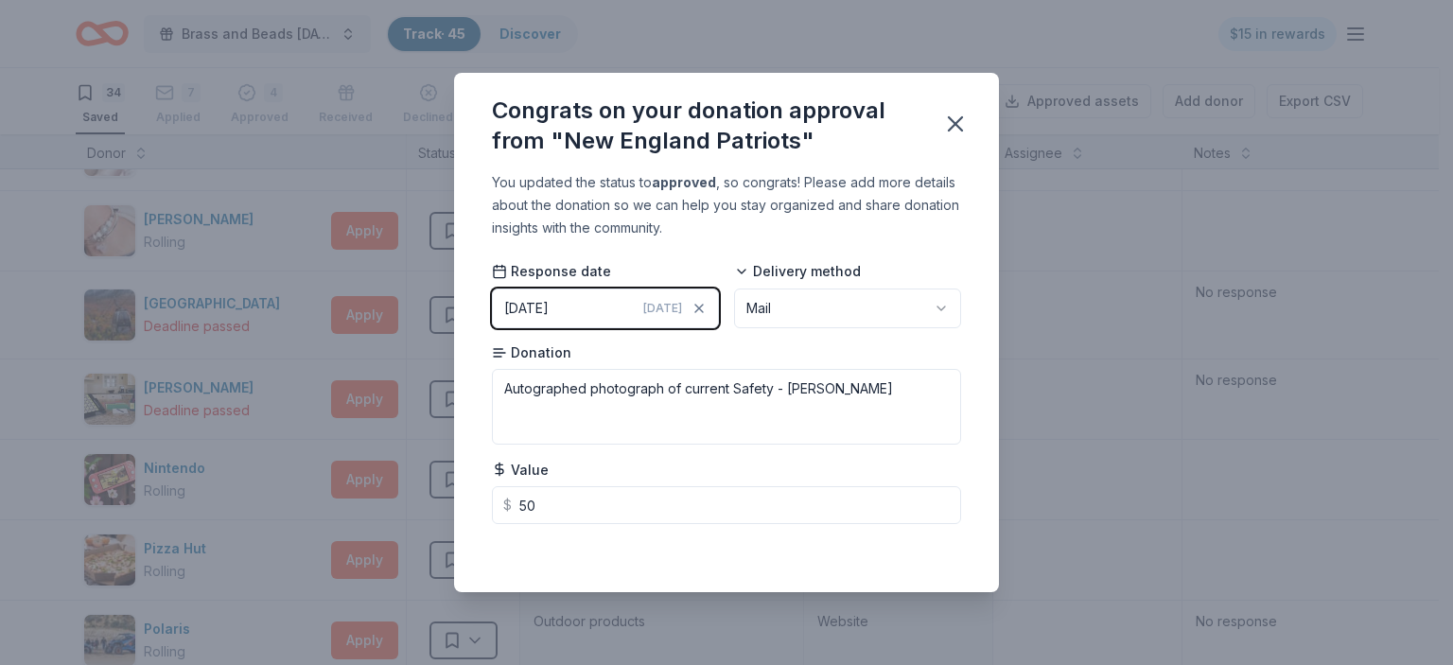
type input "50.00"
click at [972, 464] on div "You updated the status to approved , so congrats! Please add more details about…" at bounding box center [726, 381] width 545 height 421
click at [954, 122] on icon "button" at bounding box center [955, 123] width 13 height 13
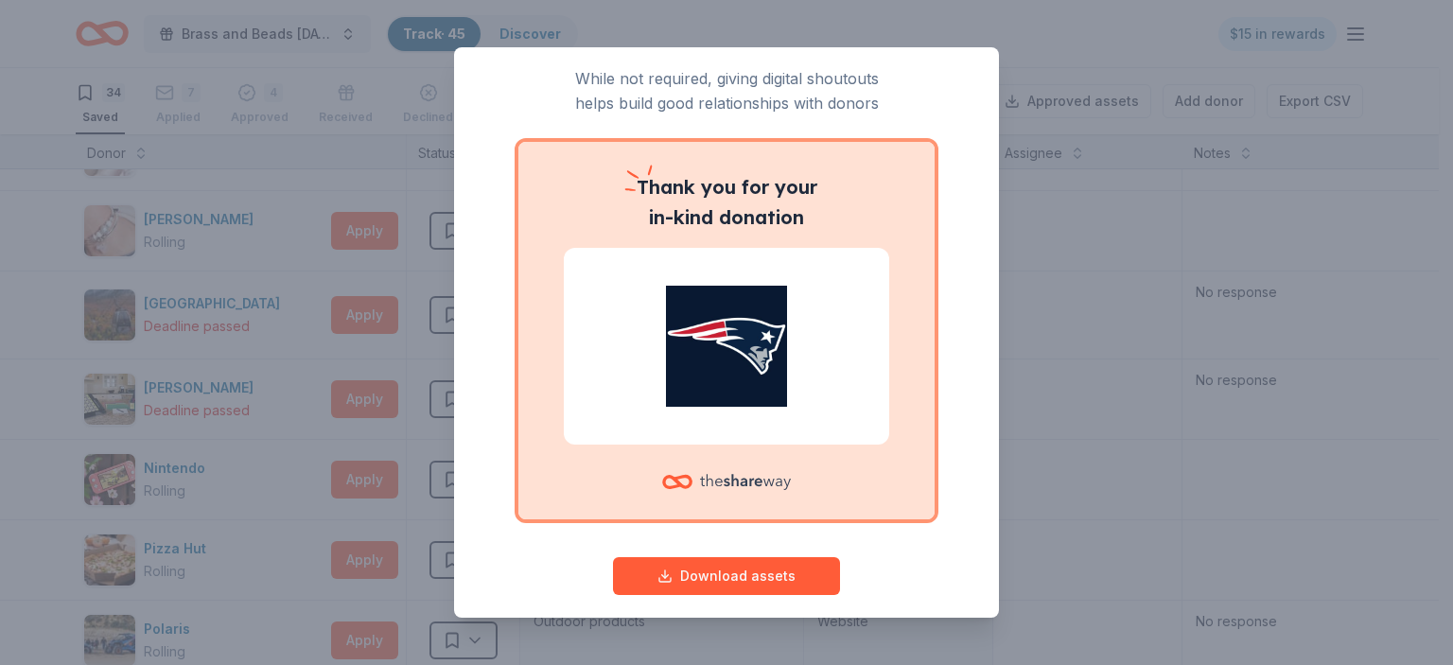
scroll to position [75, 0]
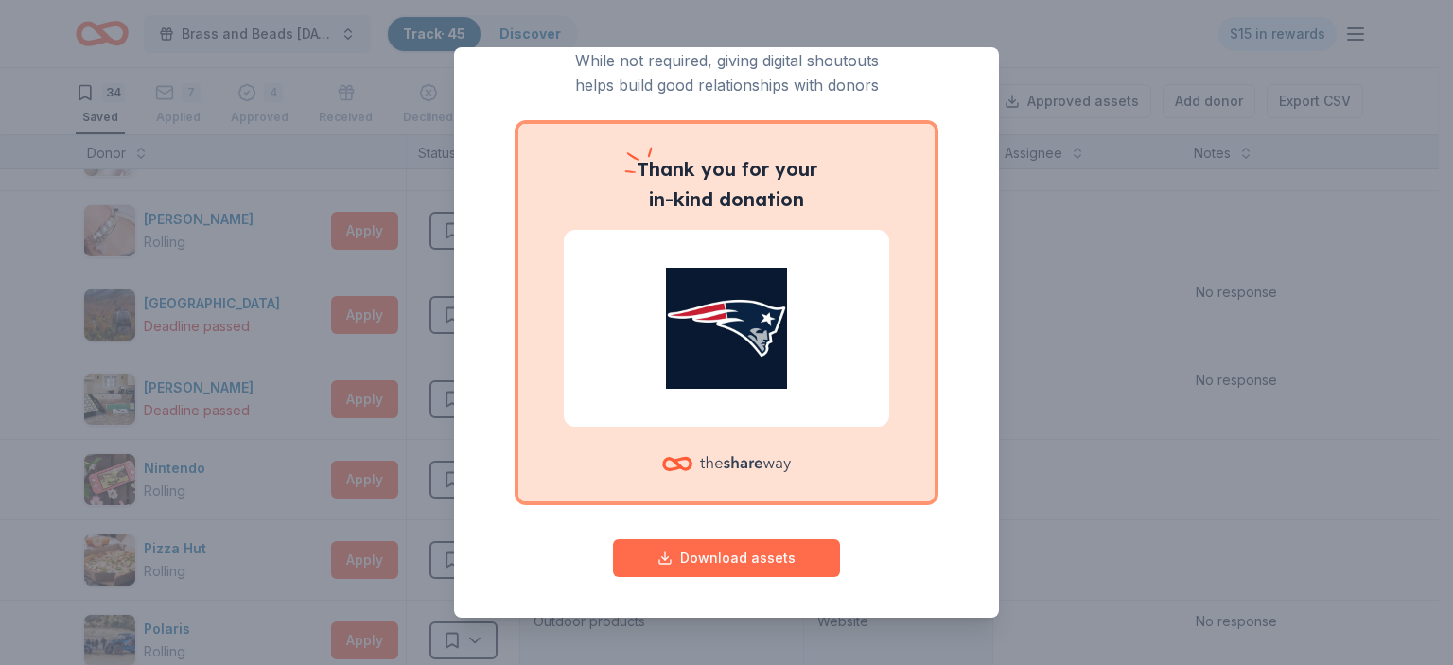
click at [738, 557] on button "Download assets" at bounding box center [726, 558] width 227 height 38
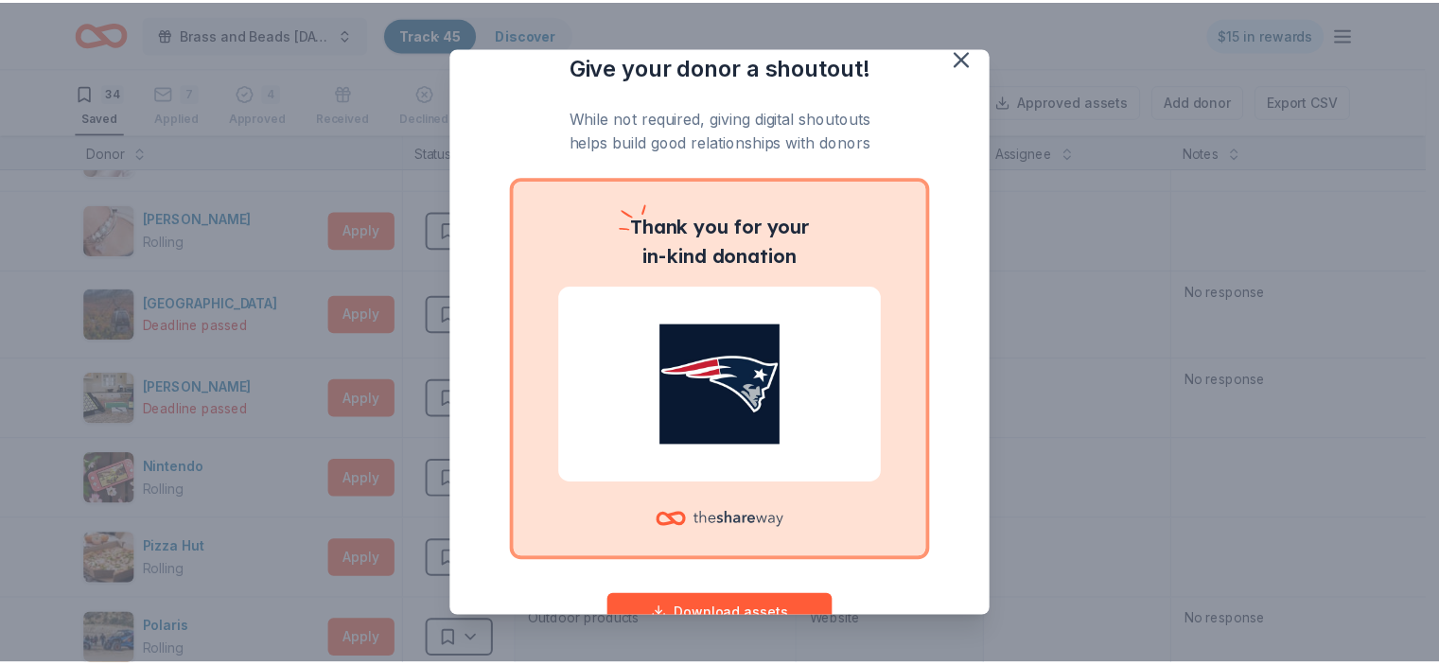
scroll to position [0, 0]
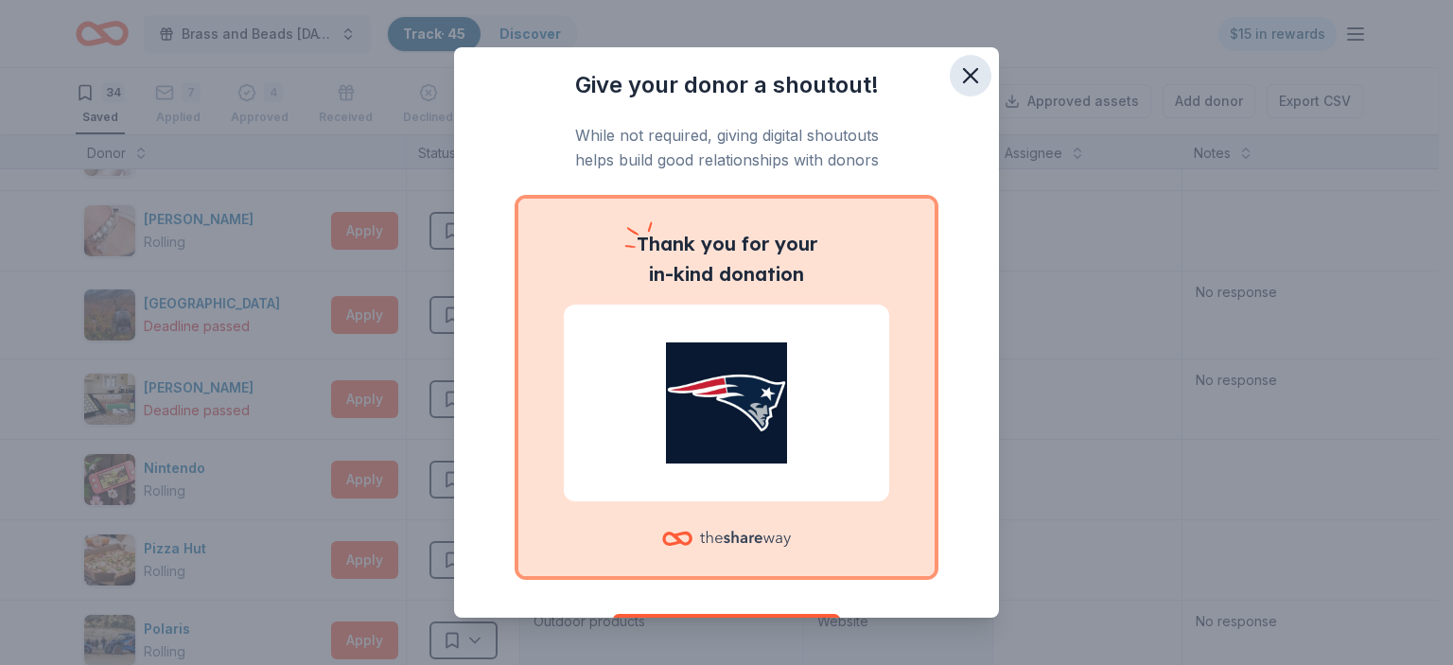
click at [964, 73] on icon "button" at bounding box center [970, 75] width 13 height 13
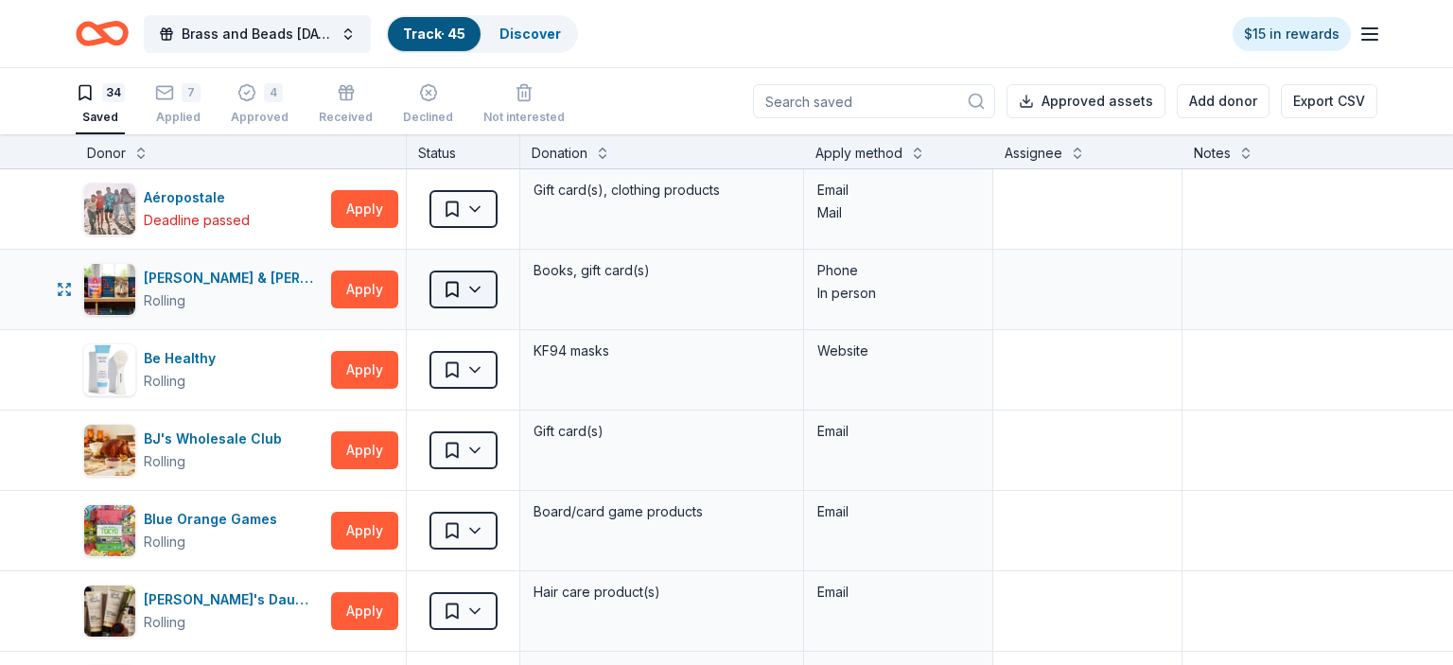
click at [479, 290] on html "Brass and Beads Mardi Gras Celebration Track · 45 Discover $15 in rewards 34 Sa…" at bounding box center [726, 332] width 1453 height 665
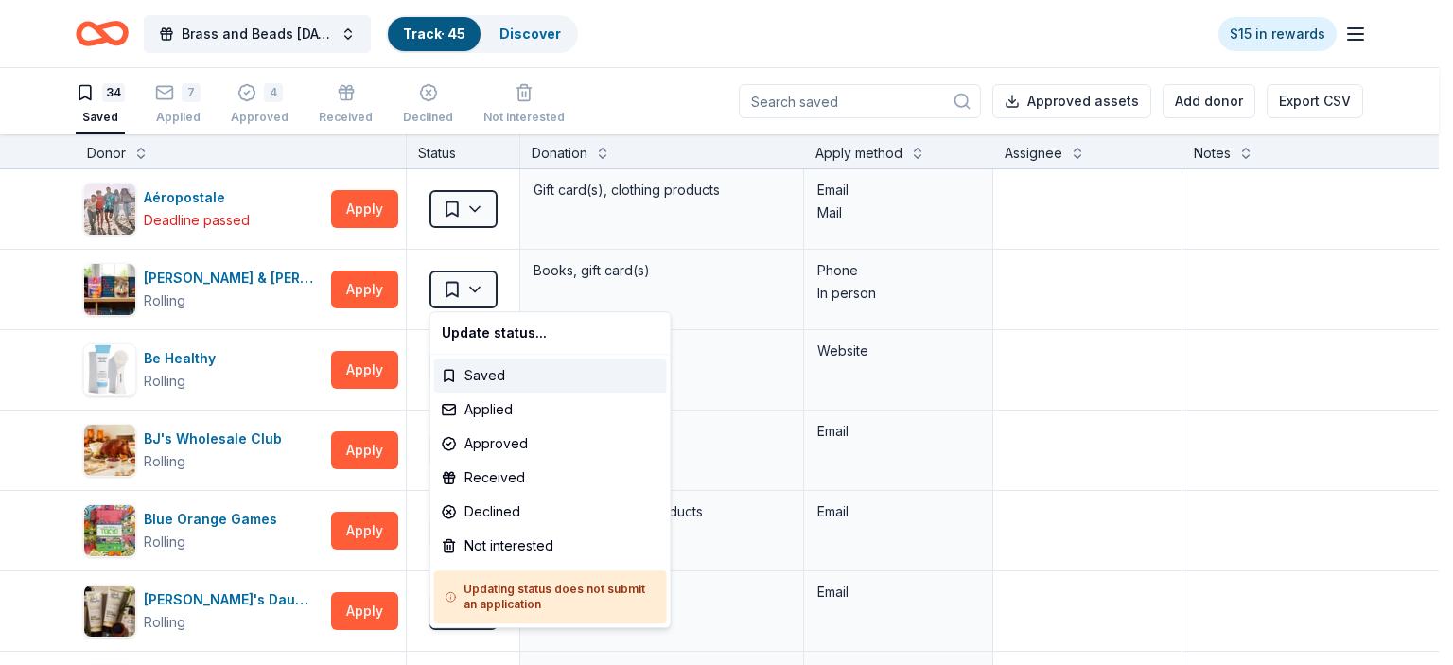
click at [15, 370] on html "Brass and Beads Mardi Gras Celebration Track · 45 Discover $15 in rewards 34 Sa…" at bounding box center [726, 332] width 1453 height 665
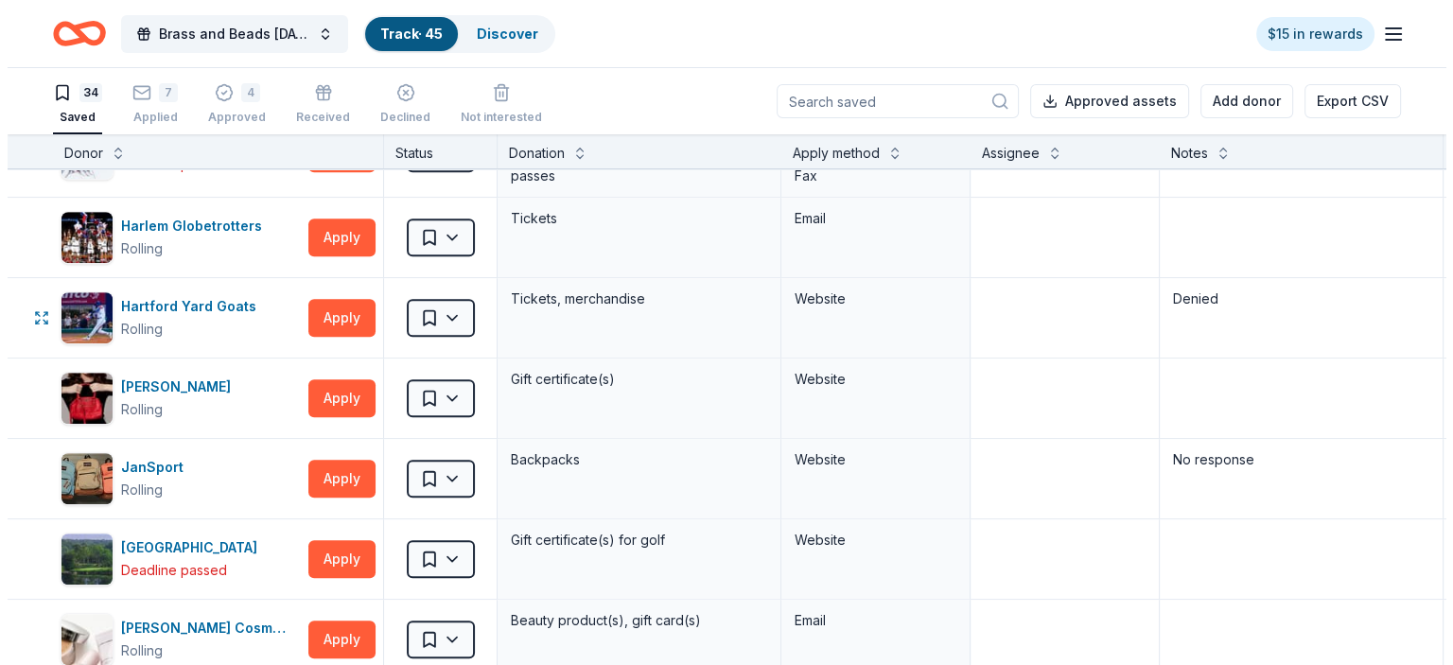
scroll to position [1041, 0]
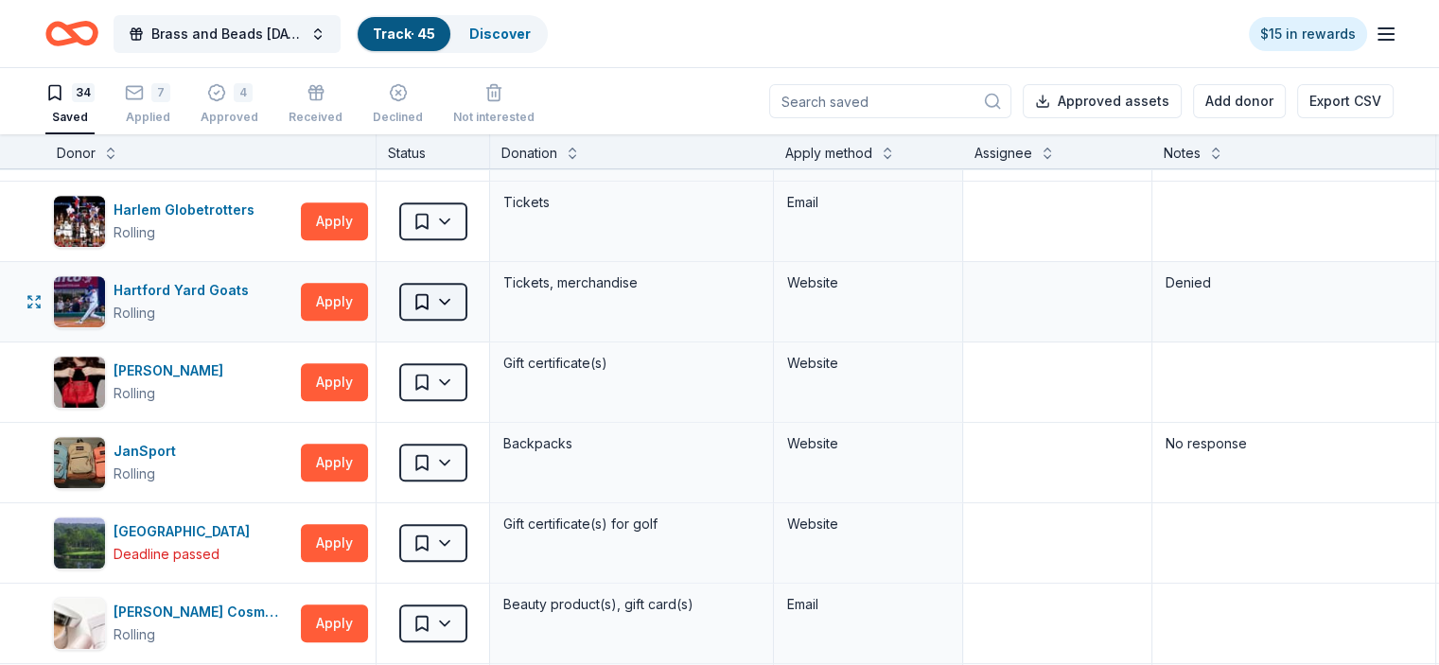
click at [469, 300] on html "Brass and Beads Mardi Gras Celebration Track · 45 Discover $15 in rewards 34 Sa…" at bounding box center [719, 332] width 1439 height 665
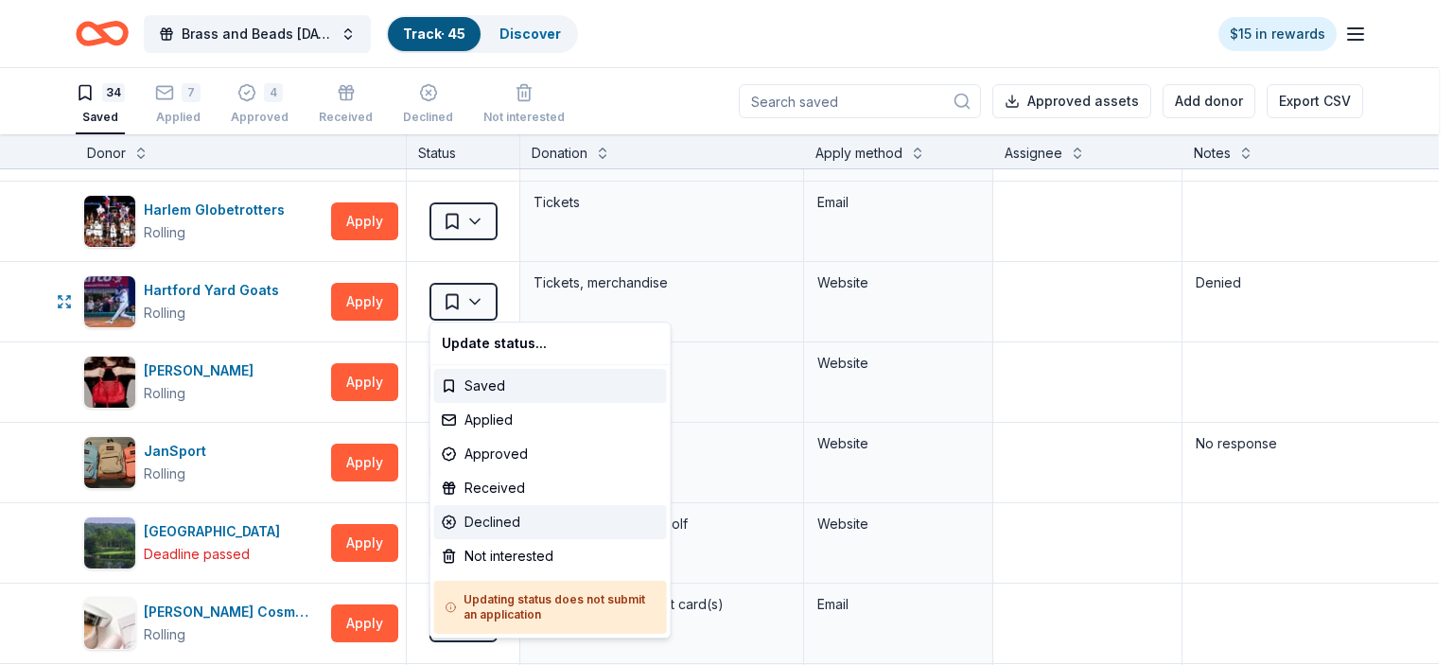
click at [489, 516] on div "Declined" at bounding box center [550, 522] width 233 height 34
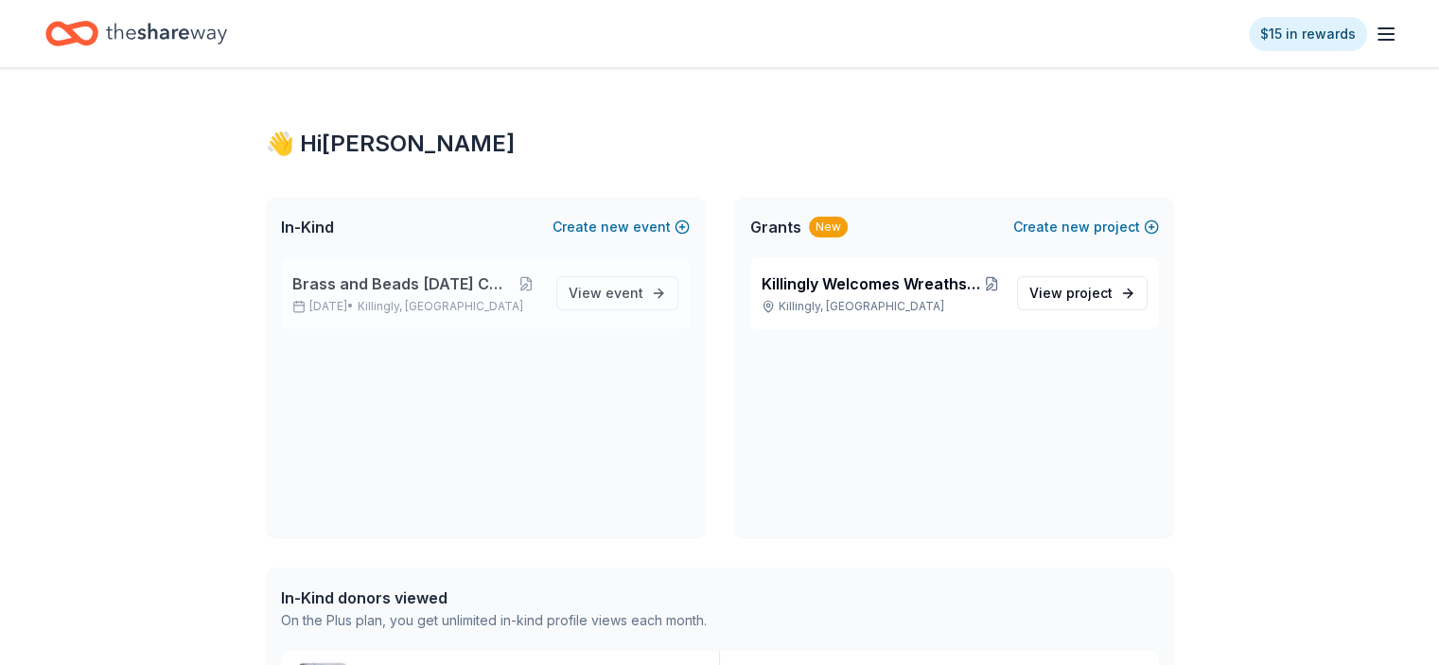
click at [363, 281] on span "Brass and Beads [DATE] Celebration" at bounding box center [401, 283] width 219 height 23
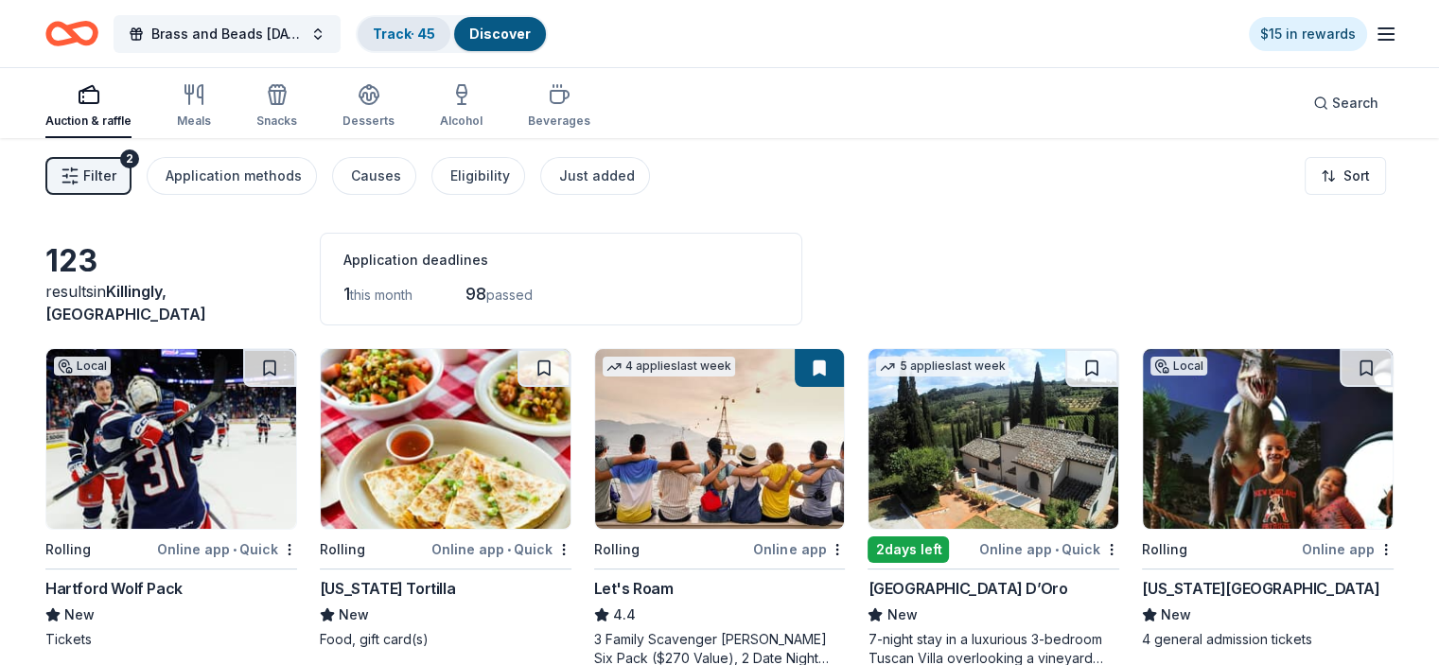
click at [432, 28] on link "Track · 45" at bounding box center [404, 34] width 62 height 16
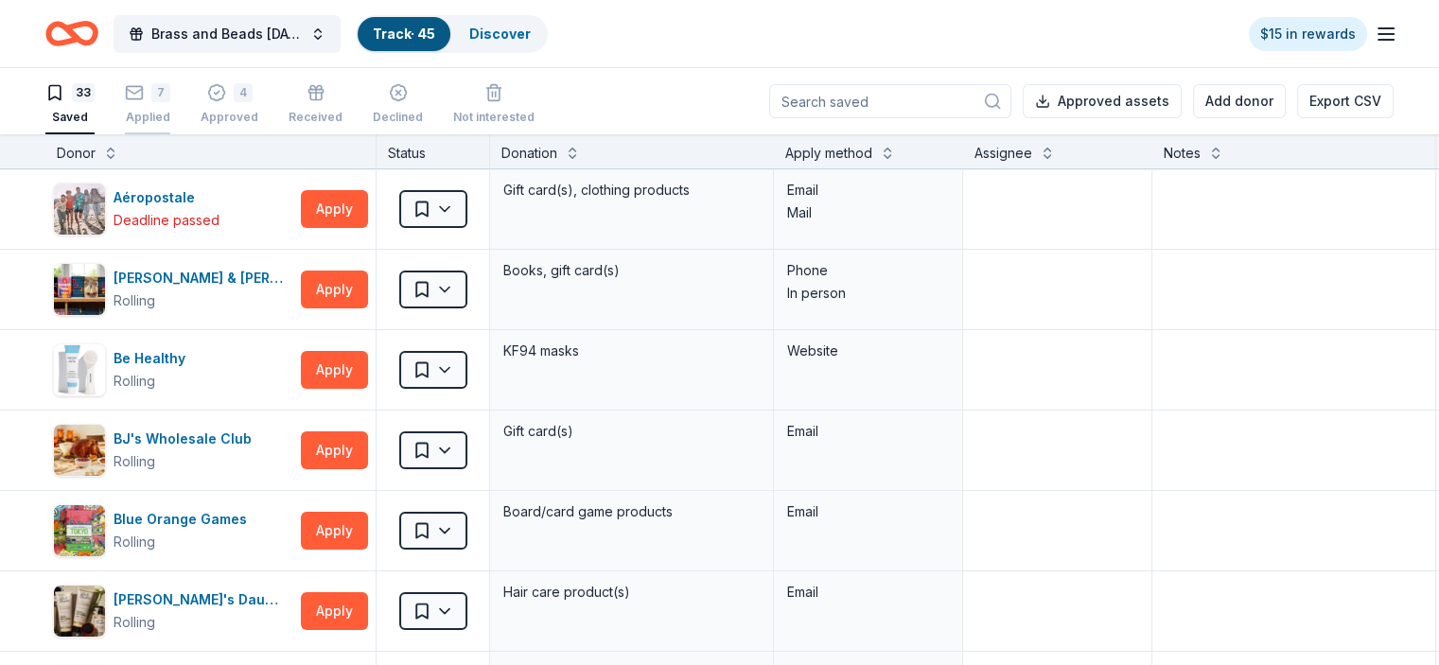
click at [143, 96] on rect "button" at bounding box center [135, 92] width 16 height 12
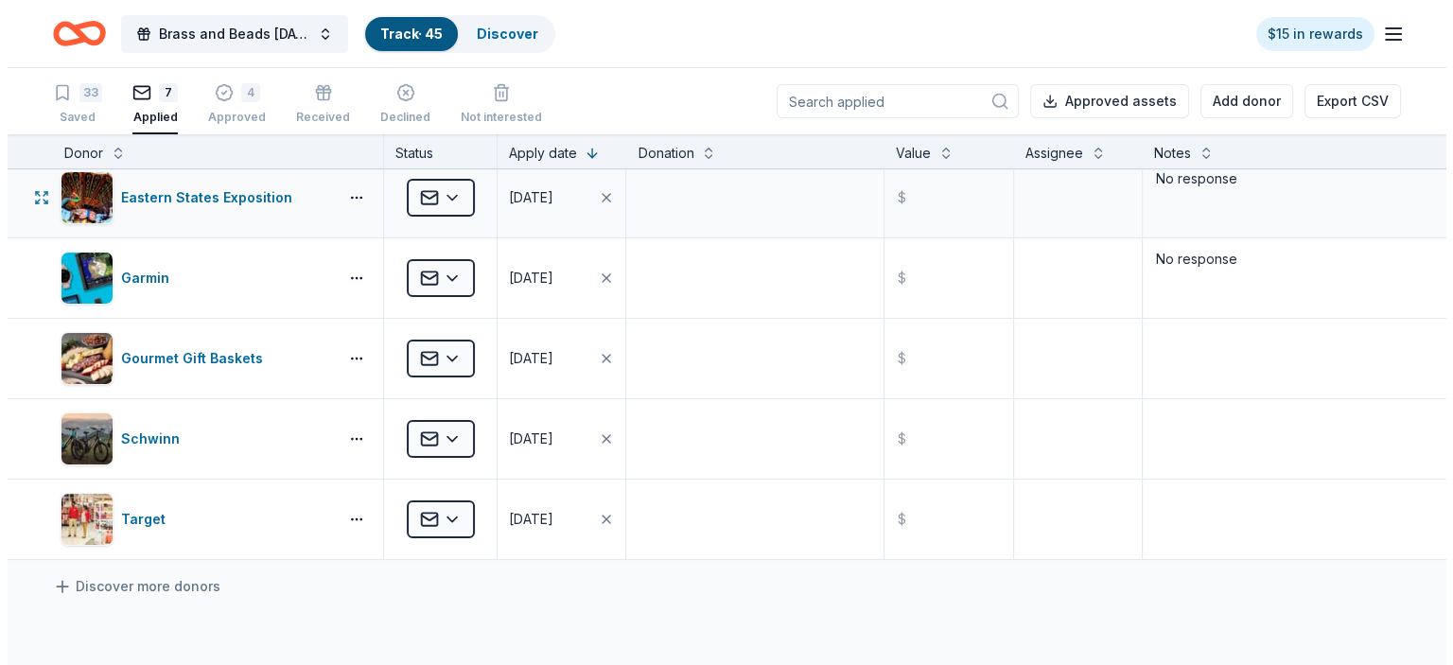
scroll to position [189, 0]
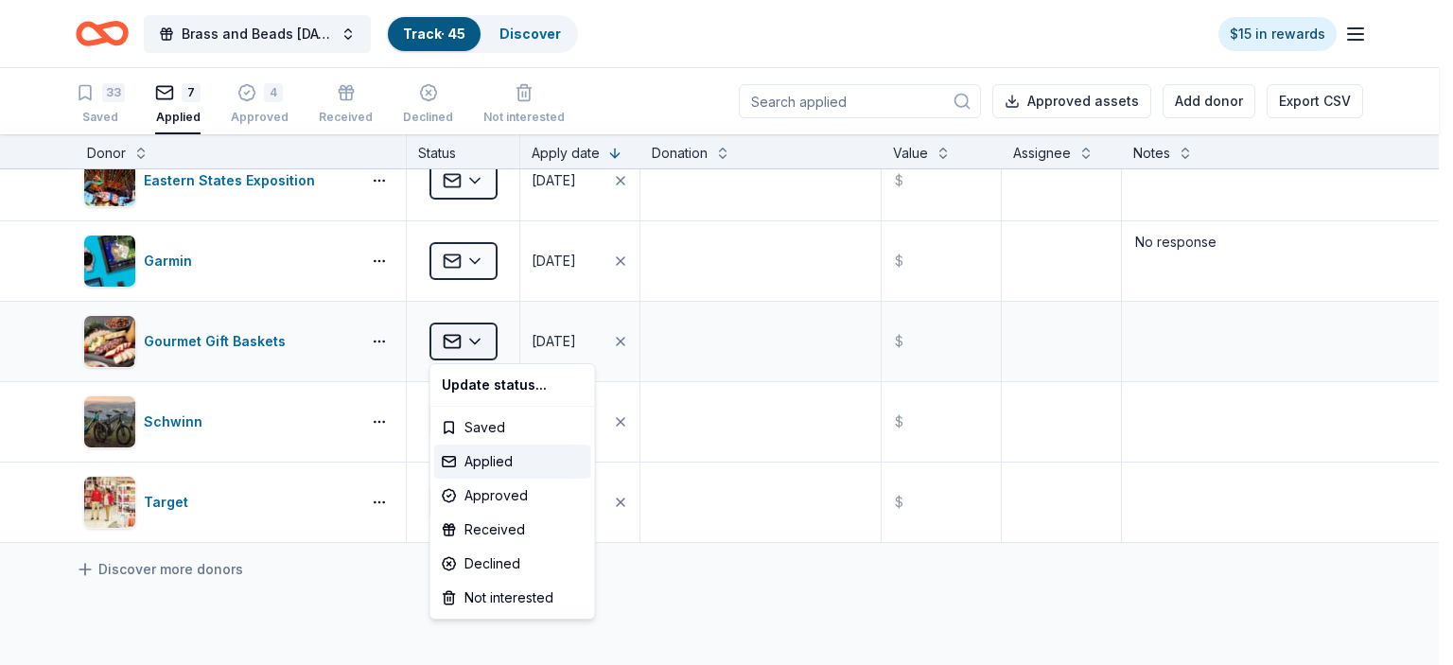
click at [481, 341] on html "Brass and Beads Mardi Gras Celebration Track · 45 Discover $15 in rewards 33 Sa…" at bounding box center [726, 332] width 1453 height 665
drag, startPoint x: 497, startPoint y: 490, endPoint x: 507, endPoint y: 487, distance: 10.8
click at [502, 490] on div "Approved" at bounding box center [512, 496] width 157 height 34
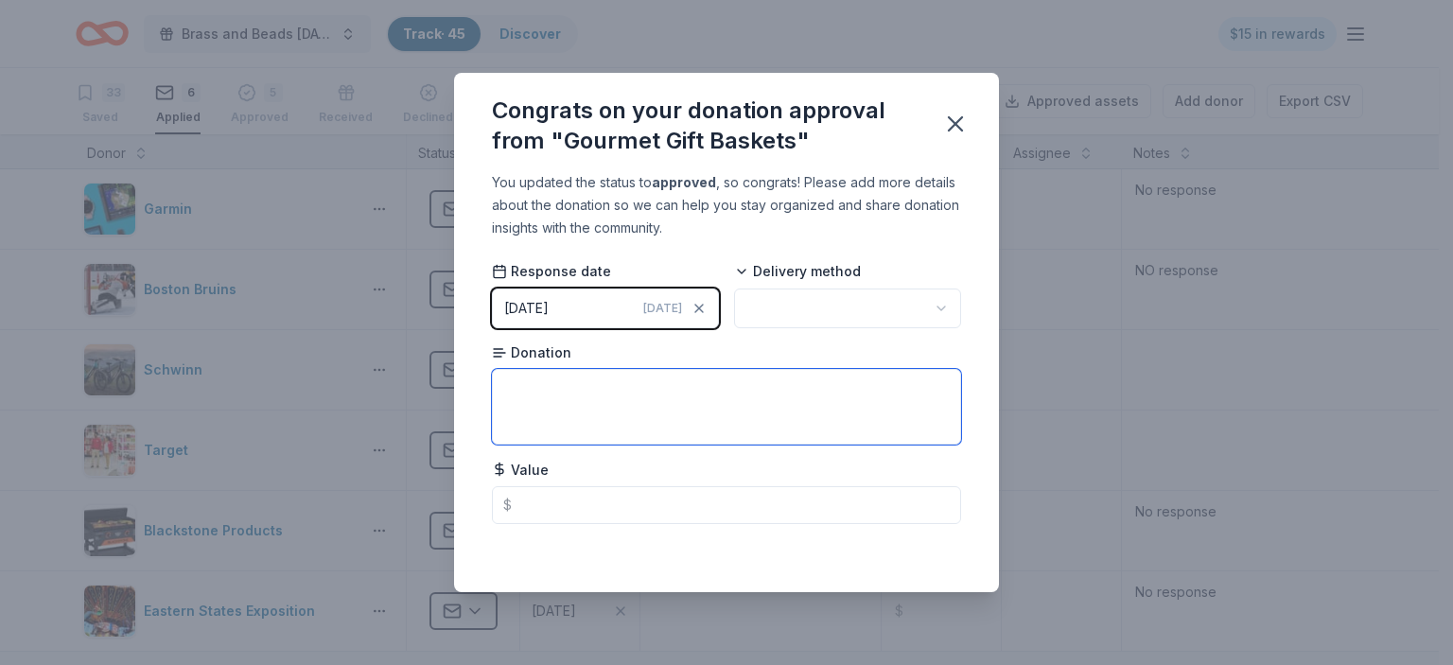
click at [572, 409] on textarea at bounding box center [726, 407] width 469 height 76
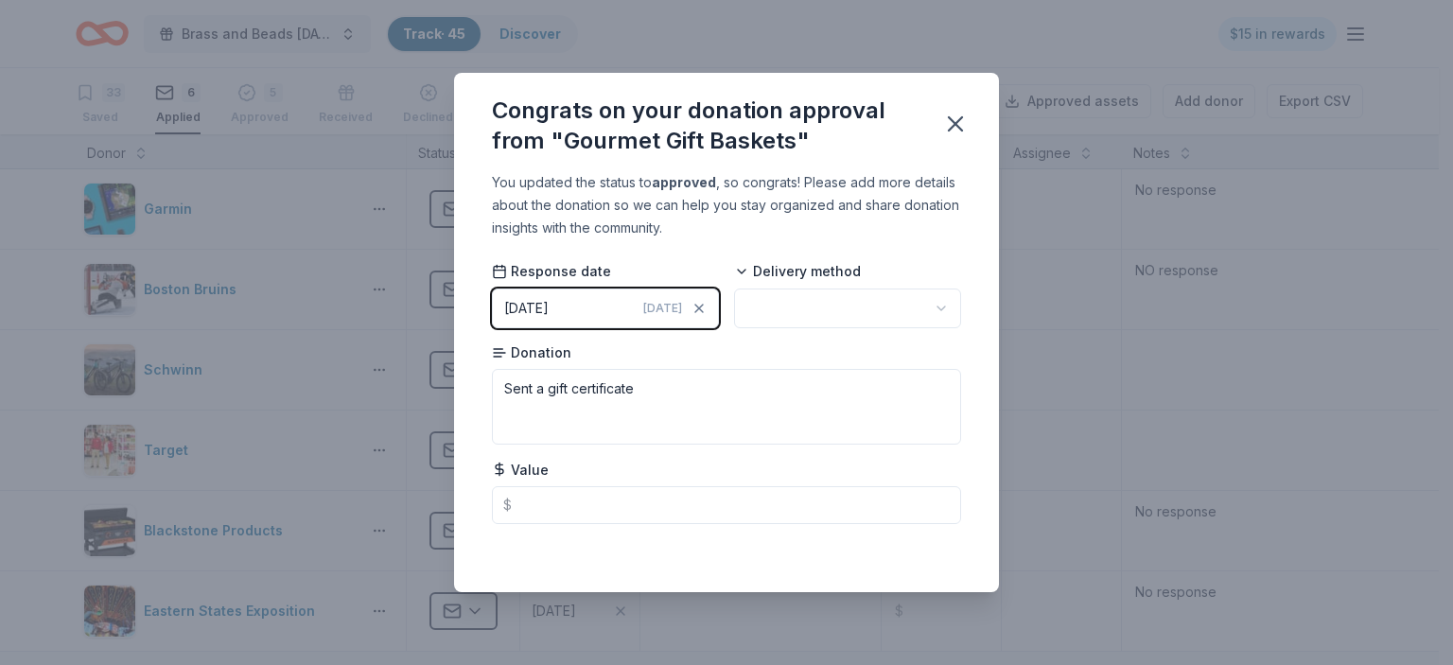
click at [929, 308] on html "Brass and Beads Mardi Gras Celebration Track · 45 Discover $15 in rewards 33 Sa…" at bounding box center [726, 332] width 1453 height 665
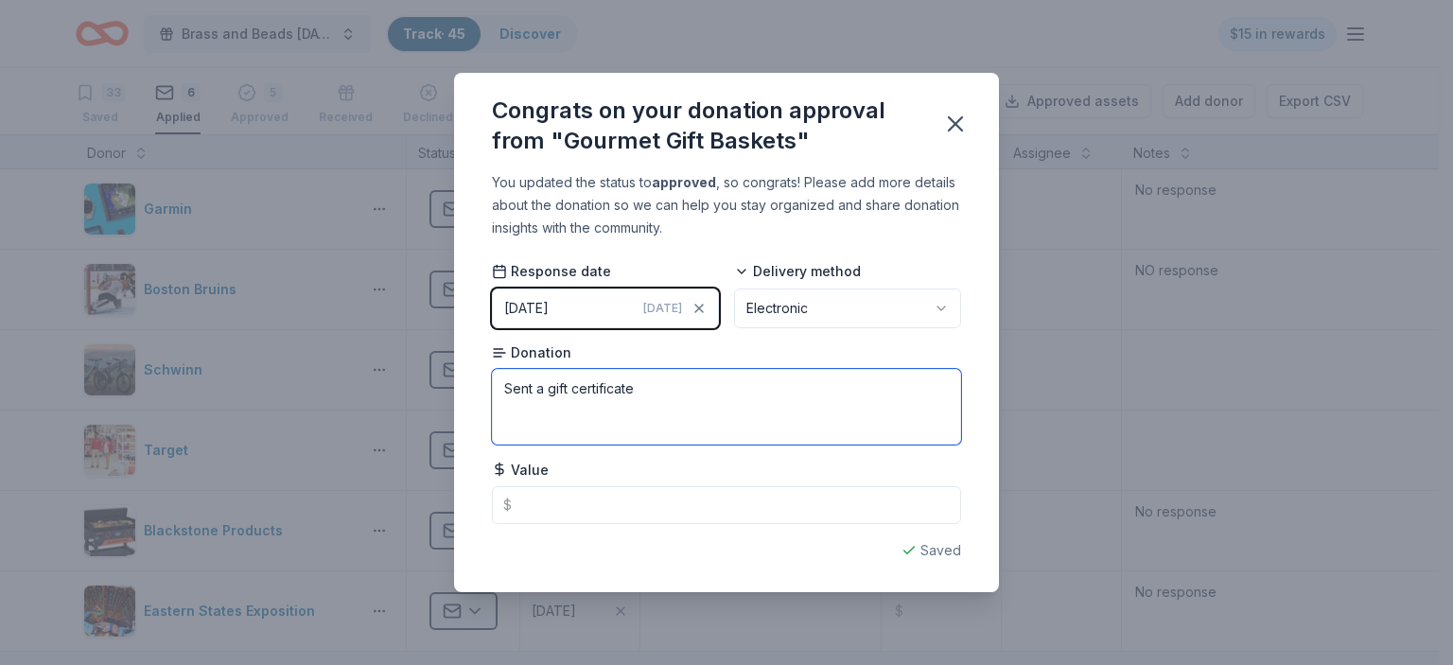
click at [651, 394] on textarea "Sent a gift certificate" at bounding box center [726, 407] width 469 height 76
drag, startPoint x: 651, startPoint y: 391, endPoint x: 682, endPoint y: 404, distance: 33.9
click at [583, 389] on textarea "Sent a gift certificate" at bounding box center [726, 407] width 469 height 76
click at [654, 388] on textarea "Sent a gift certificate" at bounding box center [726, 407] width 469 height 76
type textarea "Sent a gift certificate via email."
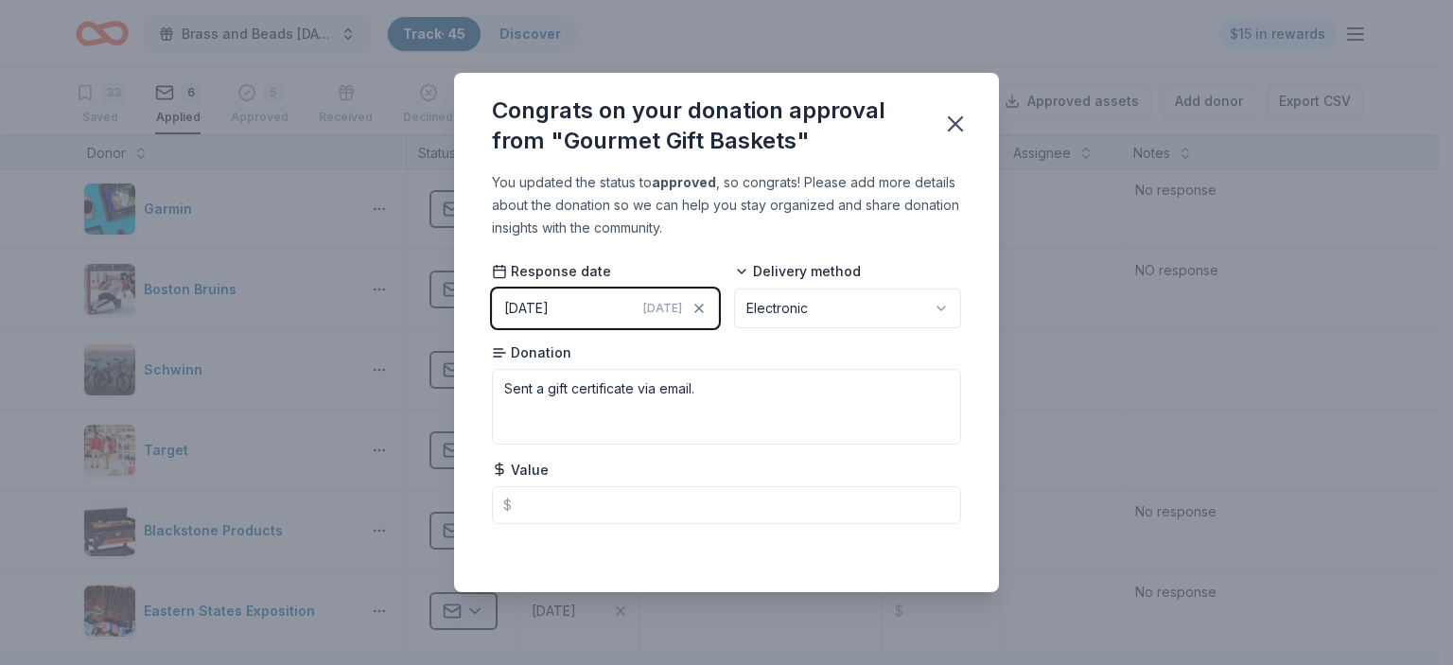
click at [669, 301] on span "Today" at bounding box center [662, 308] width 39 height 15
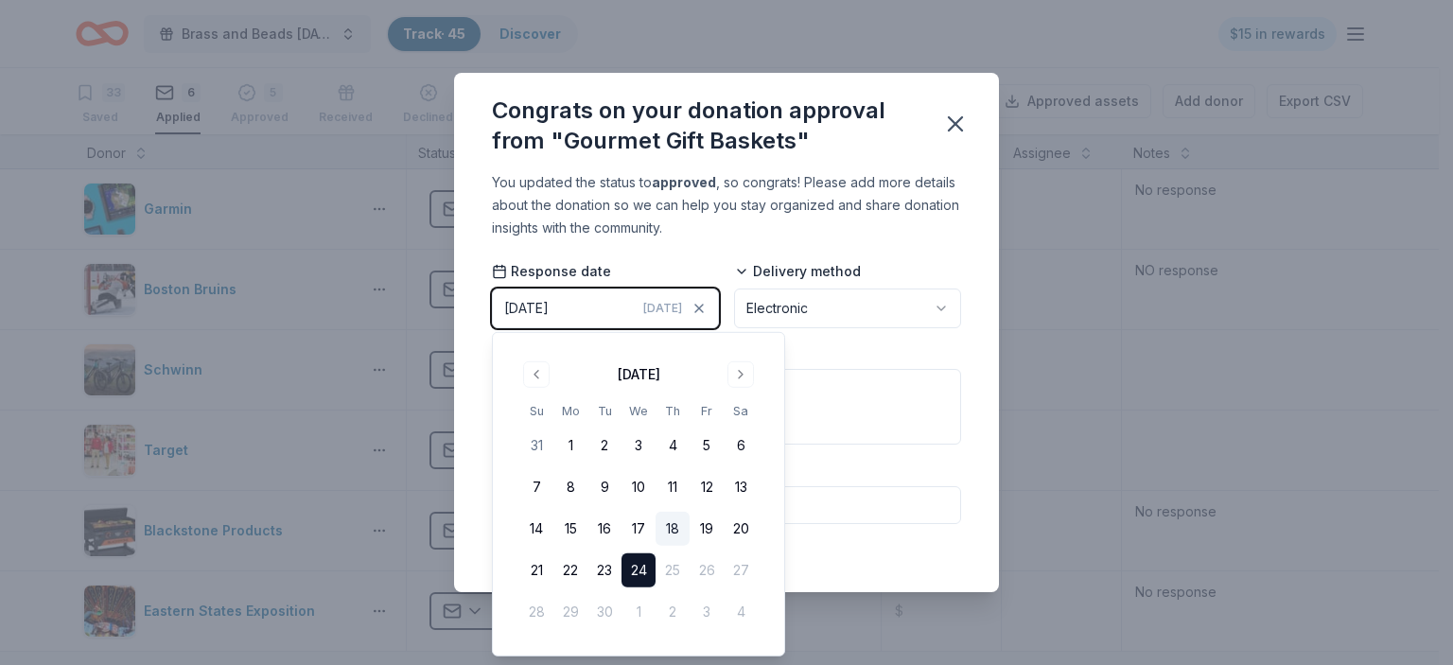
click at [672, 523] on button "18" at bounding box center [673, 529] width 34 height 34
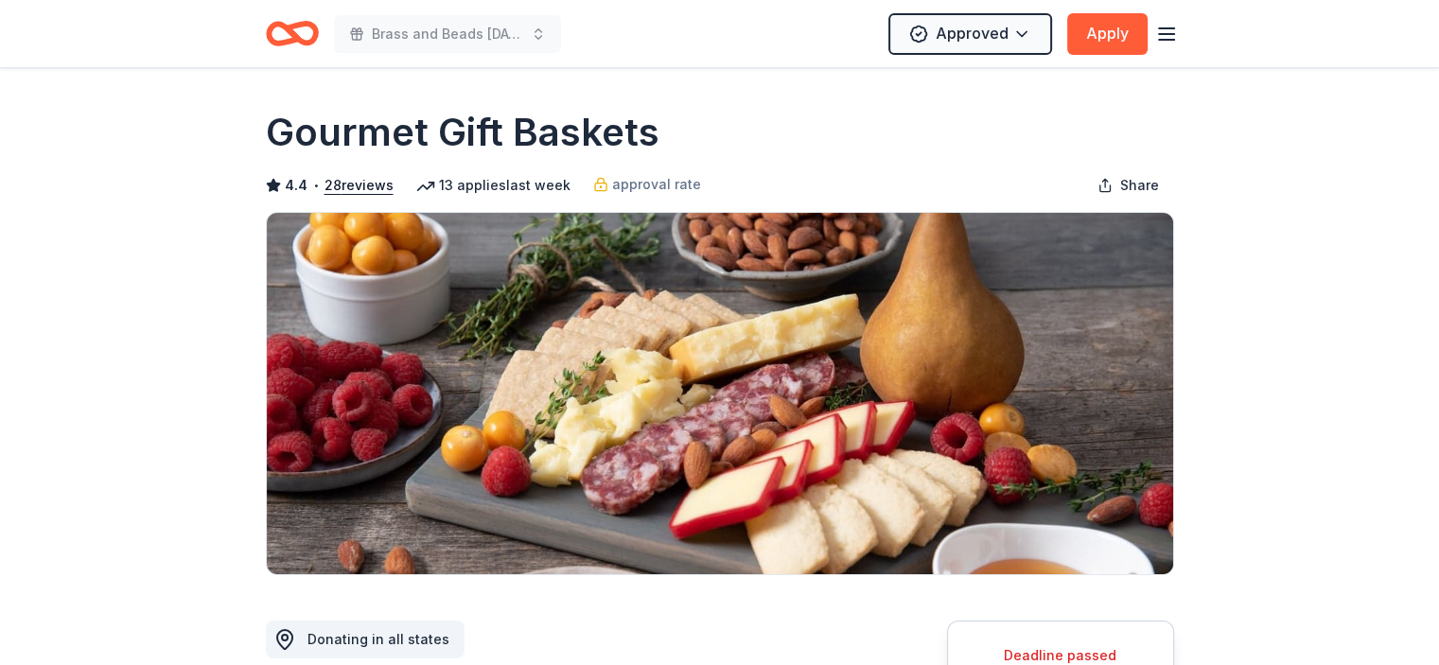
click at [282, 35] on icon "Home" at bounding box center [292, 33] width 53 height 44
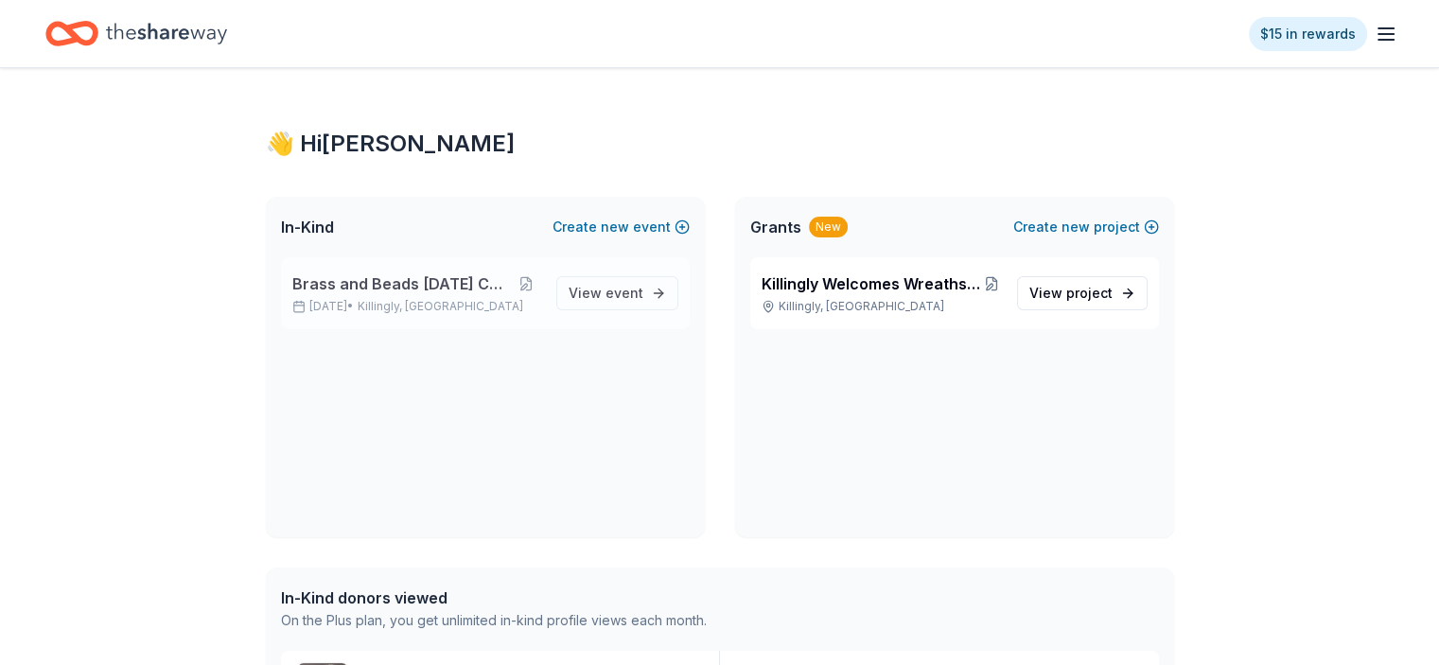
click at [397, 283] on span "Brass and Beads [DATE] Celebration" at bounding box center [401, 283] width 219 height 23
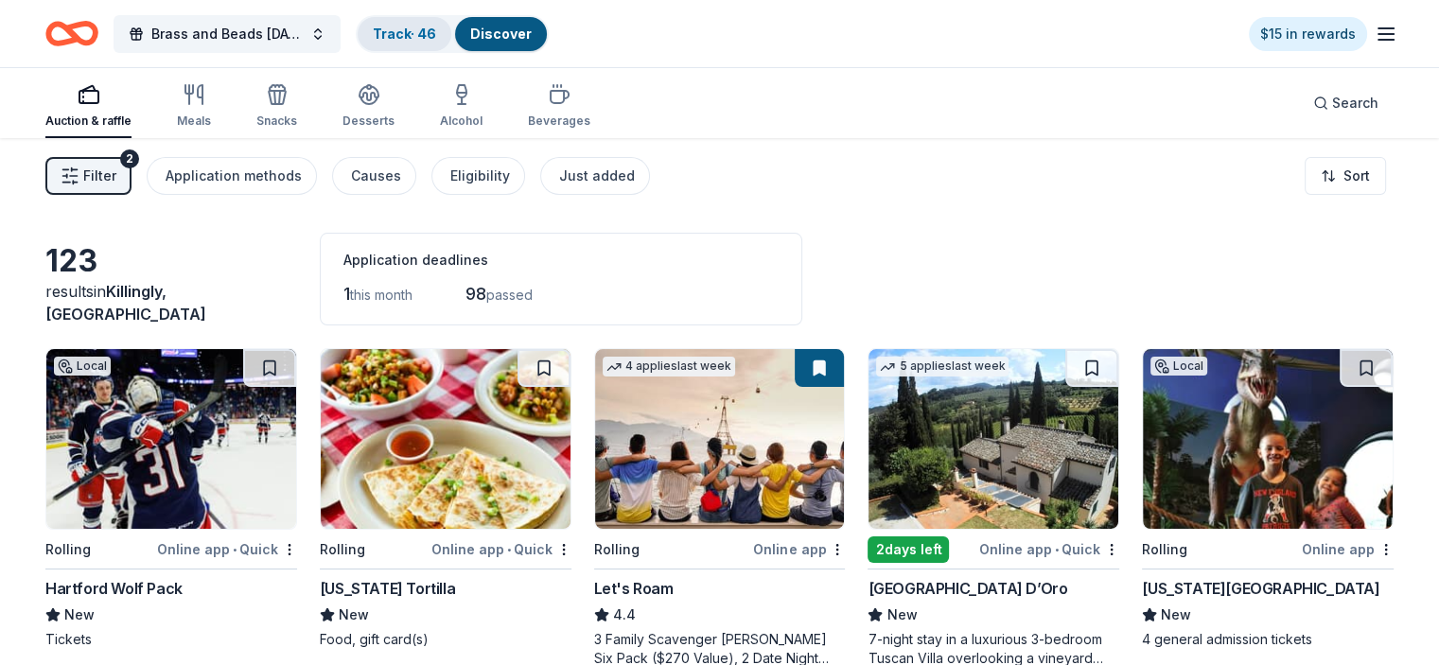
click at [435, 29] on link "Track · 46" at bounding box center [404, 34] width 63 height 16
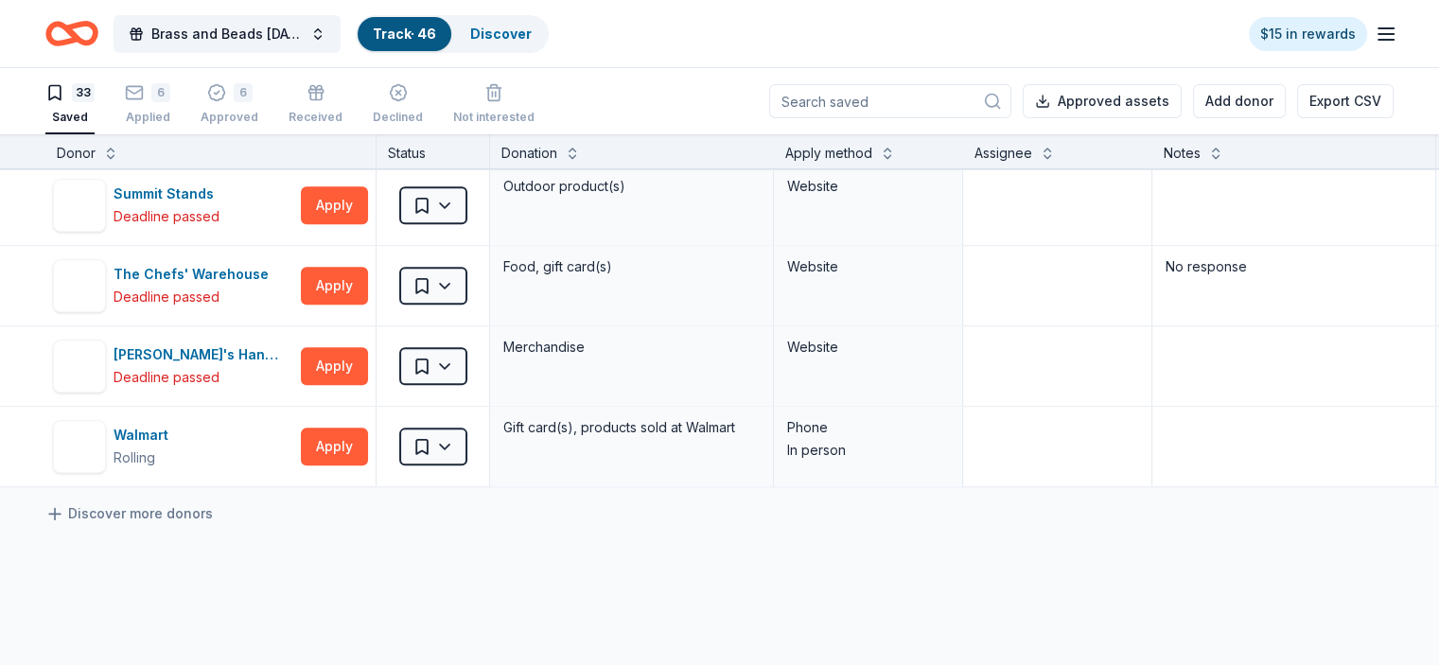
scroll to position [2365, 0]
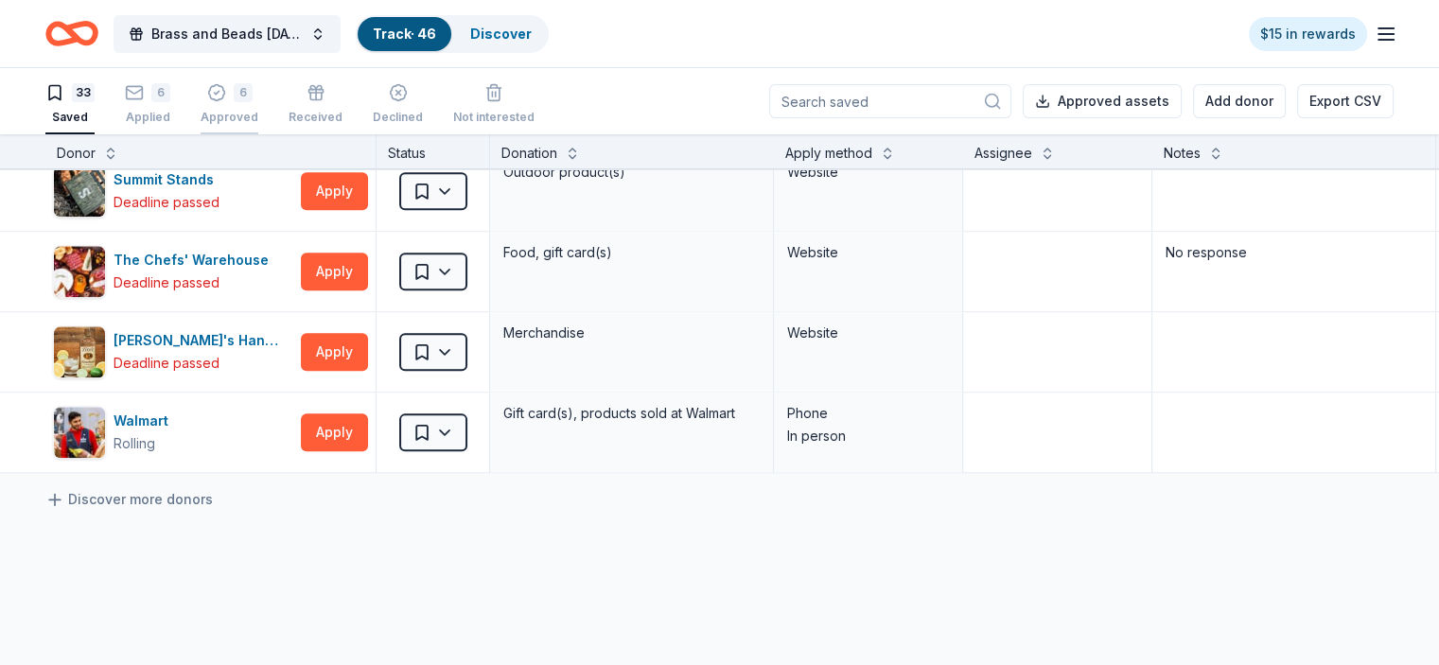
click at [253, 91] on div "6" at bounding box center [243, 92] width 19 height 19
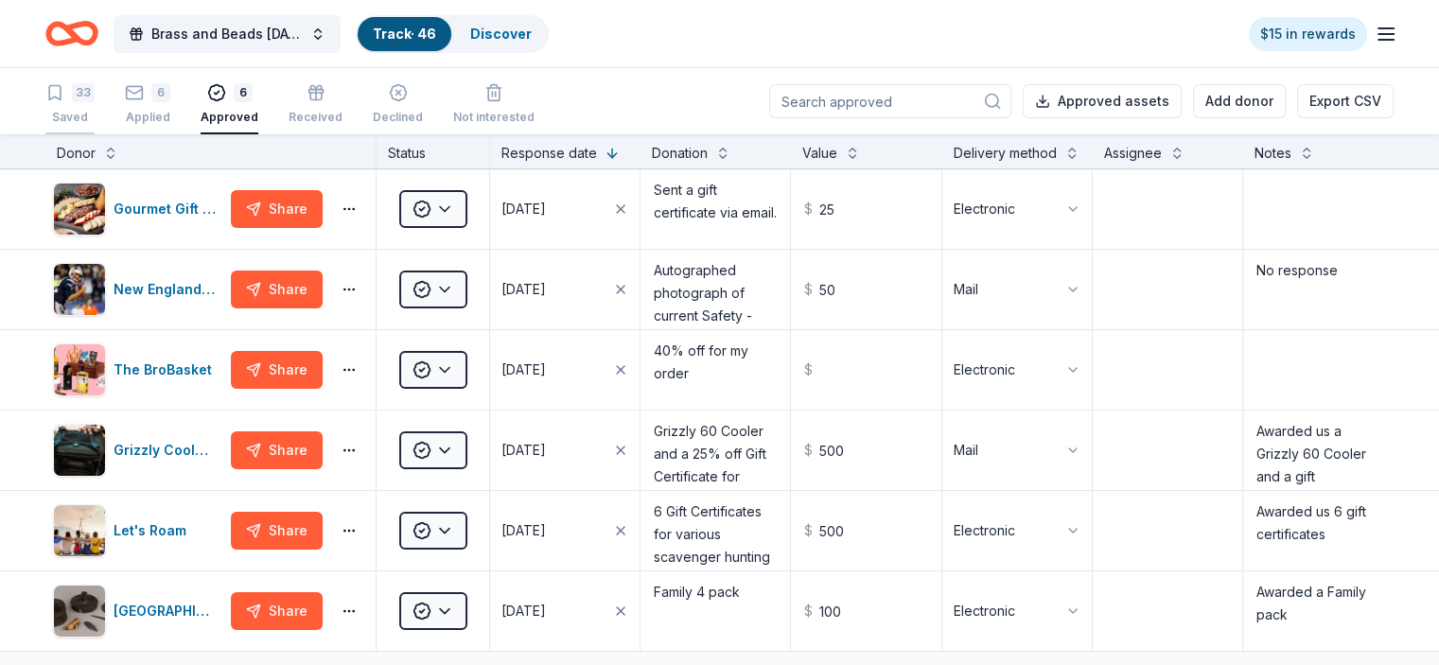
click at [95, 99] on div "33" at bounding box center [69, 92] width 49 height 19
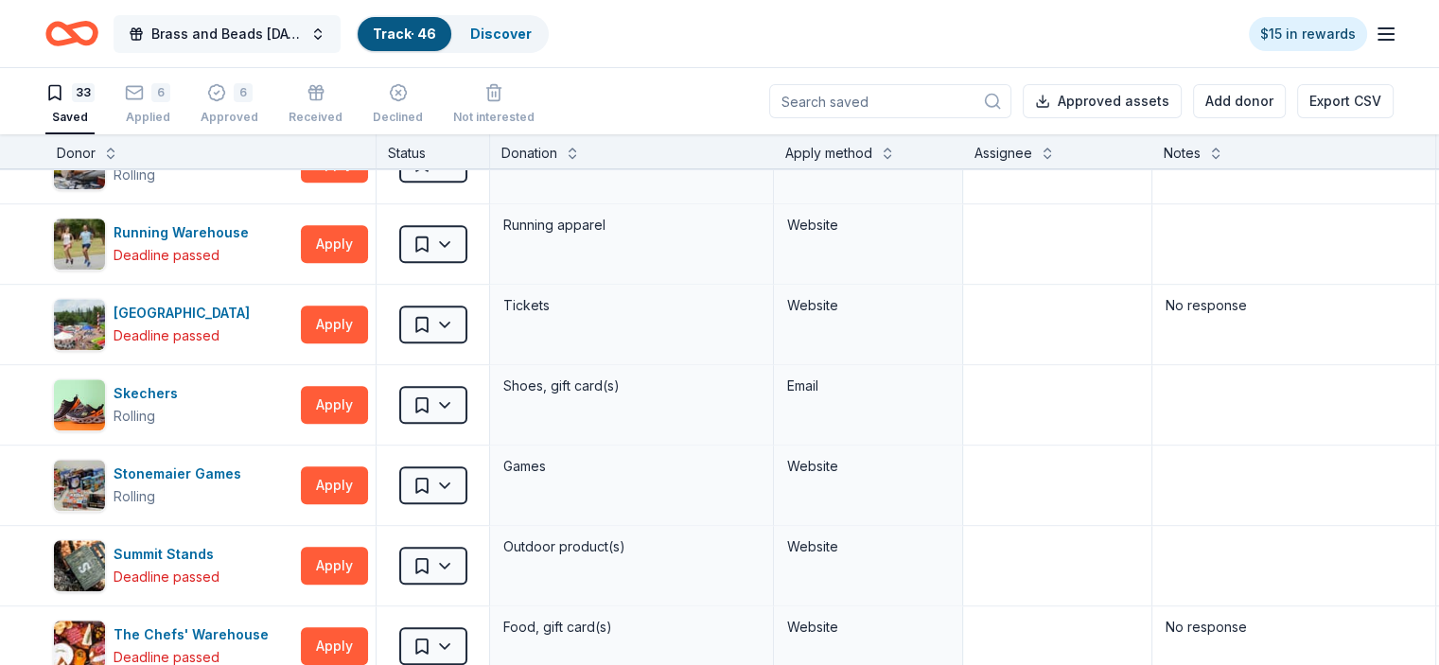
scroll to position [1986, 0]
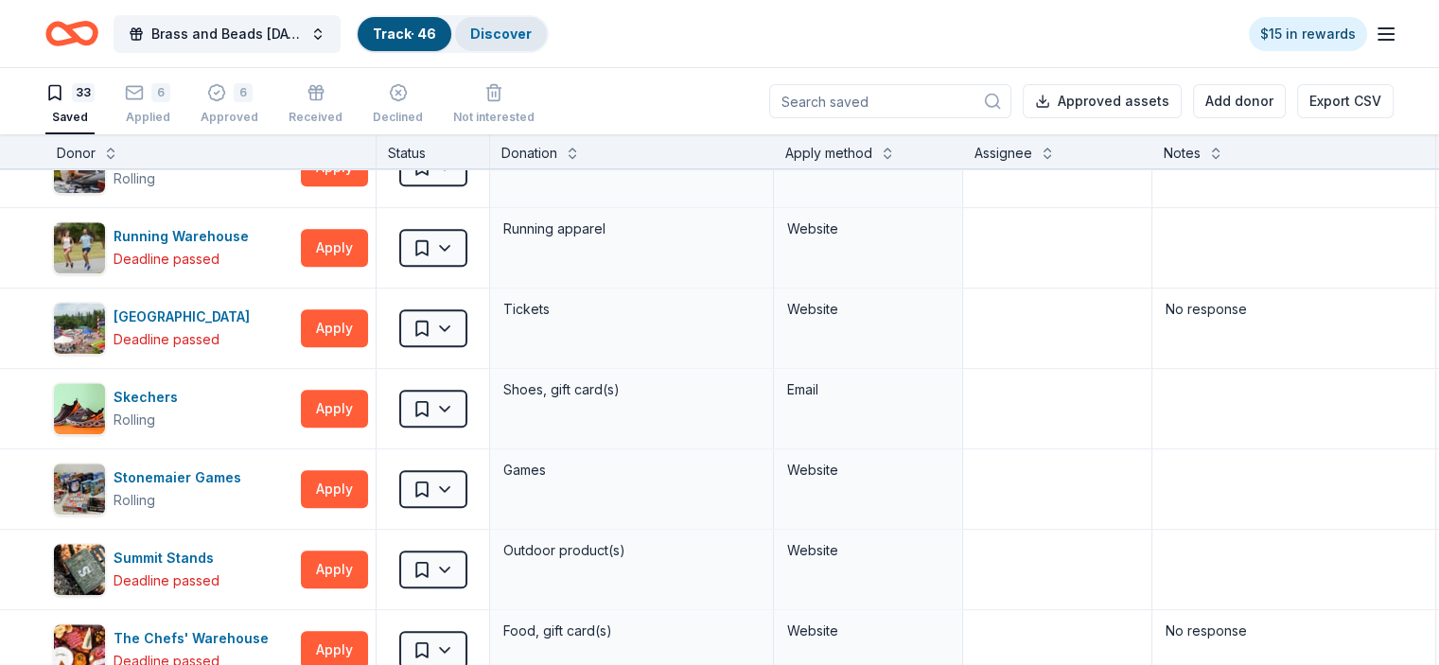
click at [525, 27] on link "Discover" at bounding box center [500, 34] width 61 height 16
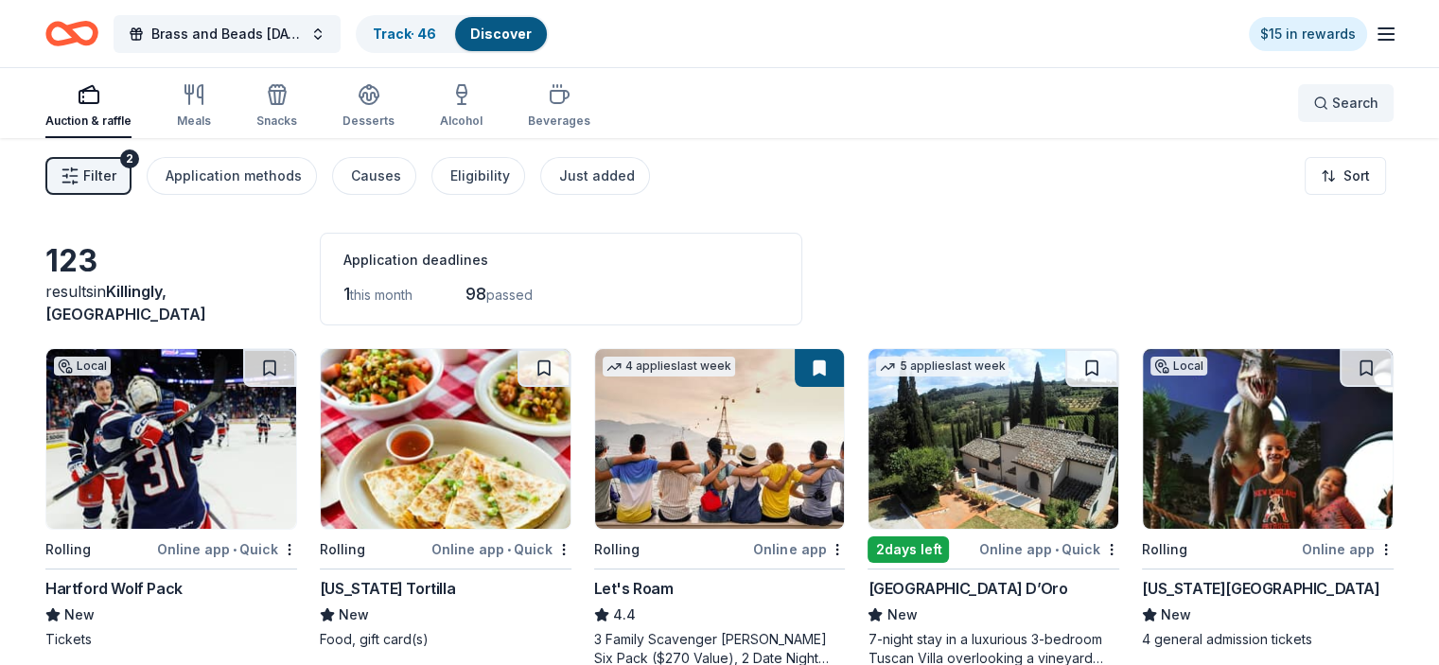
click at [1334, 90] on button "Search" at bounding box center [1346, 103] width 96 height 38
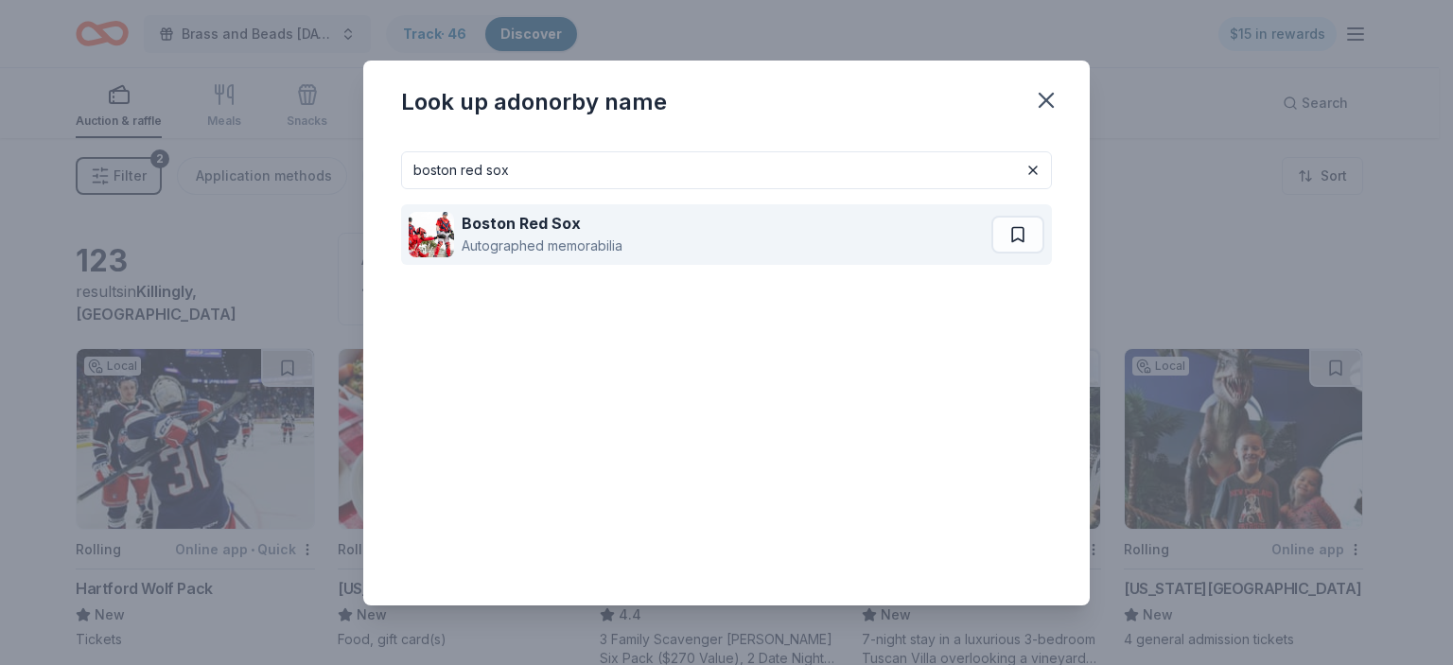
type input "boston red sox"
click at [532, 217] on strong "Boston Red Sox" at bounding box center [521, 223] width 119 height 19
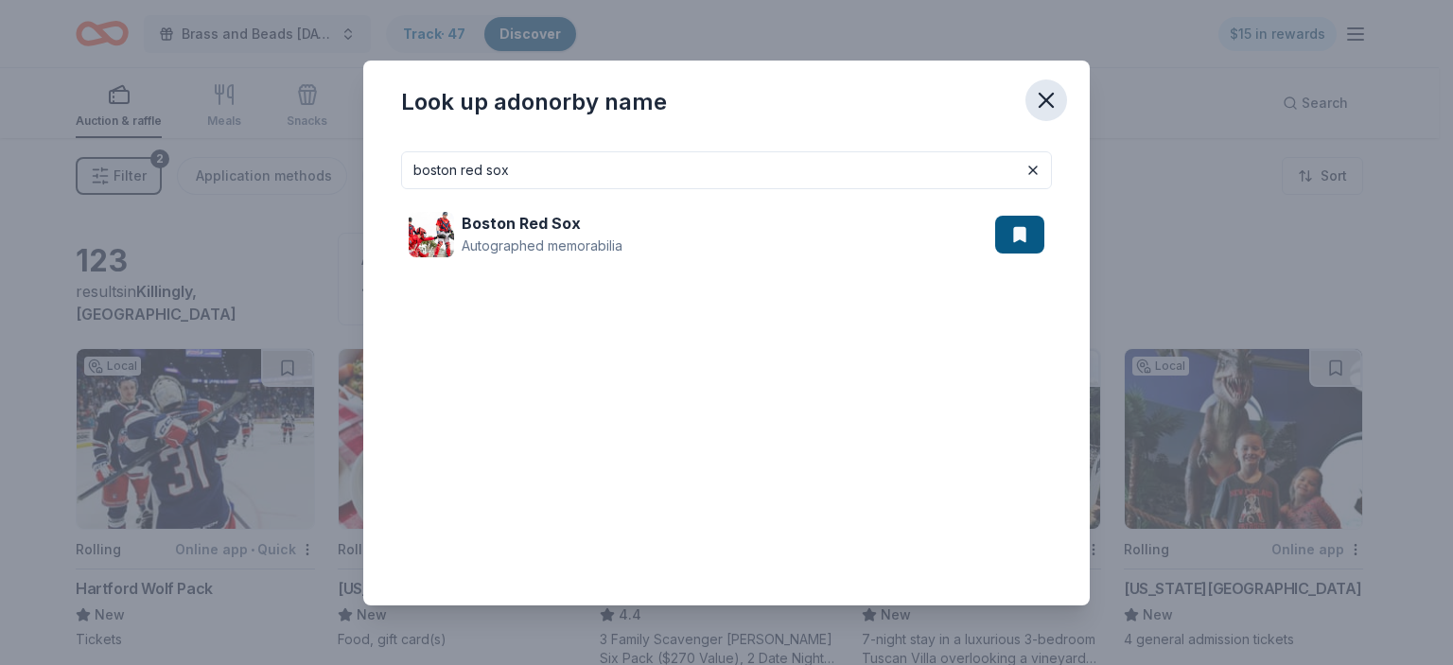
click at [1041, 90] on icon "button" at bounding box center [1046, 100] width 26 height 26
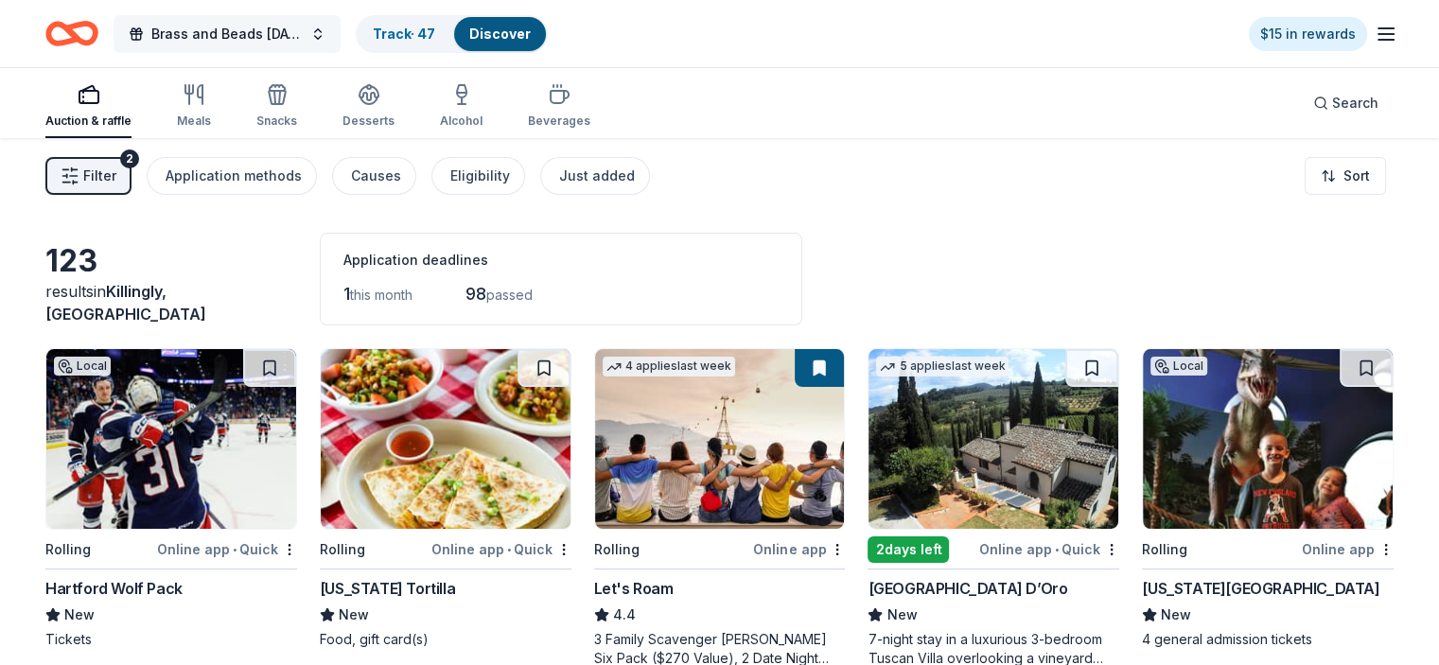
click at [295, 26] on span "Brass and Beads [DATE] Celebration" at bounding box center [226, 34] width 151 height 23
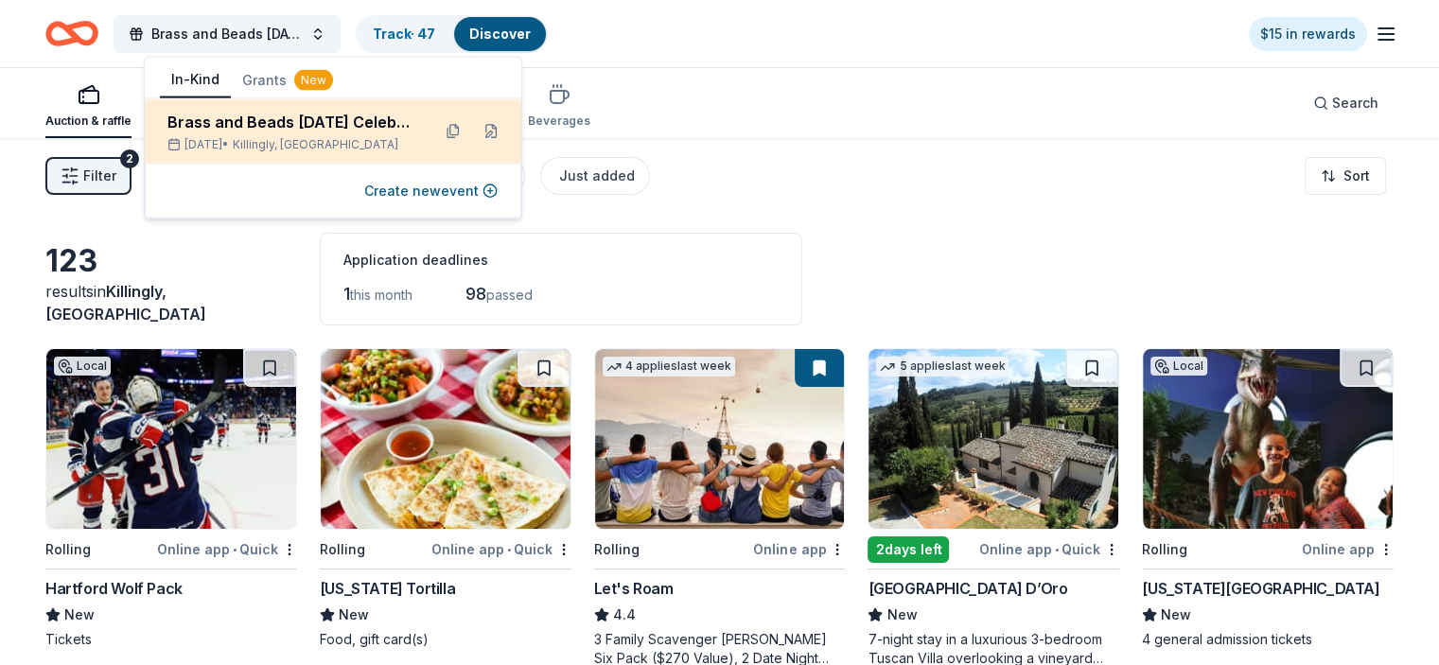
click at [341, 131] on div "Brass and Beads [DATE] Celebration" at bounding box center [291, 122] width 248 height 23
click at [306, 127] on div "Brass and Beads [DATE] Celebration" at bounding box center [291, 122] width 248 height 23
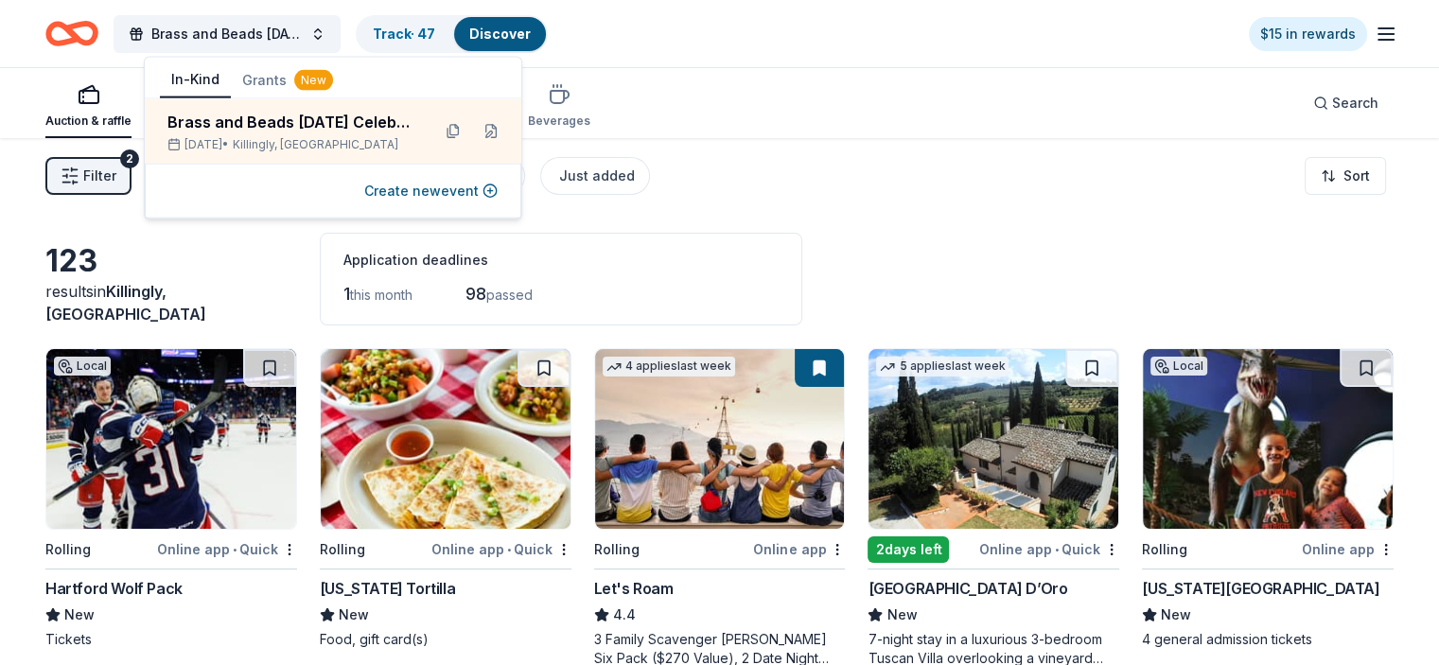
click at [95, 244] on div "123 results in Killingly, CT Application deadlines 1 this month 98 passed" at bounding box center [719, 279] width 1348 height 93
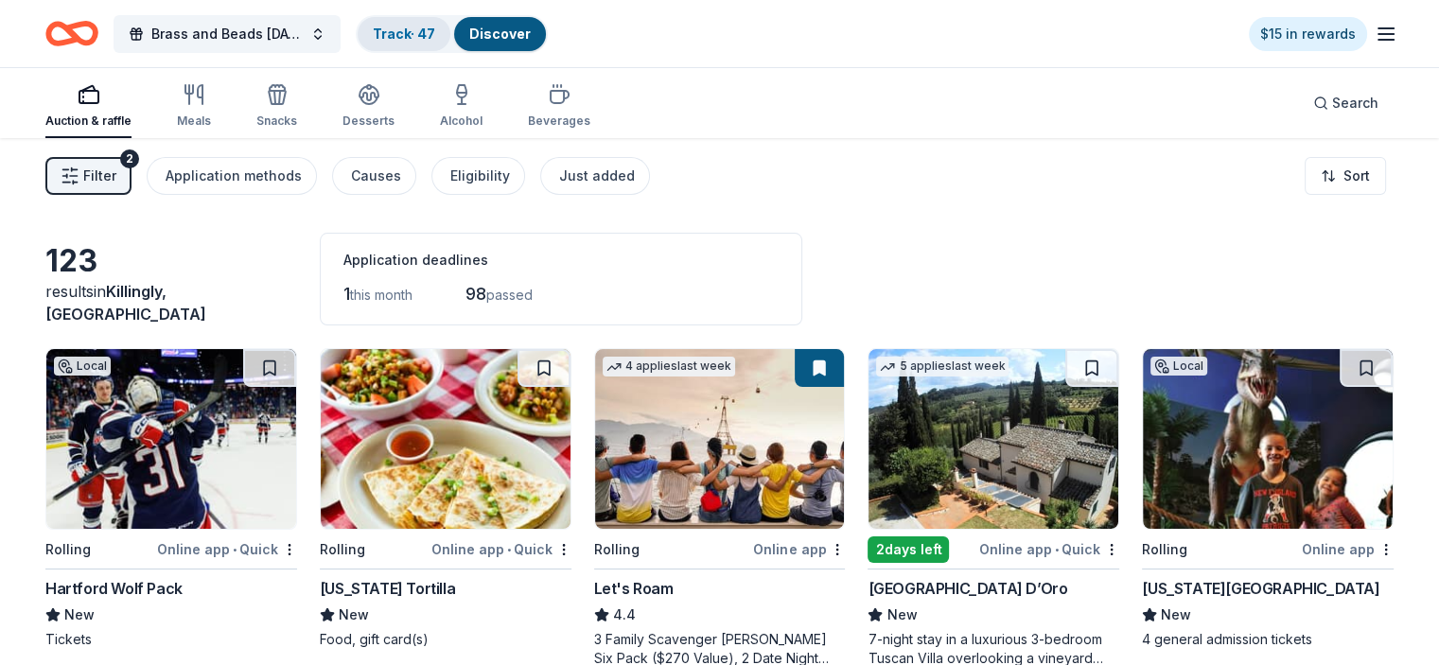
click at [429, 31] on link "Track · 47" at bounding box center [404, 34] width 62 height 16
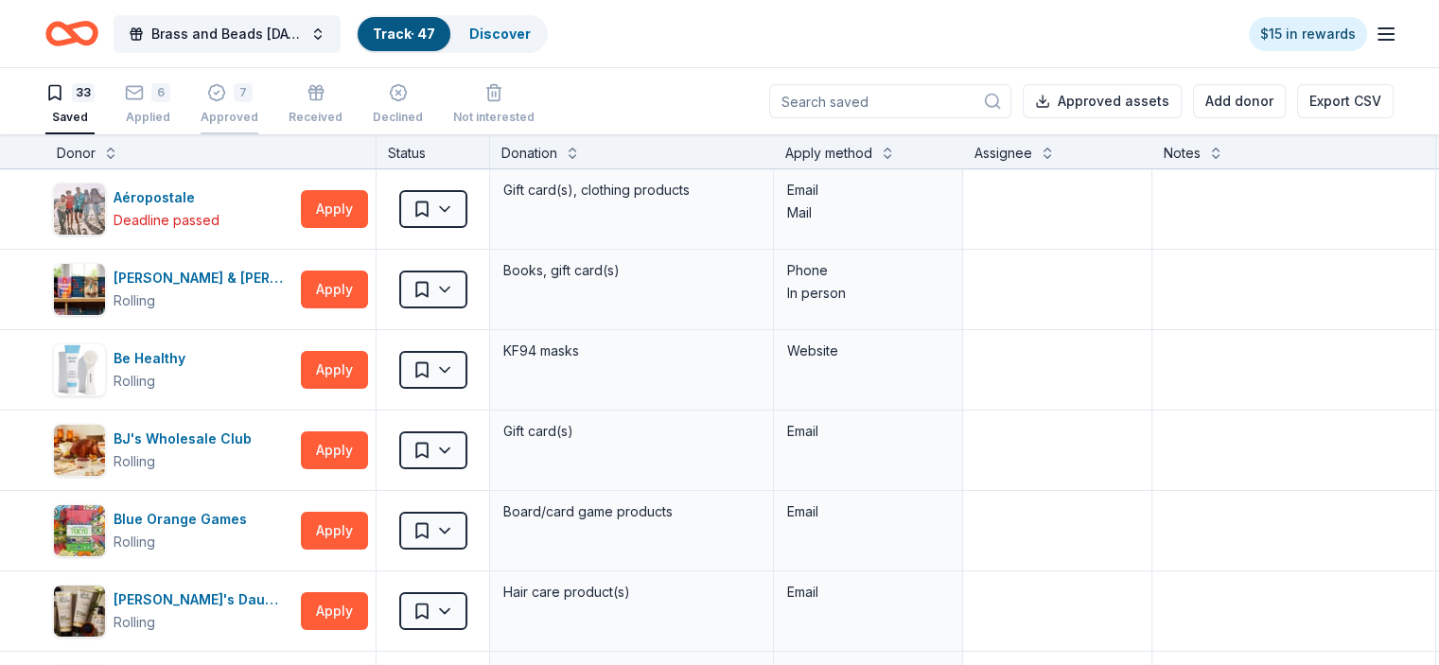
click at [253, 100] on div "7" at bounding box center [243, 92] width 19 height 19
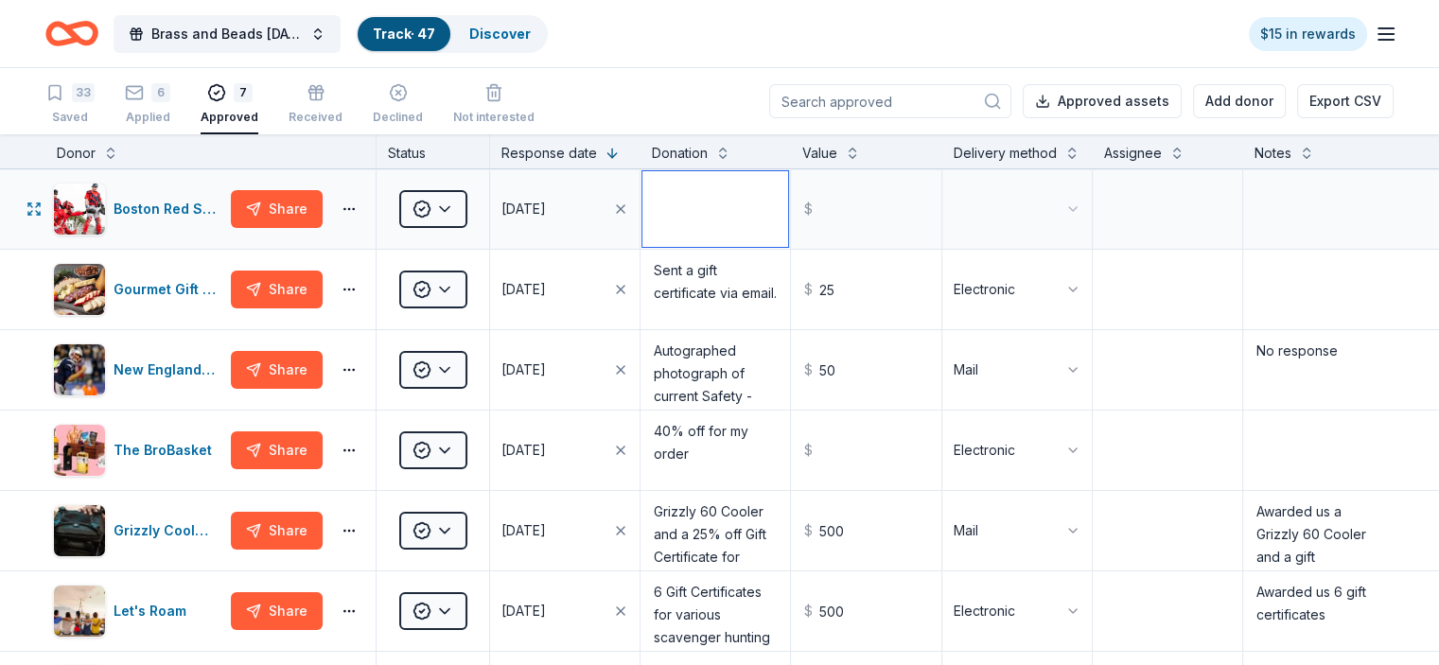
click at [719, 242] on textarea at bounding box center [715, 209] width 146 height 76
type textarea "2 tickets to a 2026 game"
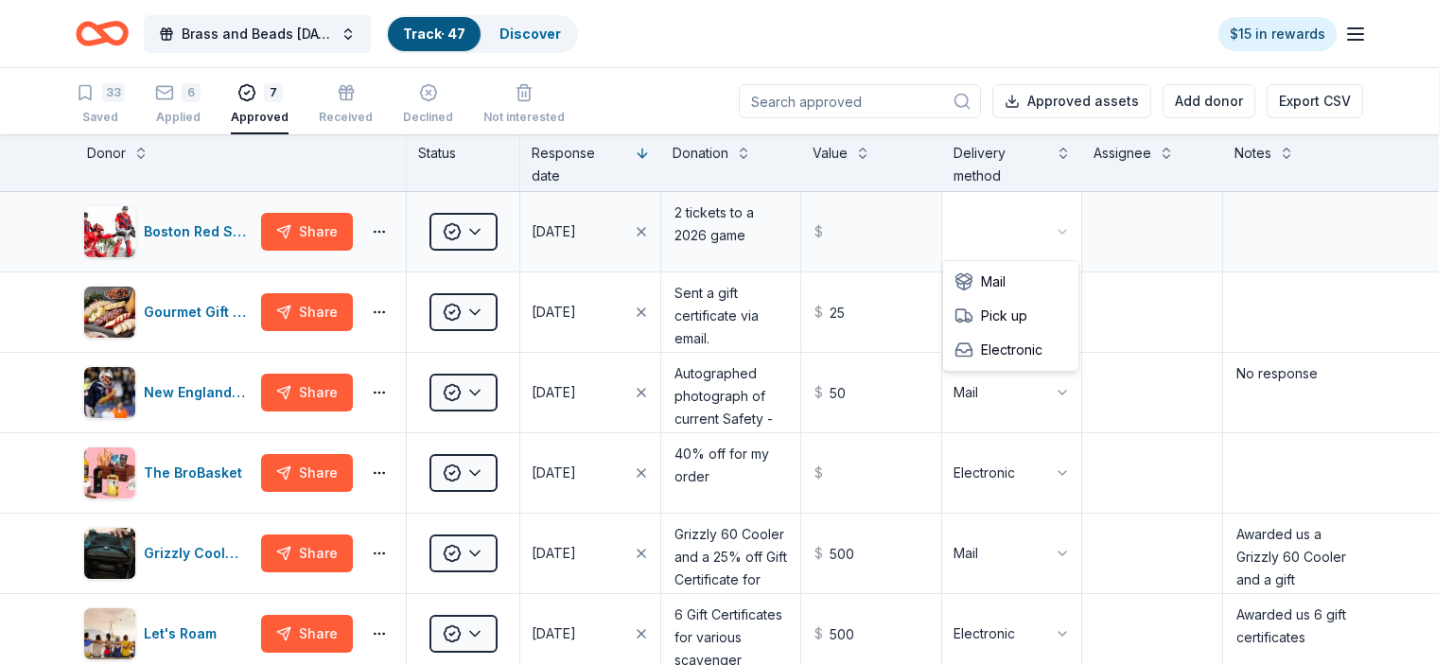
click at [1041, 227] on html "Brass and Beads Mardi Gras Celebration Track · 47 Discover $15 in rewards 33 Sa…" at bounding box center [726, 332] width 1453 height 665
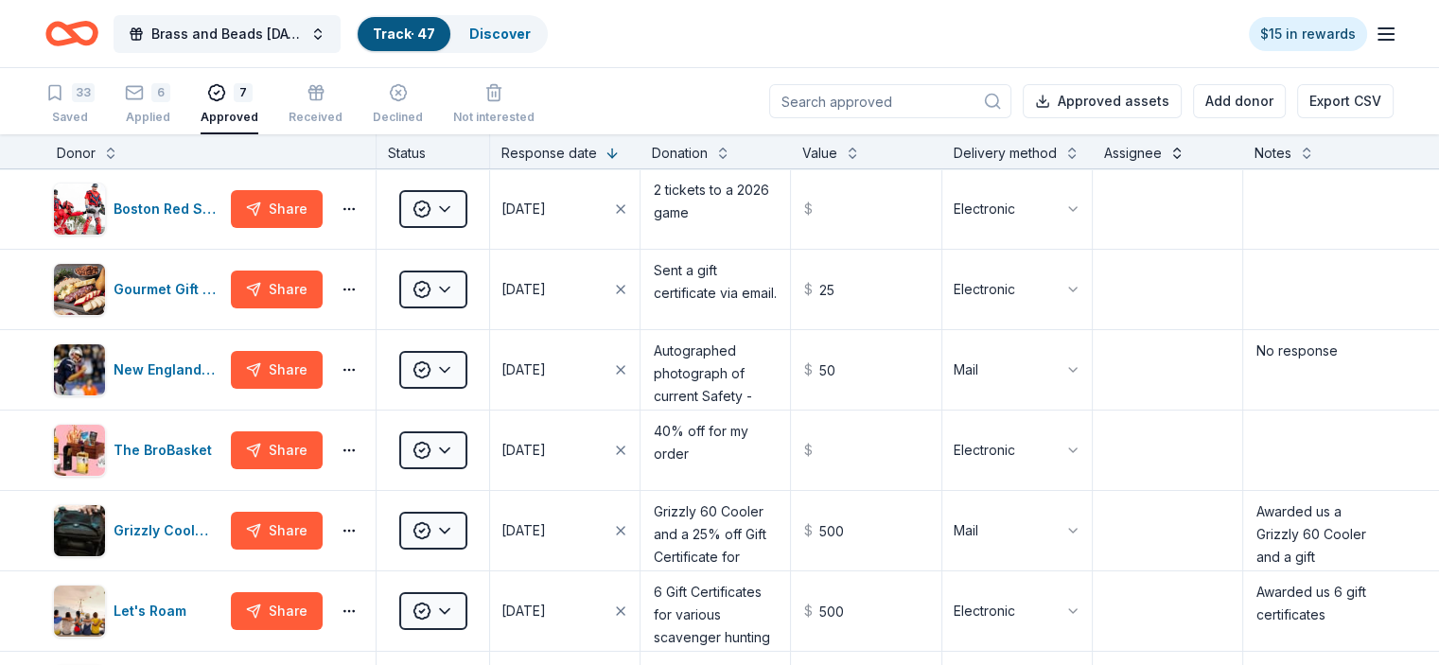
click at [1169, 154] on button at bounding box center [1176, 151] width 15 height 19
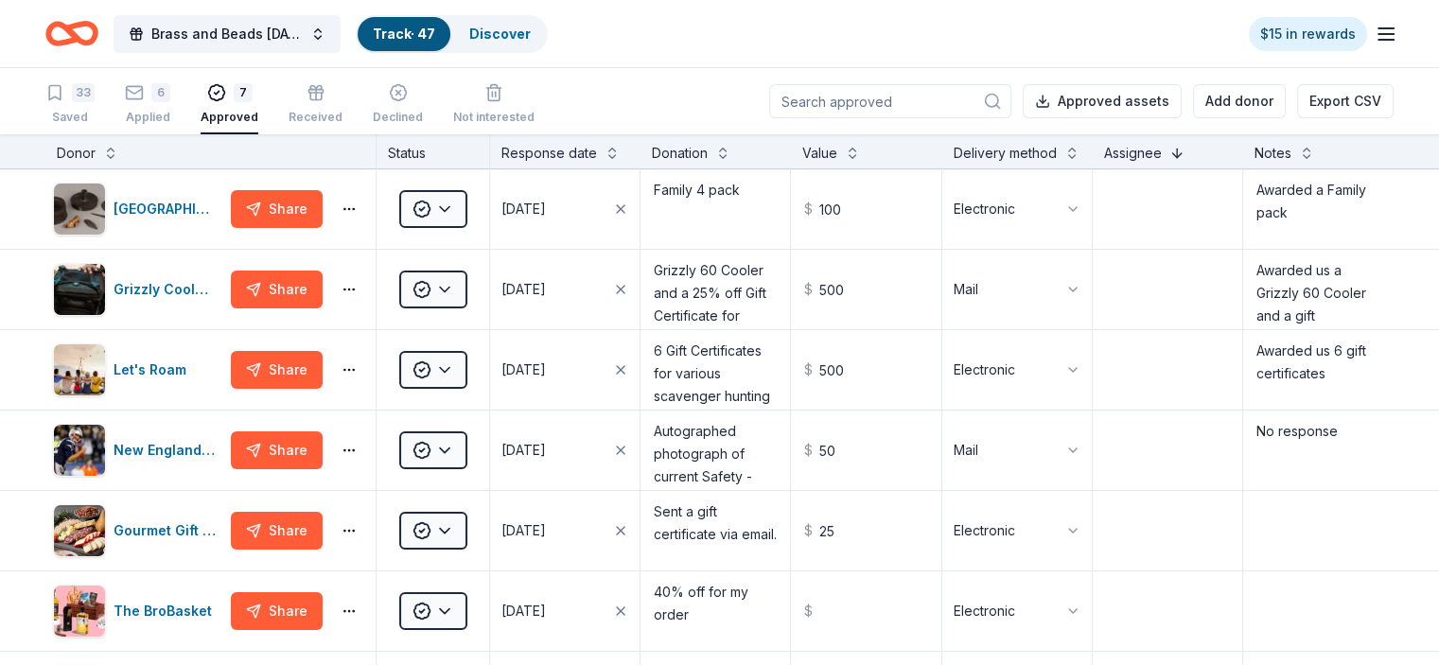
click at [1169, 154] on button at bounding box center [1176, 151] width 15 height 19
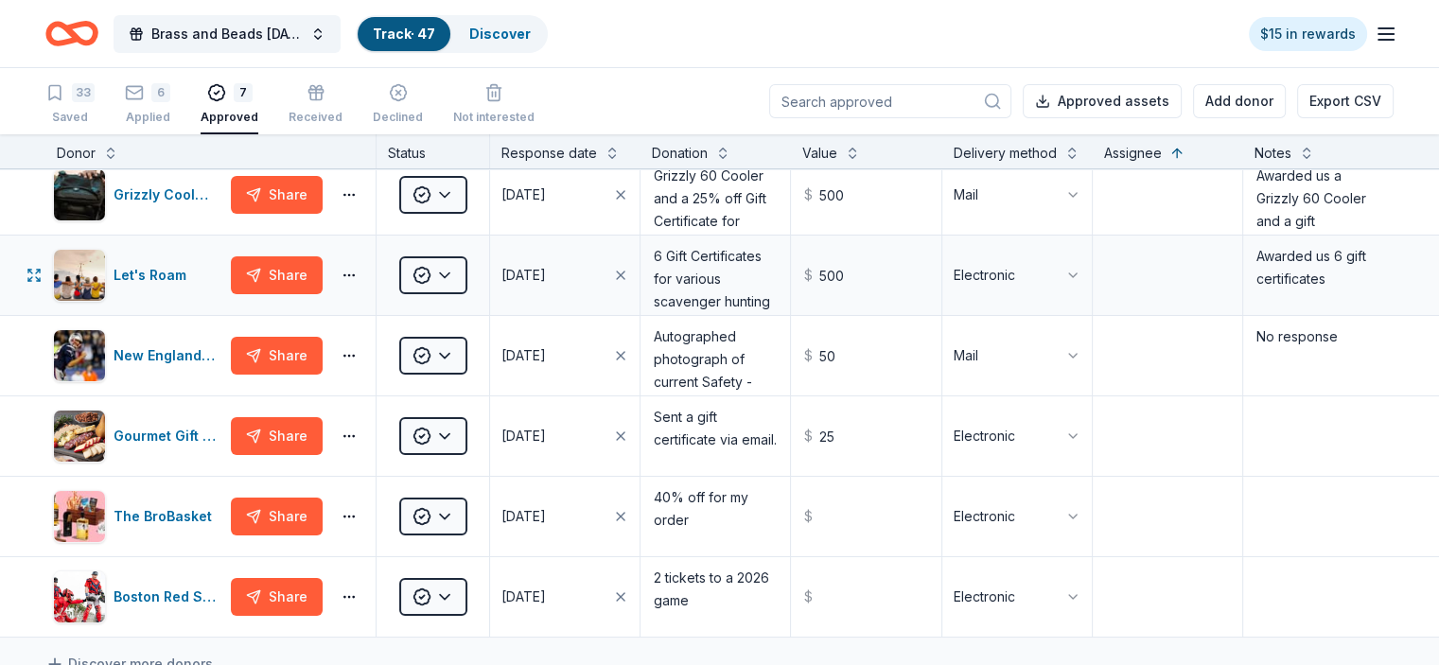
scroll to position [189, 0]
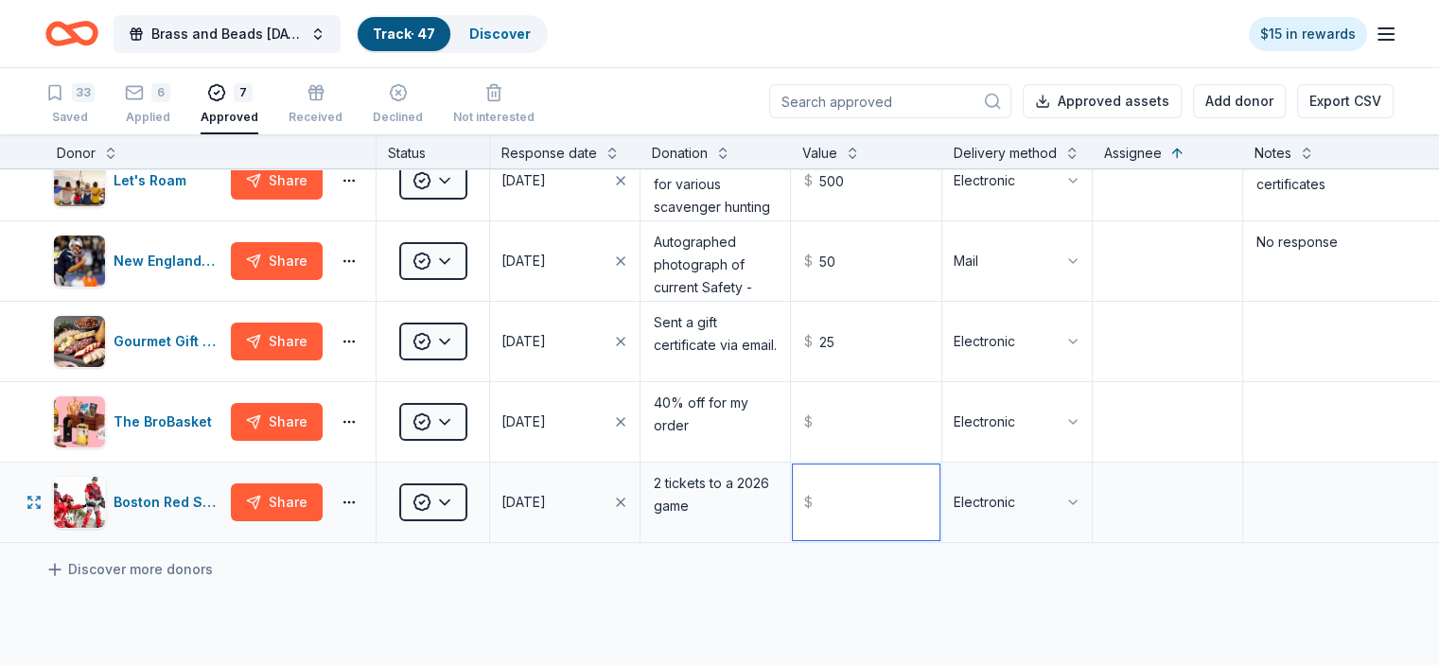
click at [855, 530] on input "text" at bounding box center [866, 502] width 146 height 76
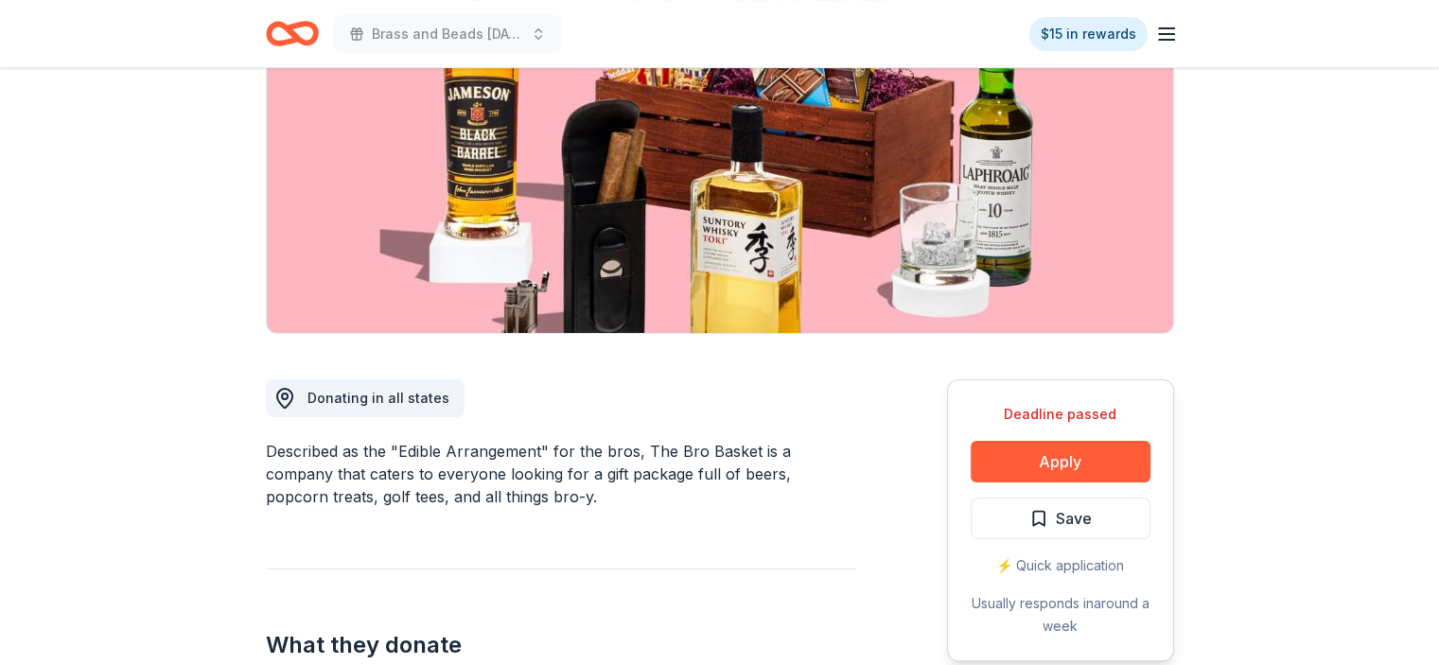
scroll to position [284, 0]
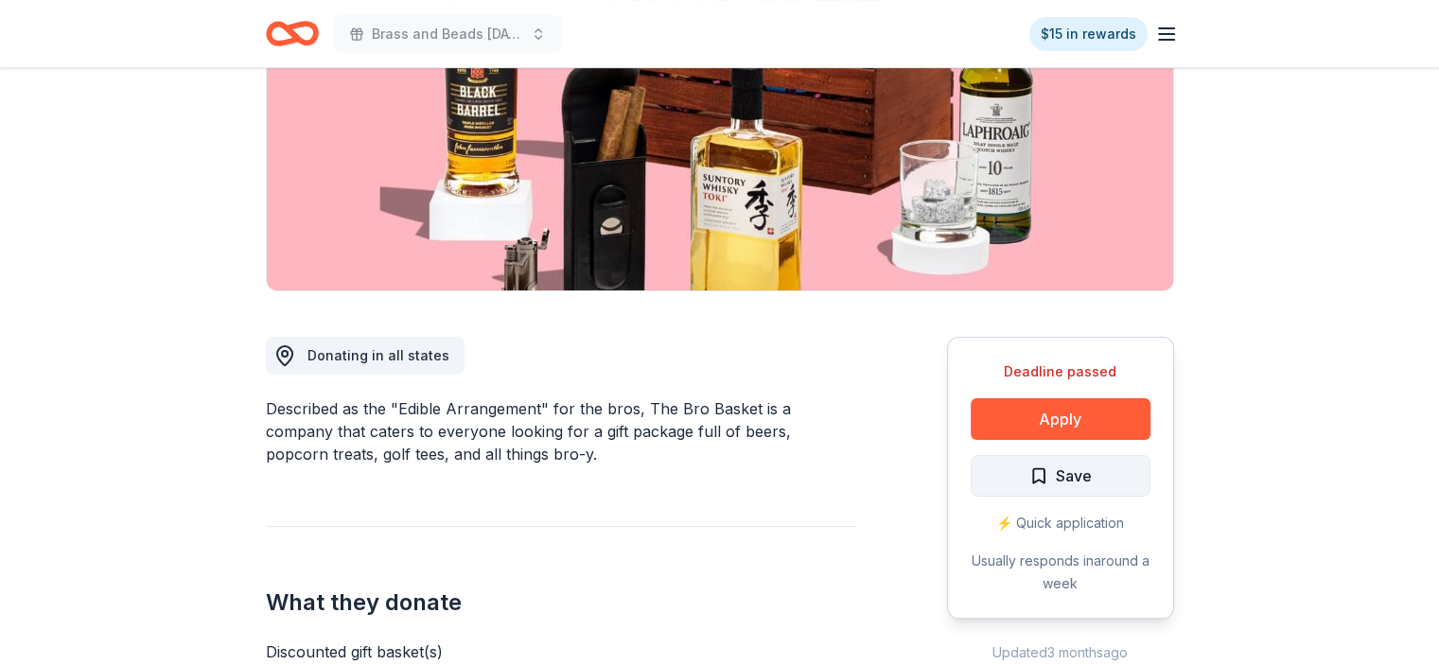
click at [1053, 471] on span "Save" at bounding box center [1060, 476] width 62 height 25
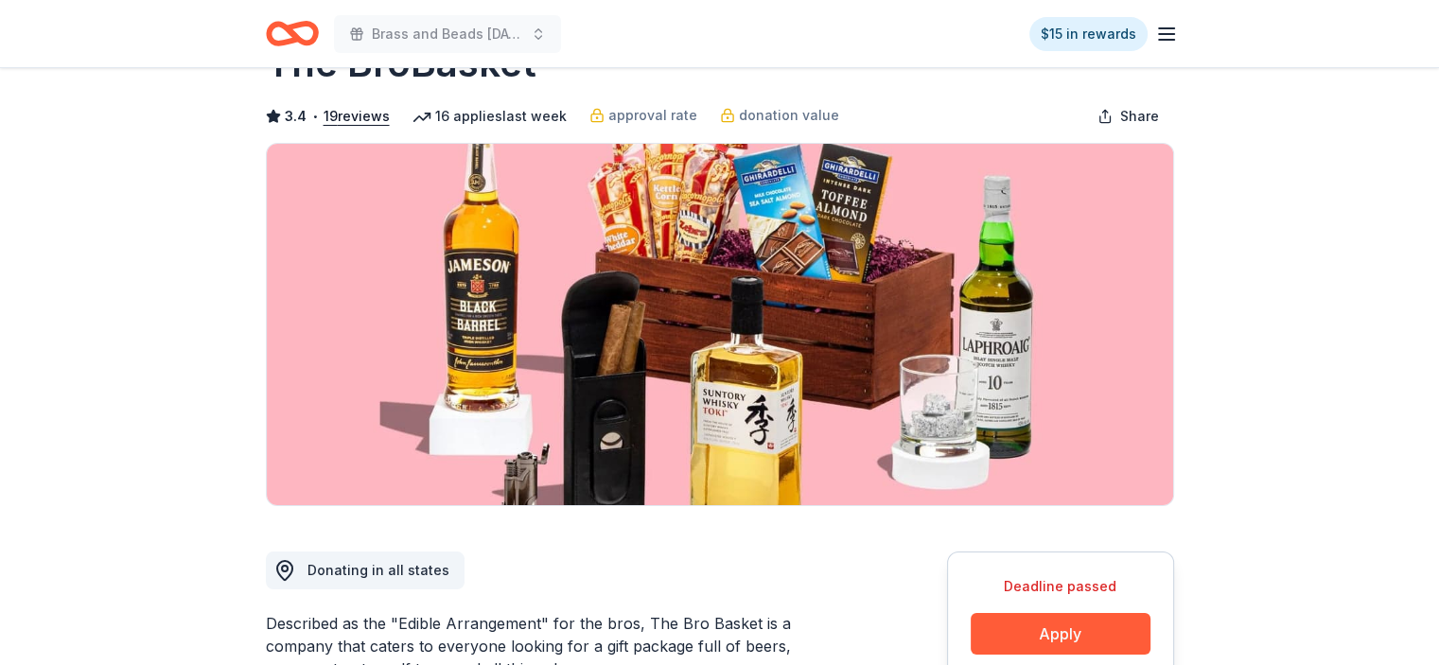
scroll to position [0, 0]
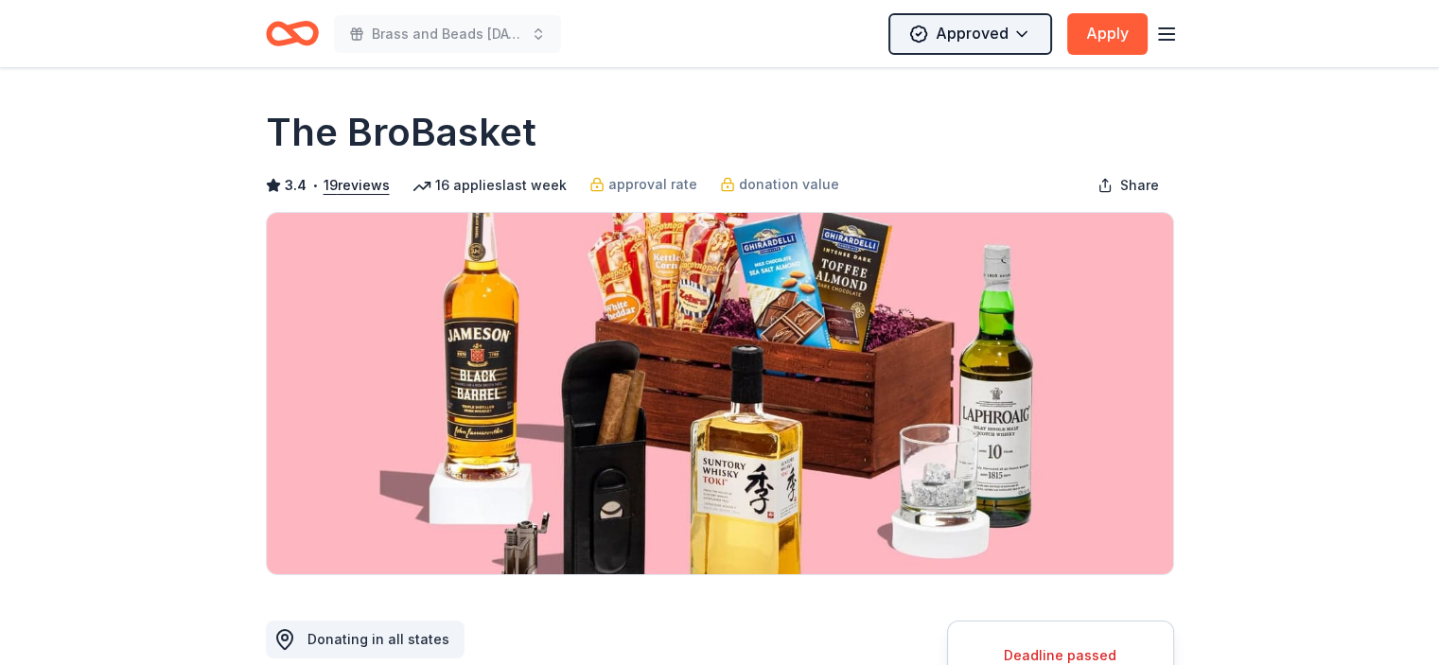
click at [1013, 29] on html "Brass and Beads [DATE] Celebration Approved Apply Deadline passed Share The Bro…" at bounding box center [719, 332] width 1439 height 665
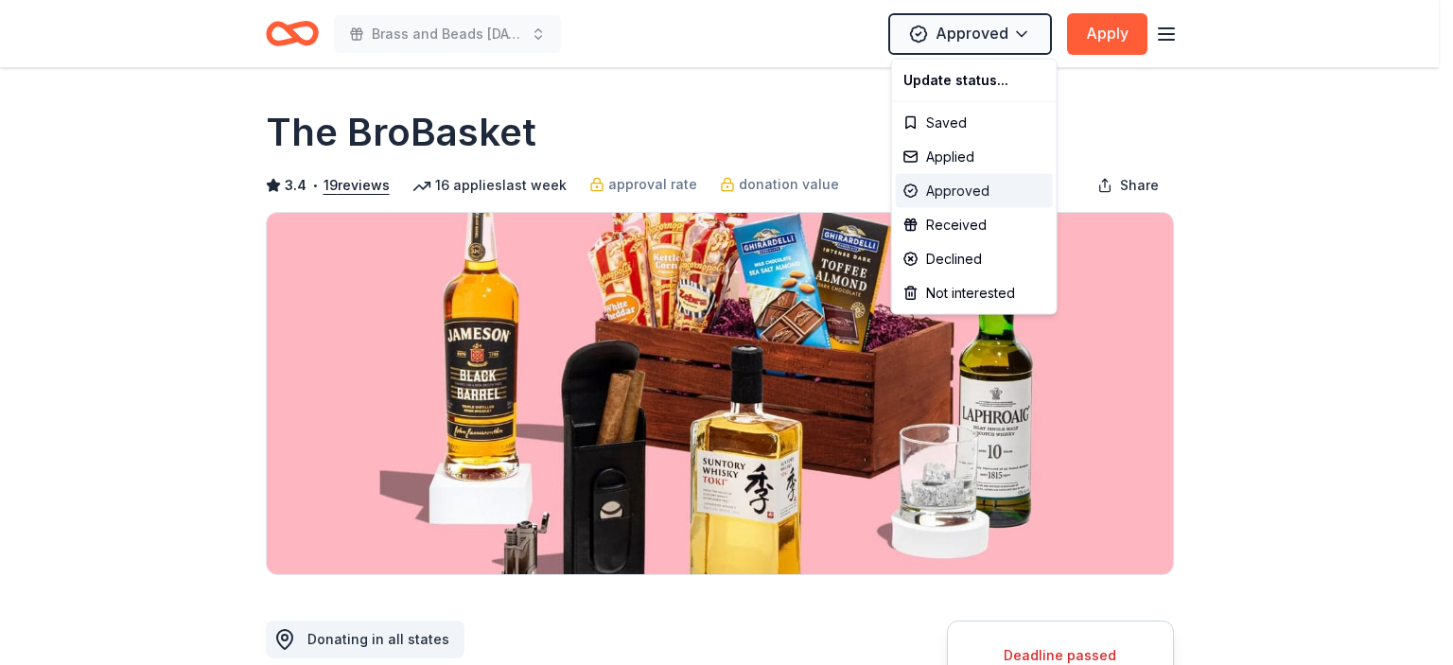
click at [954, 186] on div "Approved" at bounding box center [974, 191] width 157 height 34
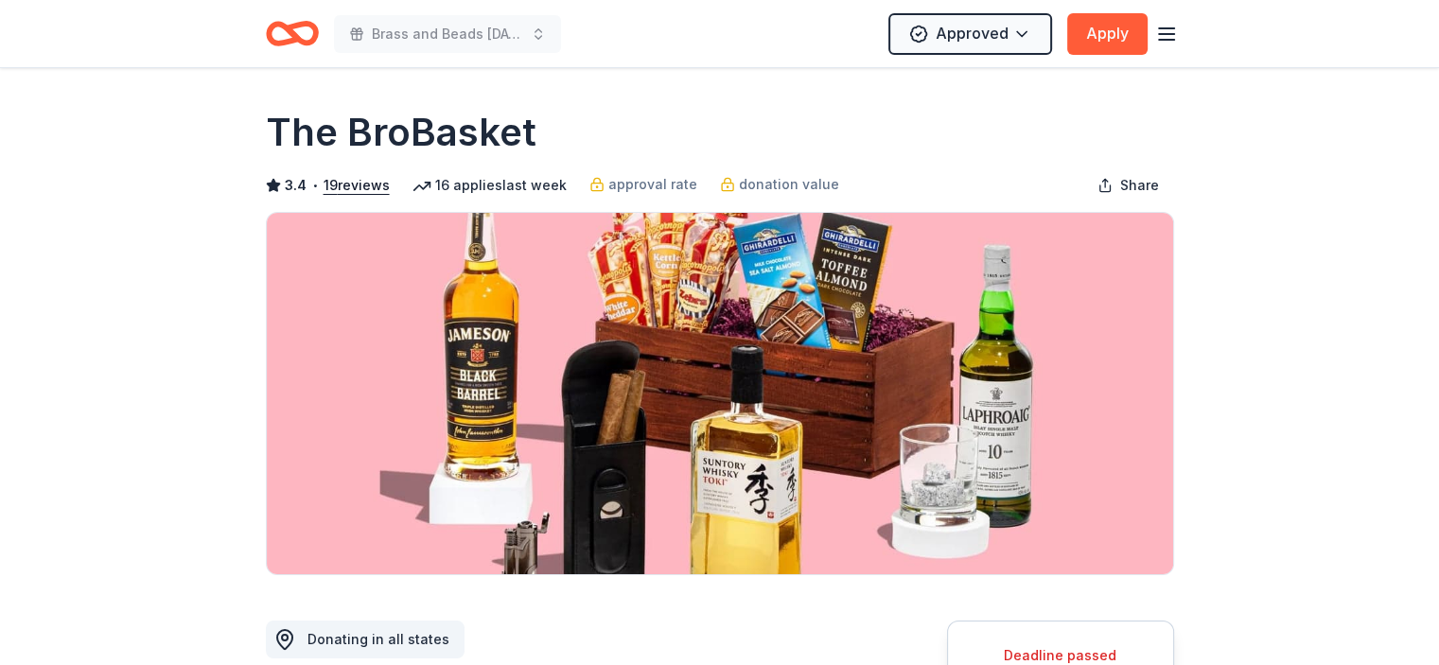
click at [282, 25] on icon "Home" at bounding box center [283, 33] width 29 height 19
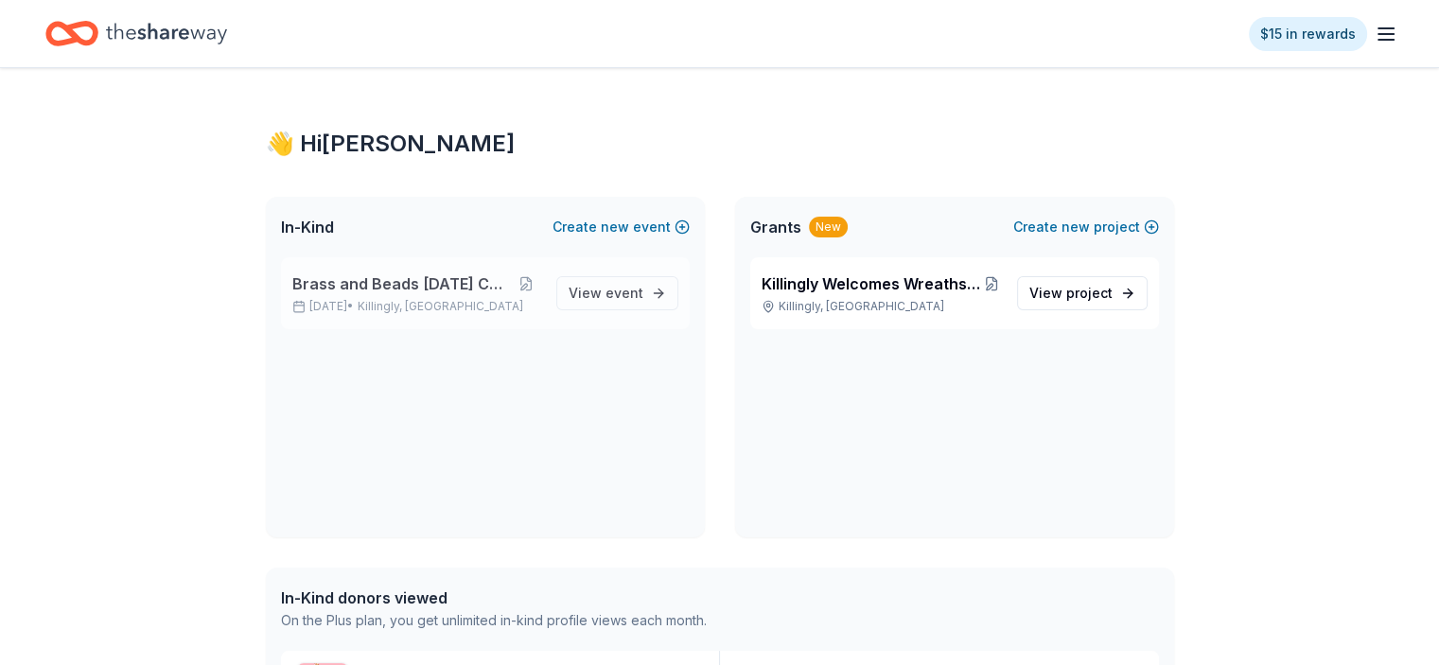
click at [390, 287] on span "Brass and Beads [DATE] Celebration" at bounding box center [401, 283] width 219 height 23
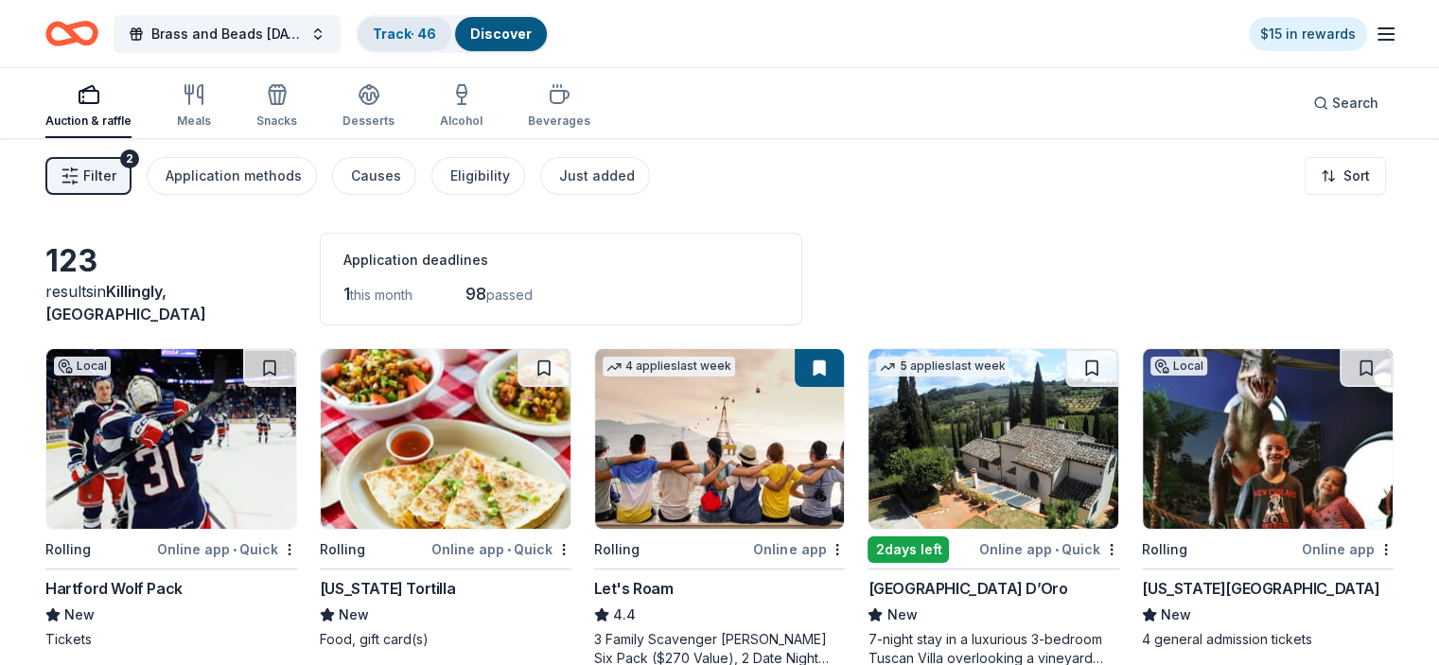
click at [442, 24] on div "Track · 46" at bounding box center [405, 34] width 94 height 34
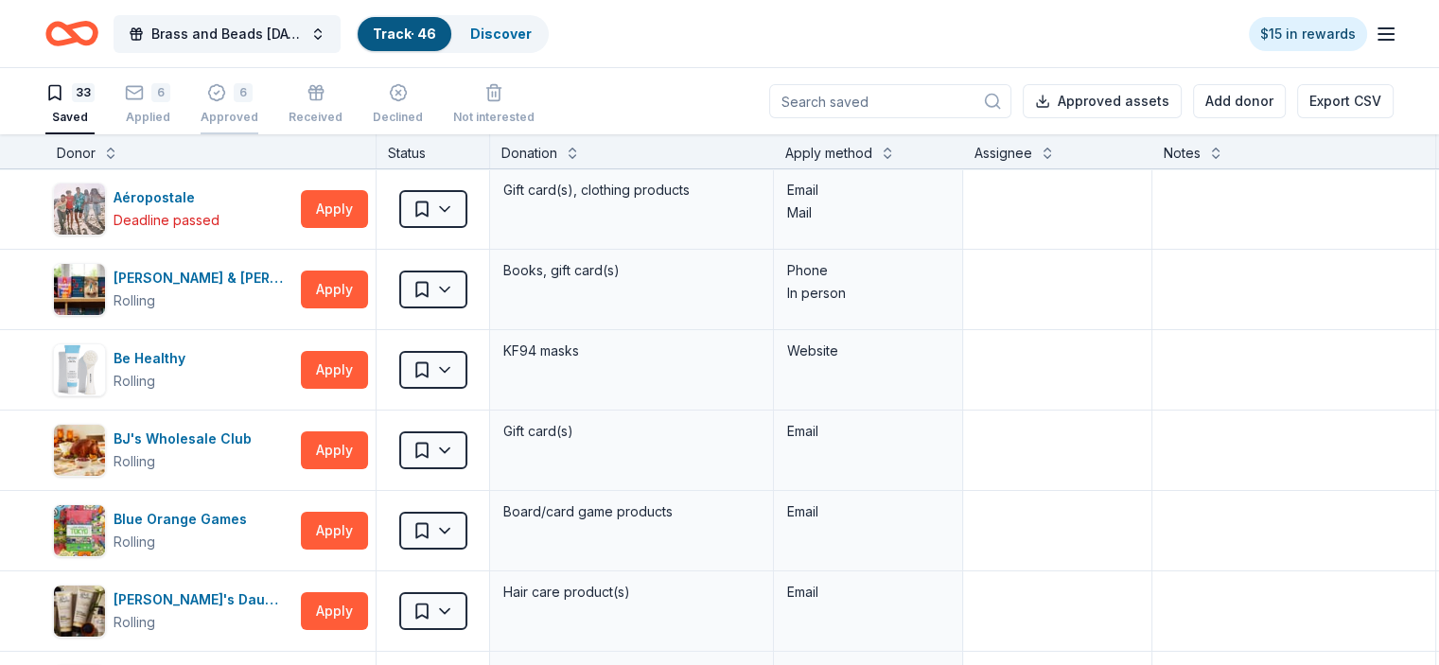
click at [254, 93] on div "6" at bounding box center [230, 92] width 58 height 19
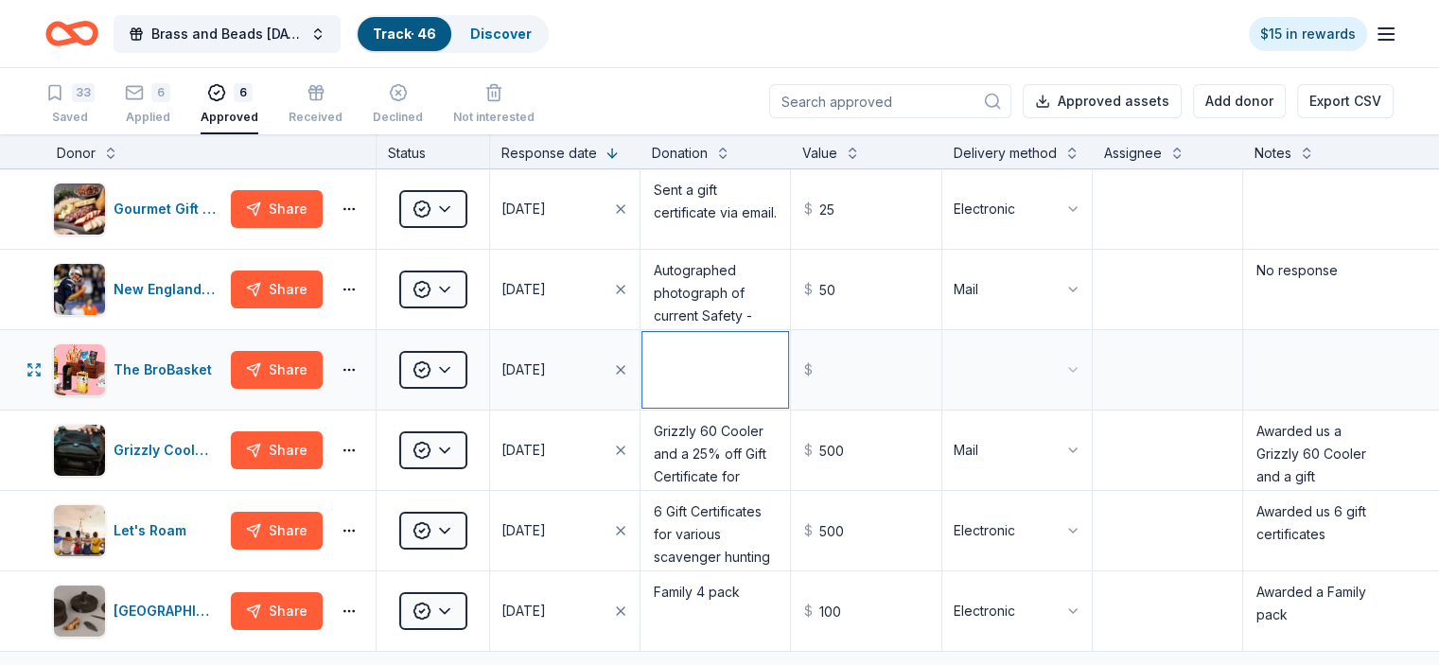
click at [698, 389] on textarea at bounding box center [715, 370] width 146 height 76
type textarea "G"
type textarea "40% off for my order"
click at [836, 392] on input "text" at bounding box center [866, 370] width 146 height 76
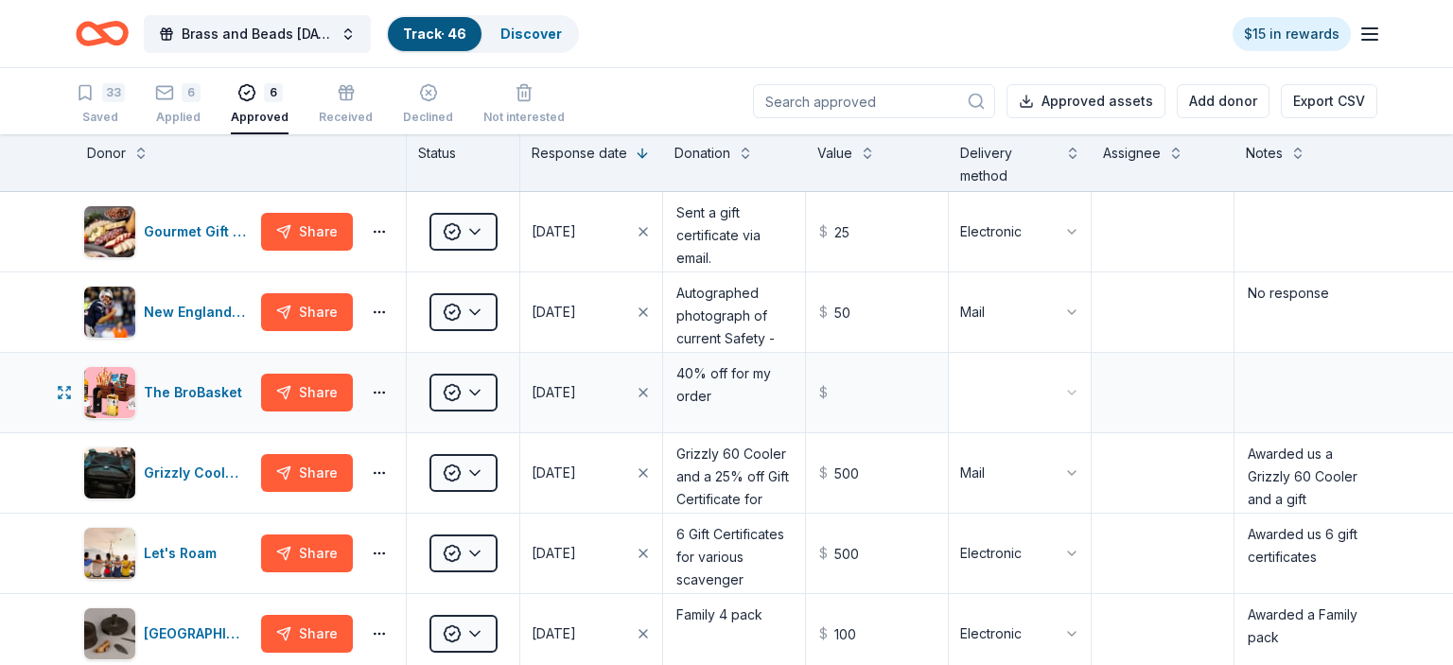
click at [1041, 389] on html "10% Brass and Beads [DATE] Celebration Track · 46 Discover $15 in rewards 33 Sa…" at bounding box center [726, 332] width 1453 height 665
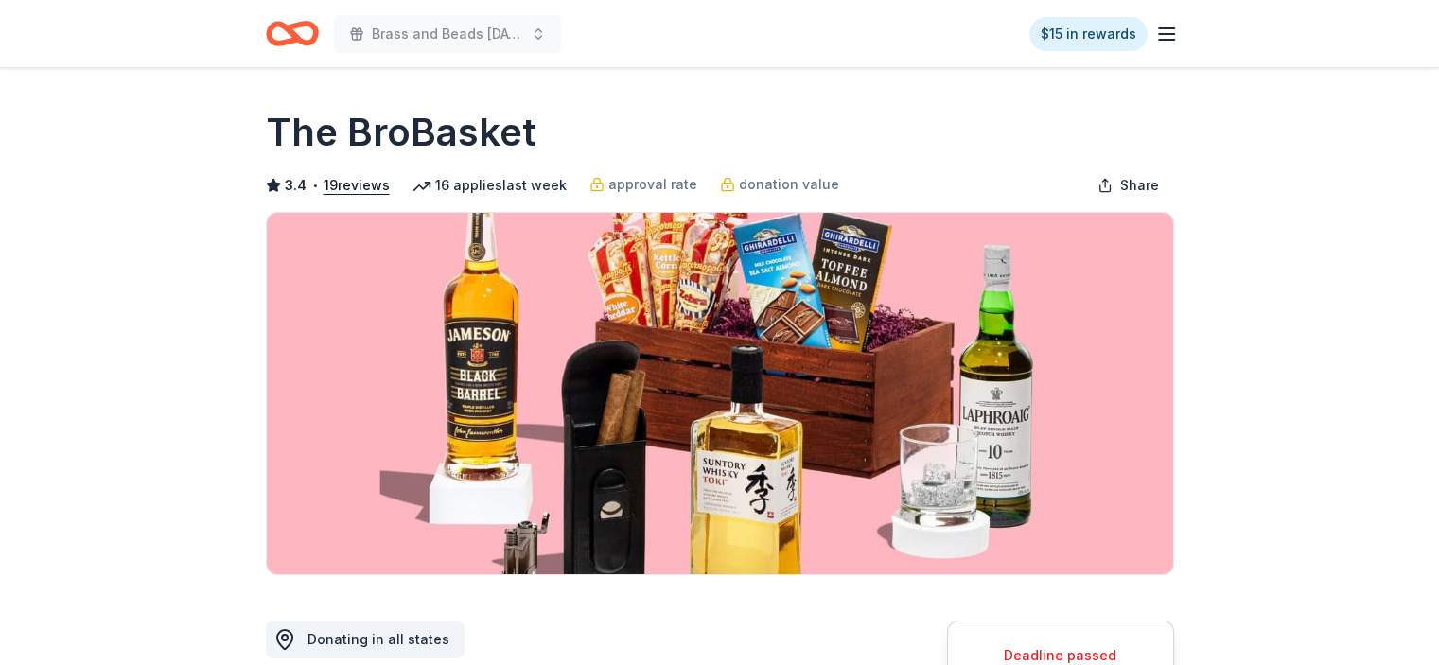
click at [1166, 28] on icon "button" at bounding box center [1166, 34] width 23 height 23
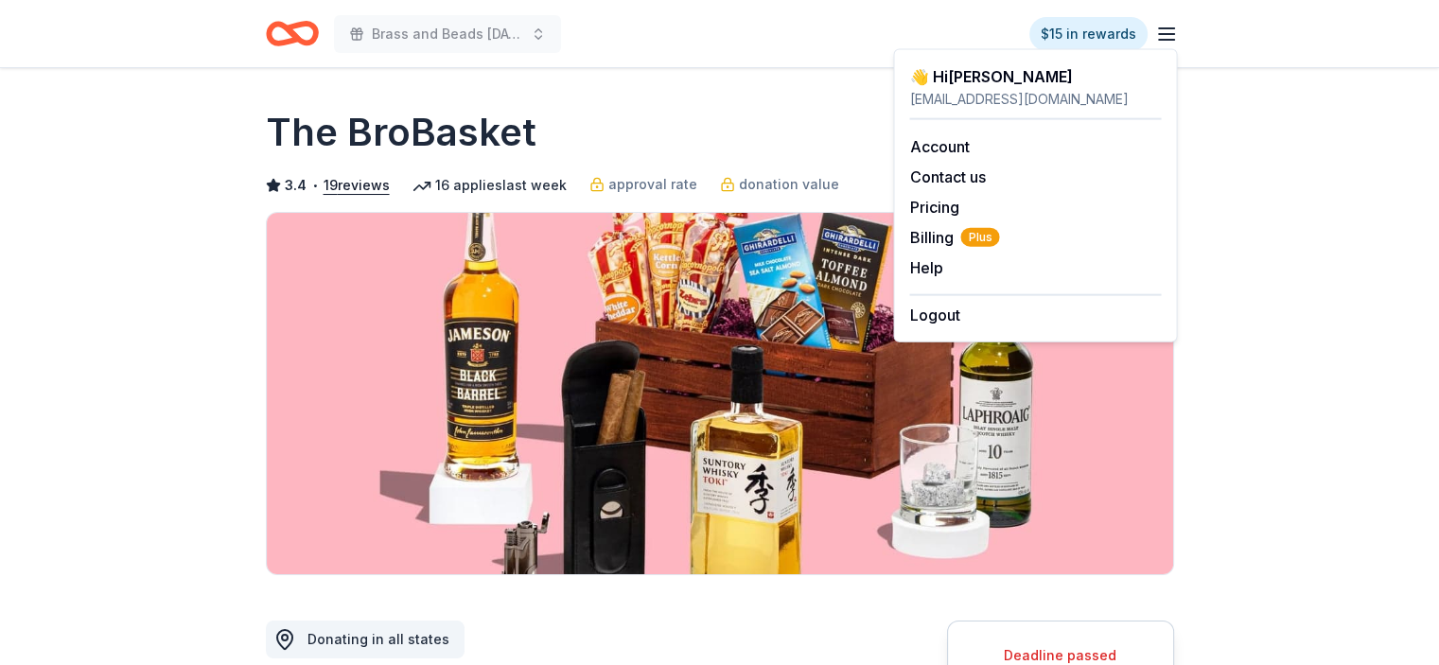
click at [1167, 28] on icon "button" at bounding box center [1166, 34] width 23 height 23
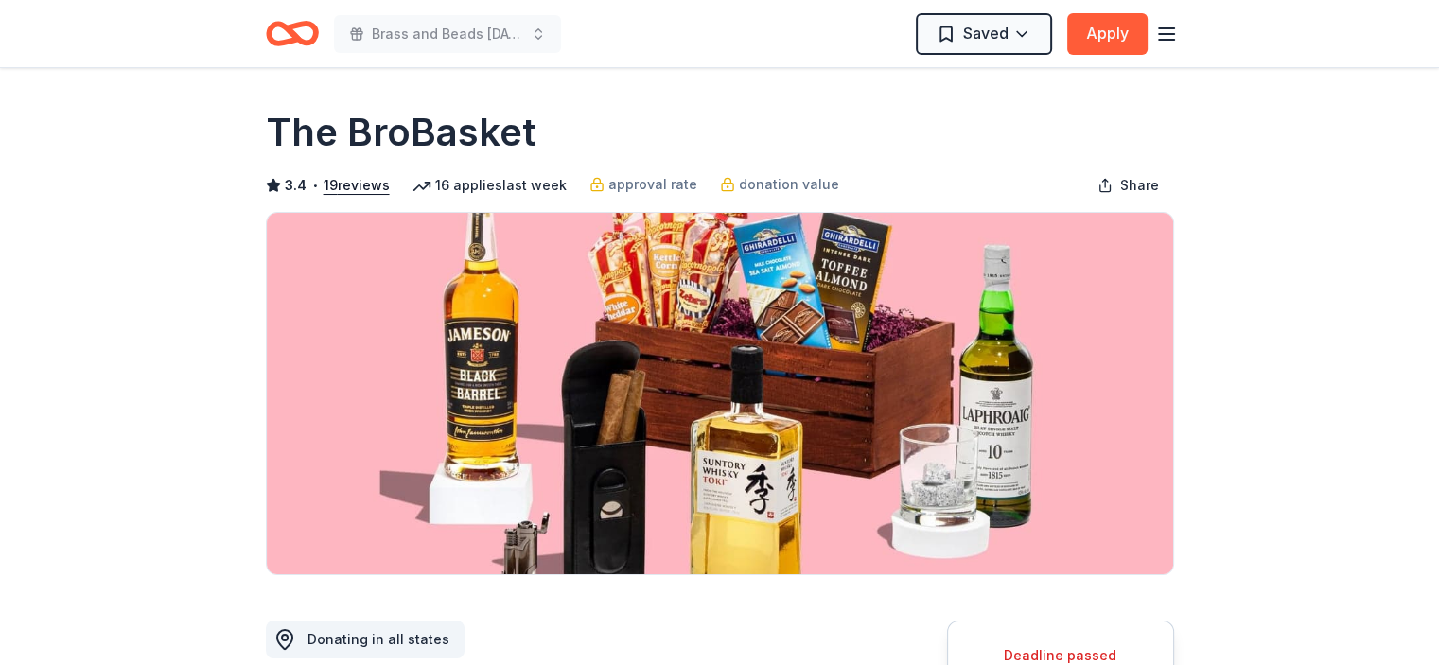
click at [282, 27] on icon "Home" at bounding box center [283, 33] width 29 height 19
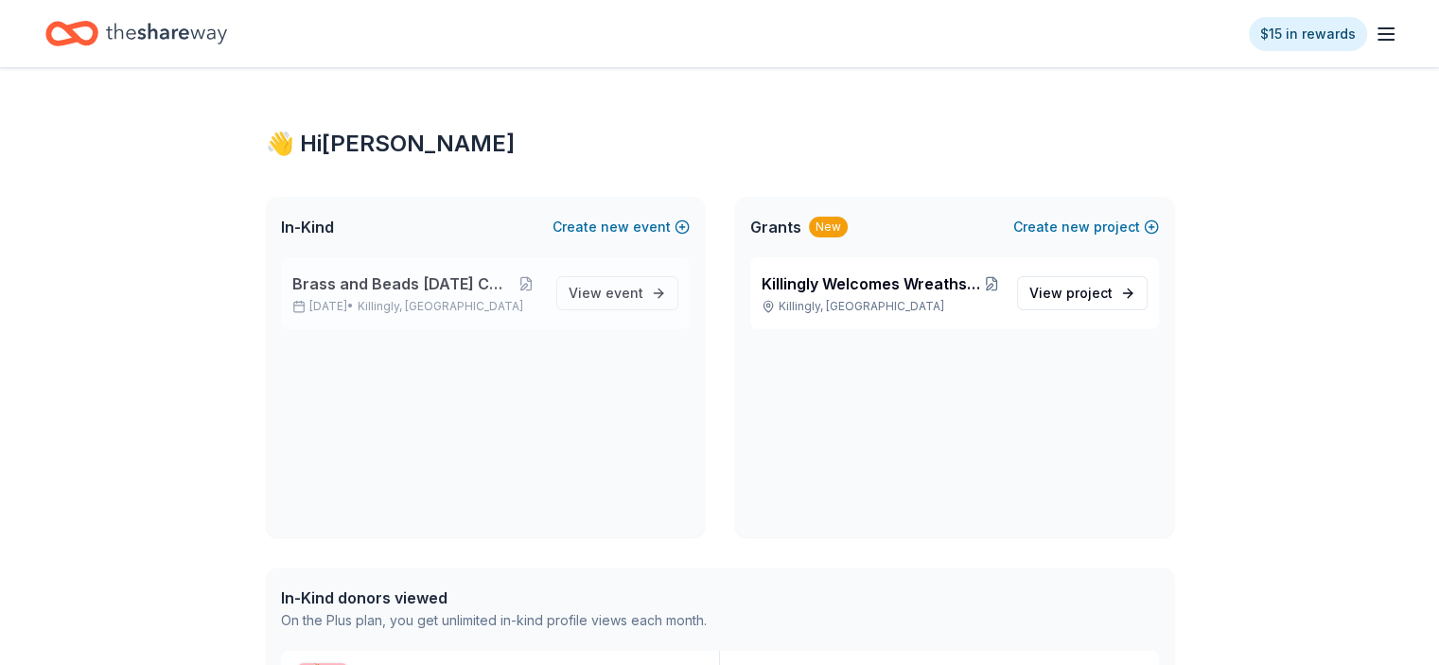
click at [392, 281] on span "Brass and Beads [DATE] Celebration" at bounding box center [401, 283] width 219 height 23
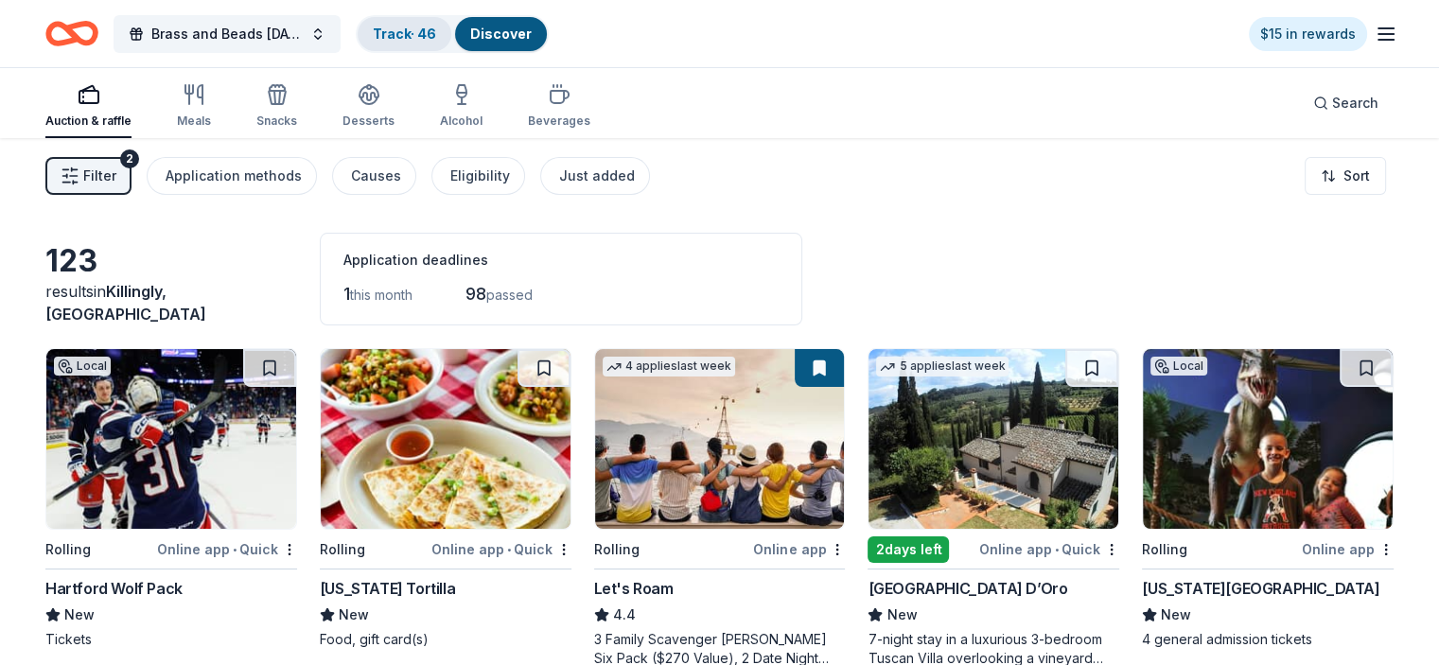
click at [427, 31] on link "Track · 46" at bounding box center [404, 34] width 63 height 16
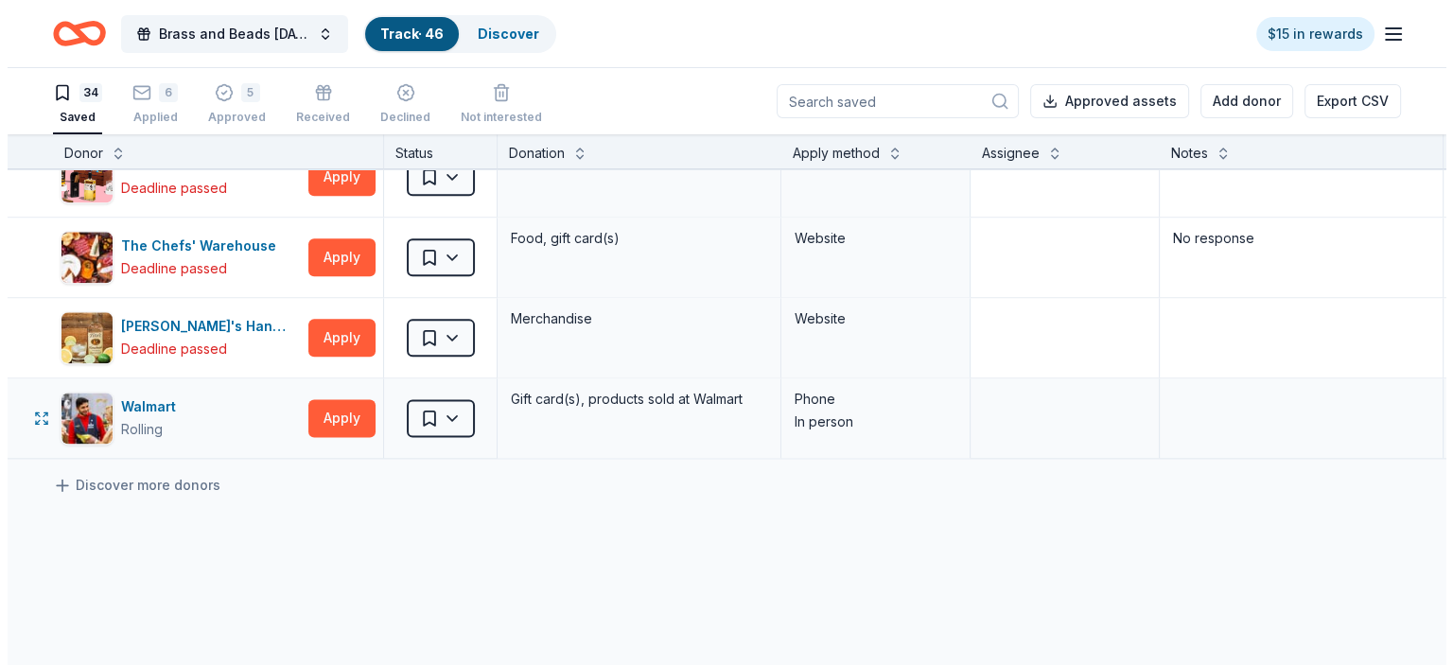
scroll to position [2365, 0]
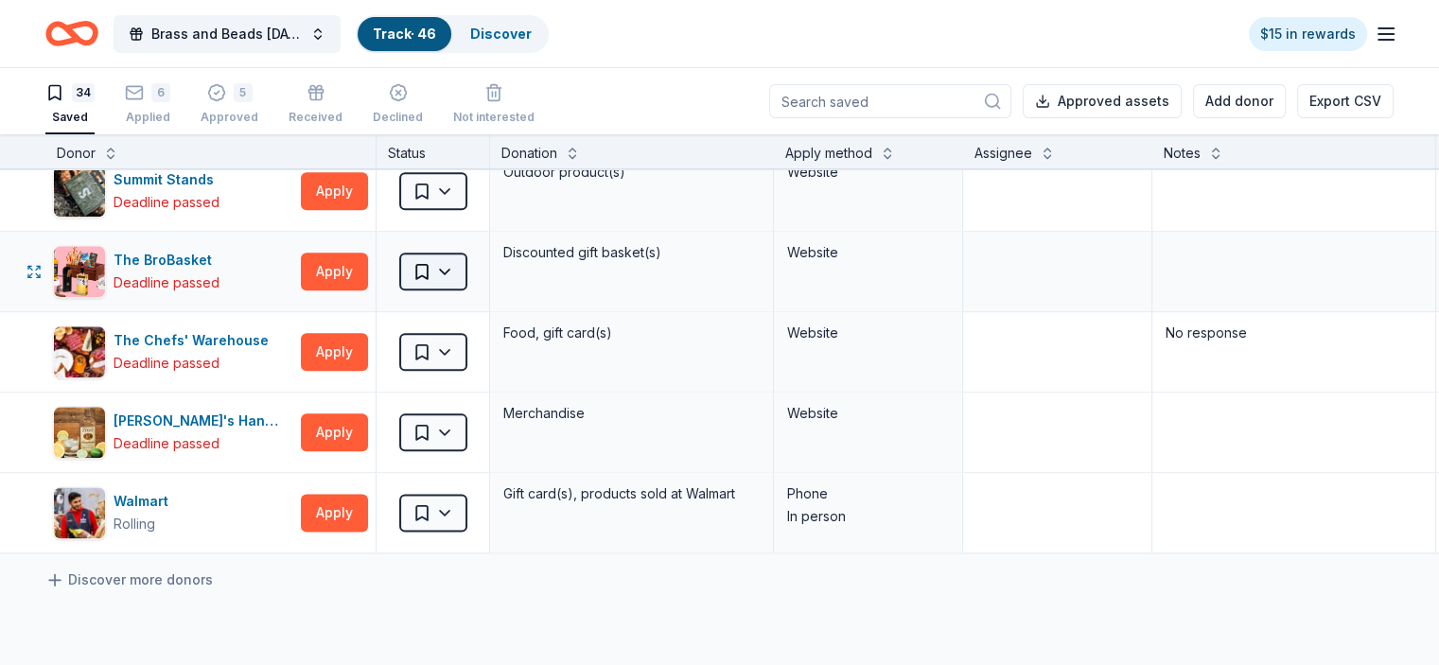
click at [470, 265] on html "10% Brass and Beads [DATE] Celebration Track · 46 Discover $15 in rewards 34 Sa…" at bounding box center [719, 332] width 1439 height 665
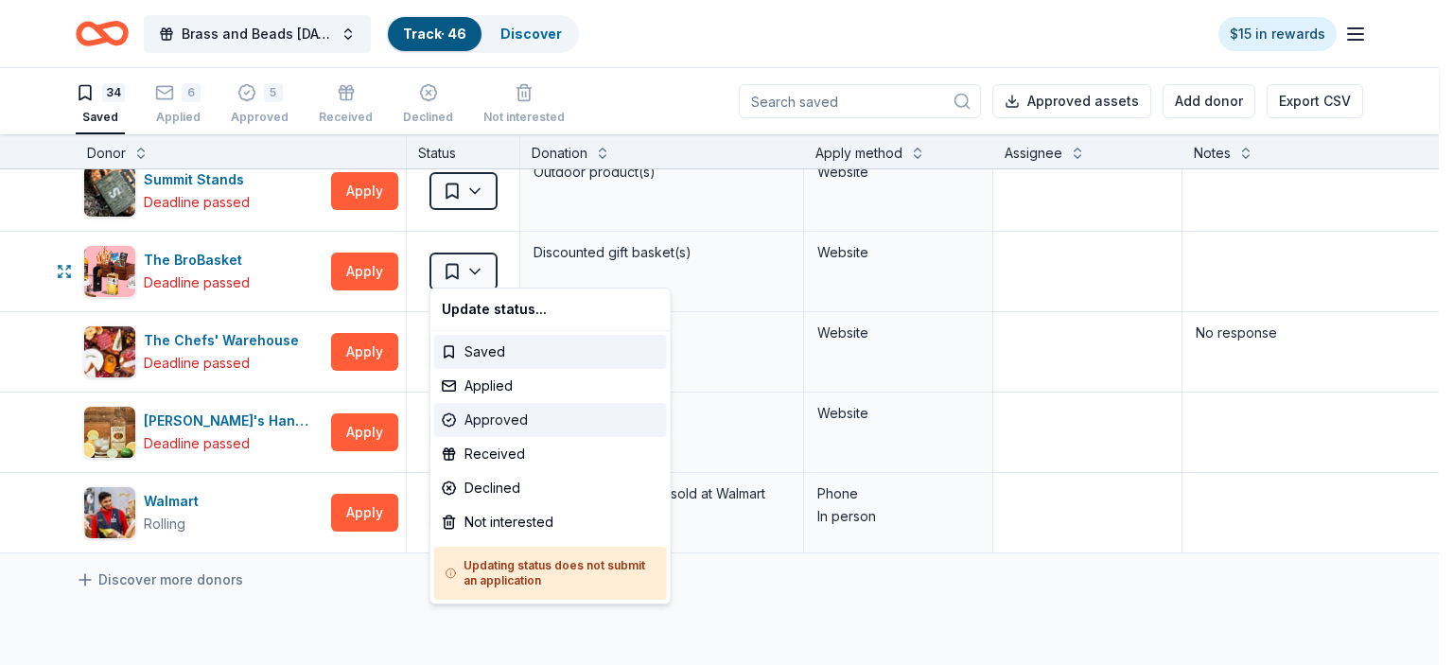
click at [503, 411] on div "Approved" at bounding box center [550, 420] width 233 height 34
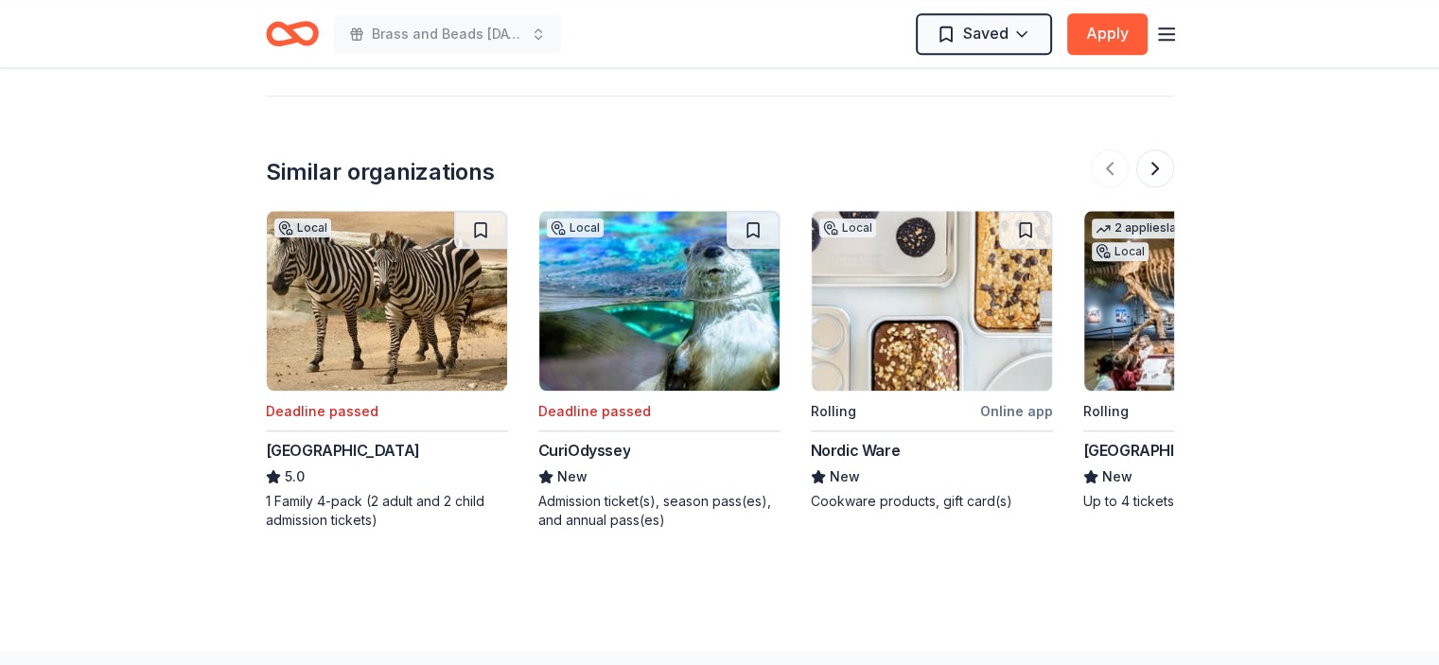
scroll to position [1986, 0]
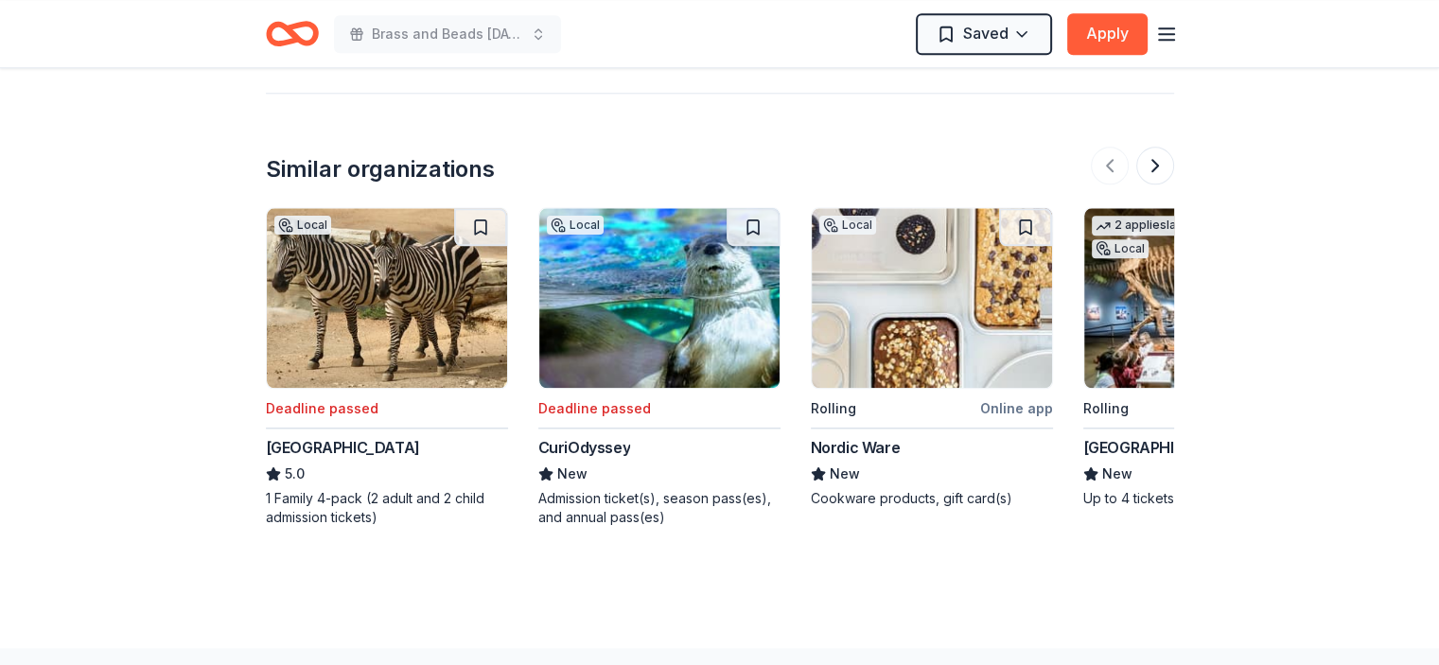
click at [939, 324] on img at bounding box center [932, 298] width 240 height 180
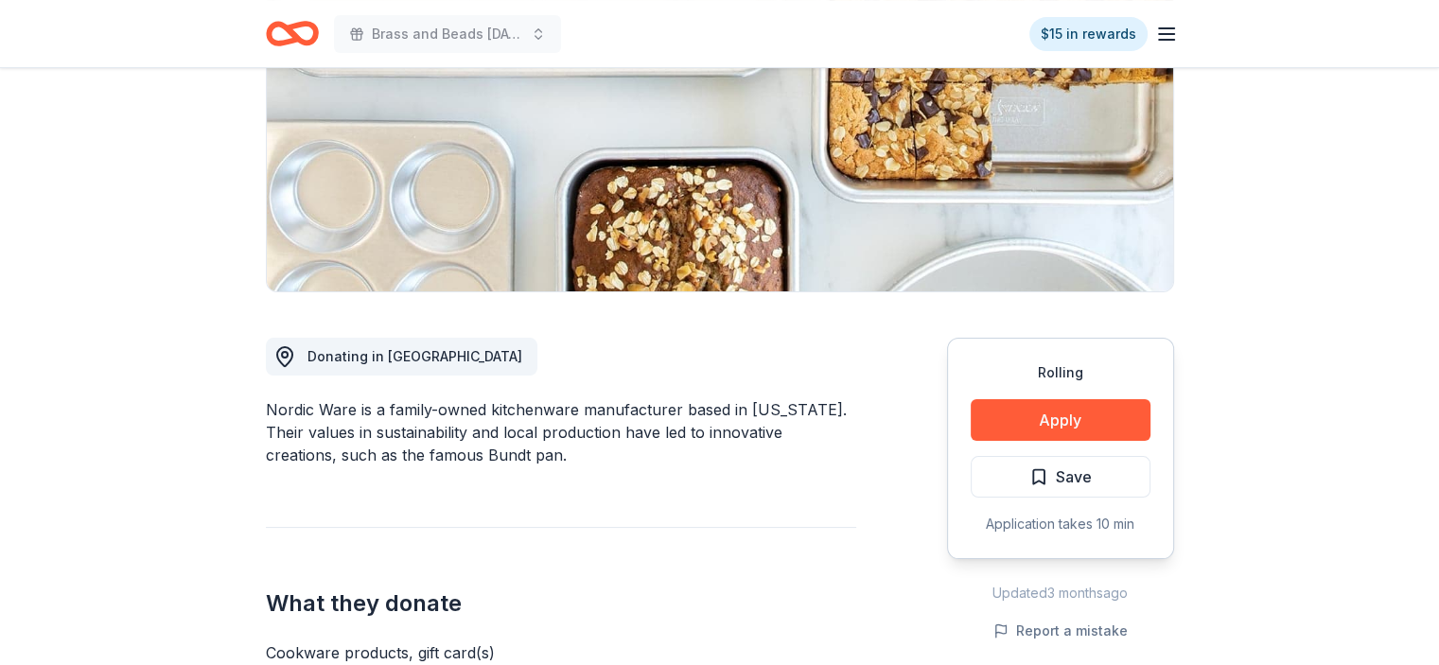
scroll to position [284, 0]
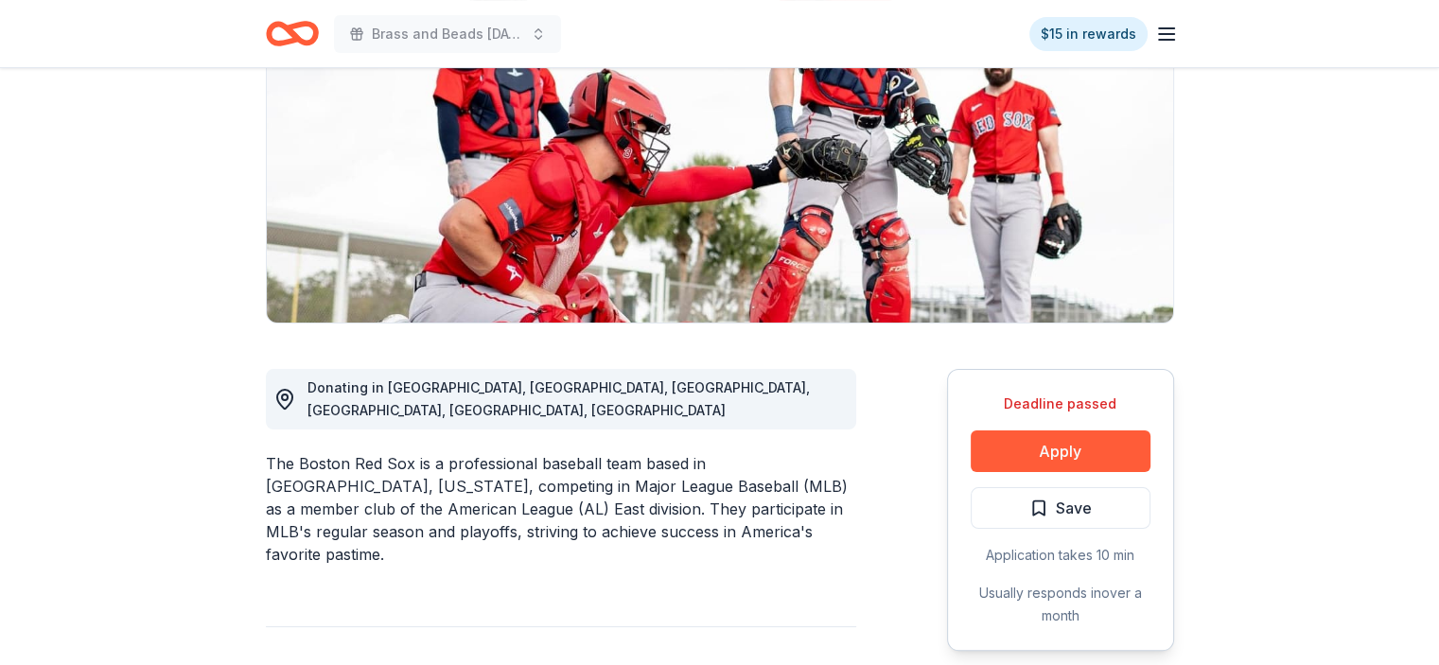
scroll to position [378, 0]
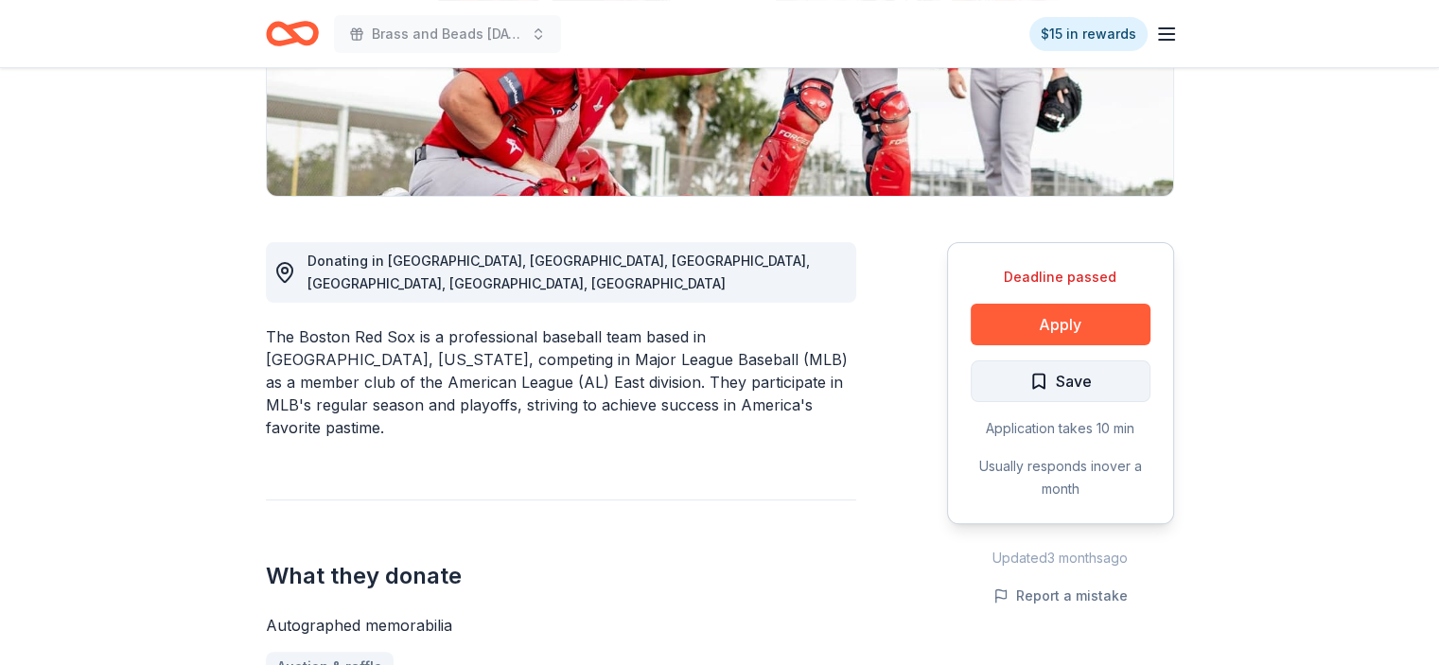
click at [1043, 385] on span "Save" at bounding box center [1060, 381] width 62 height 25
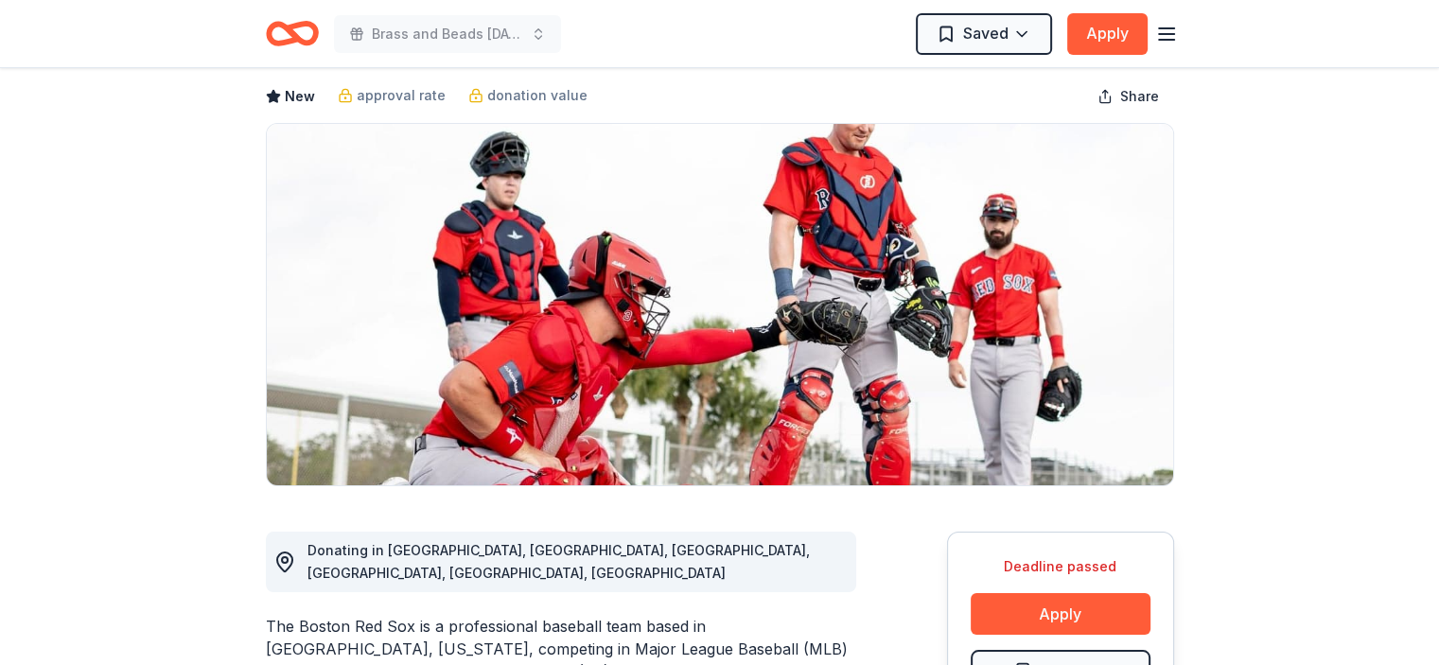
scroll to position [0, 0]
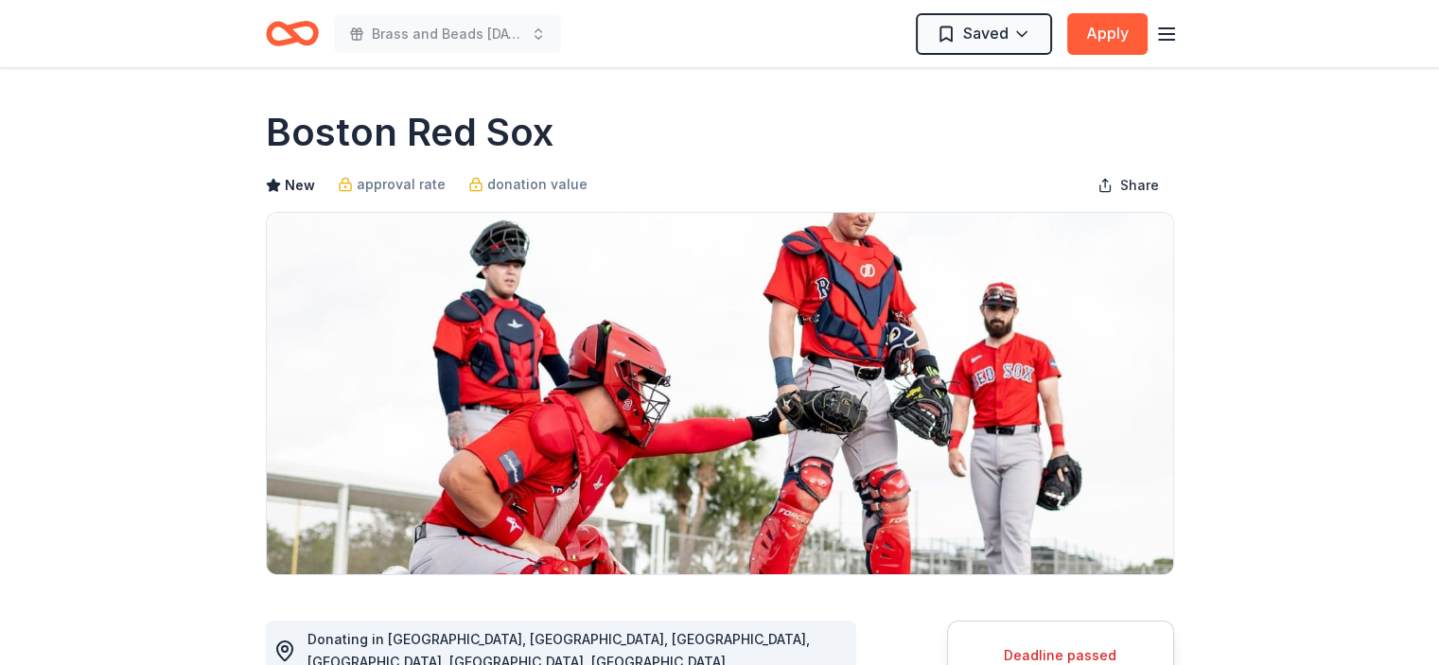
click at [295, 36] on icon "Home" at bounding box center [300, 33] width 29 height 19
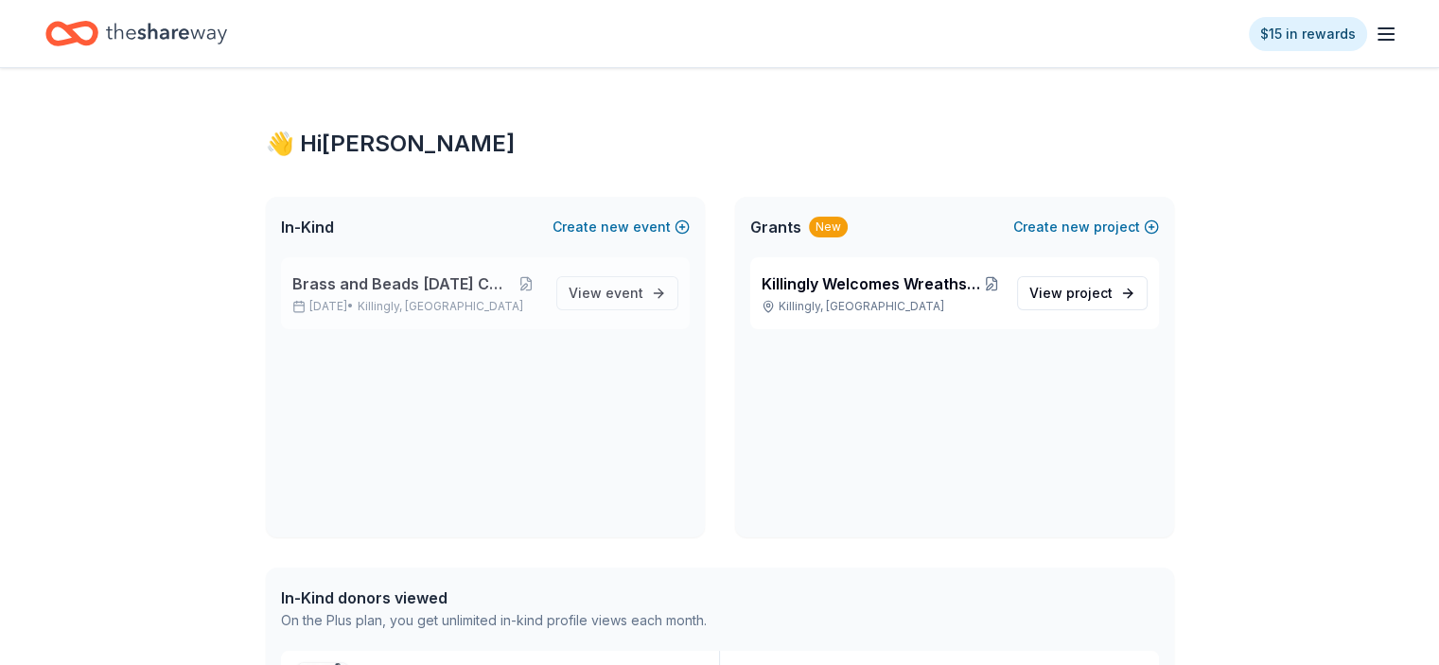
click at [427, 287] on span "Brass and Beads [DATE] Celebration" at bounding box center [401, 283] width 219 height 23
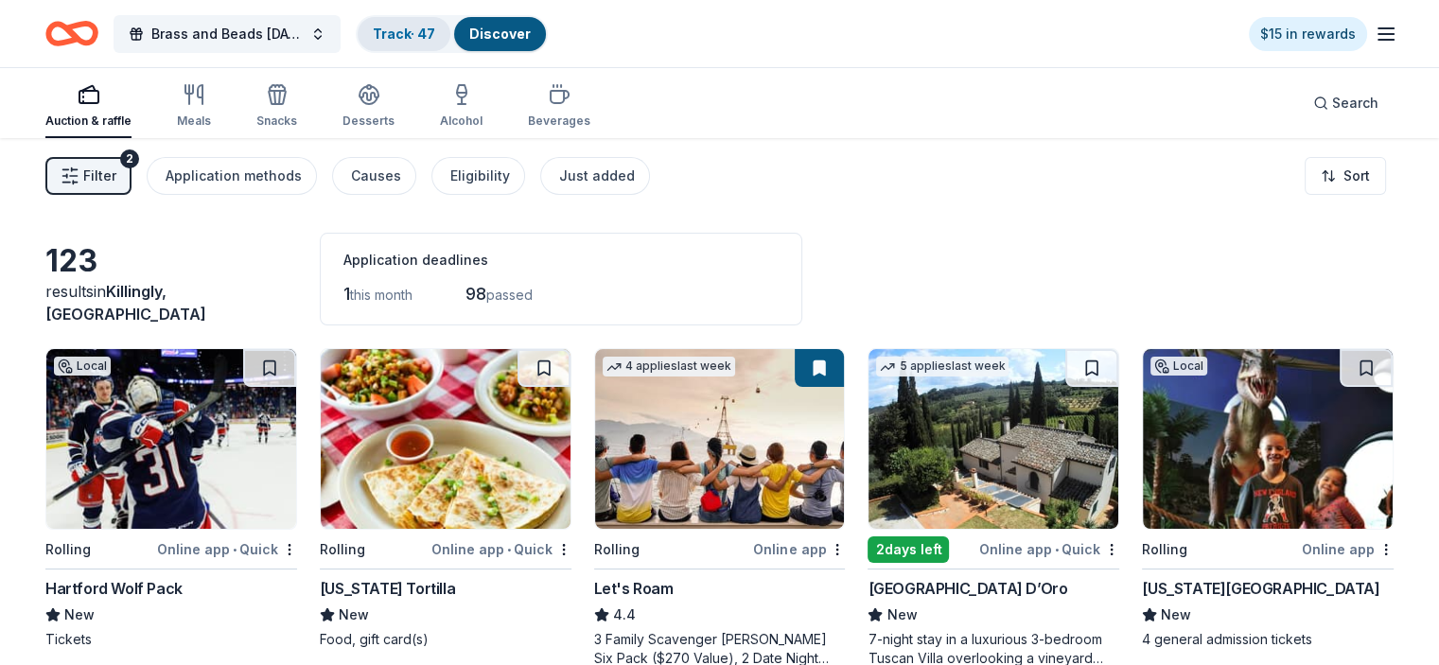
click at [435, 27] on link "Track · 47" at bounding box center [404, 34] width 62 height 16
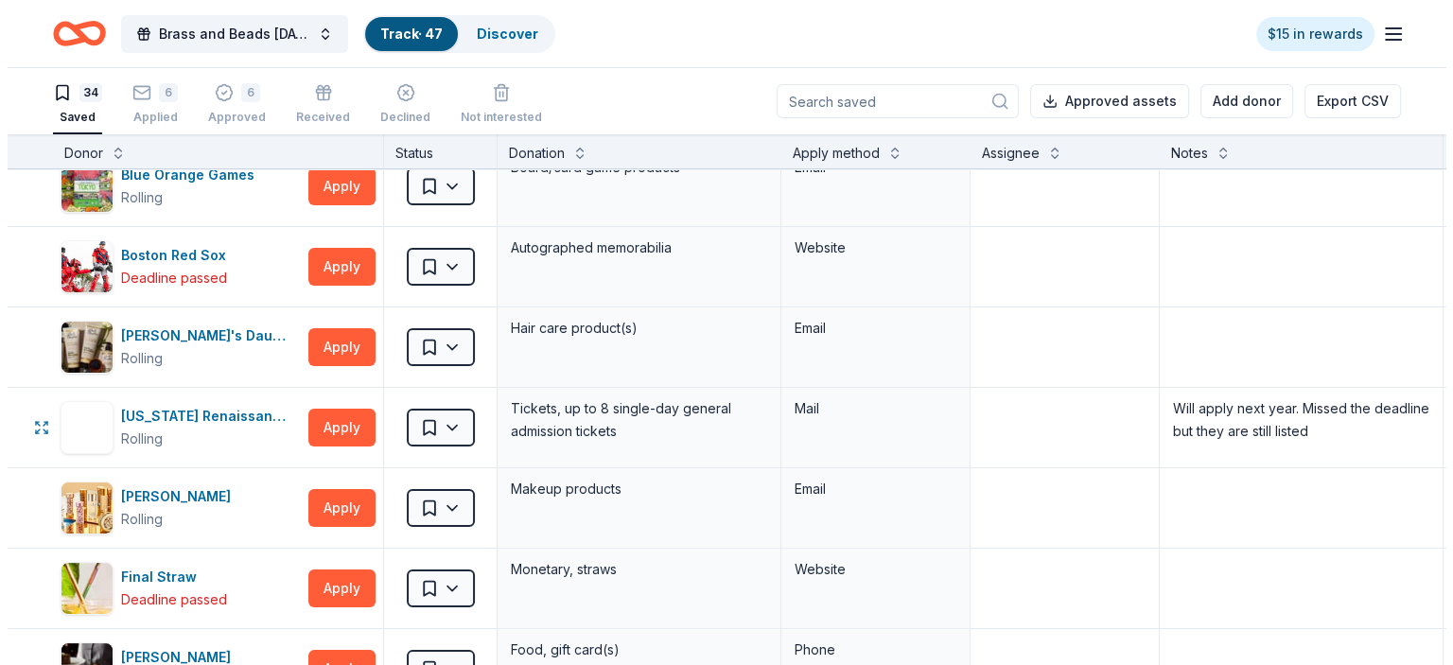
scroll to position [250, 0]
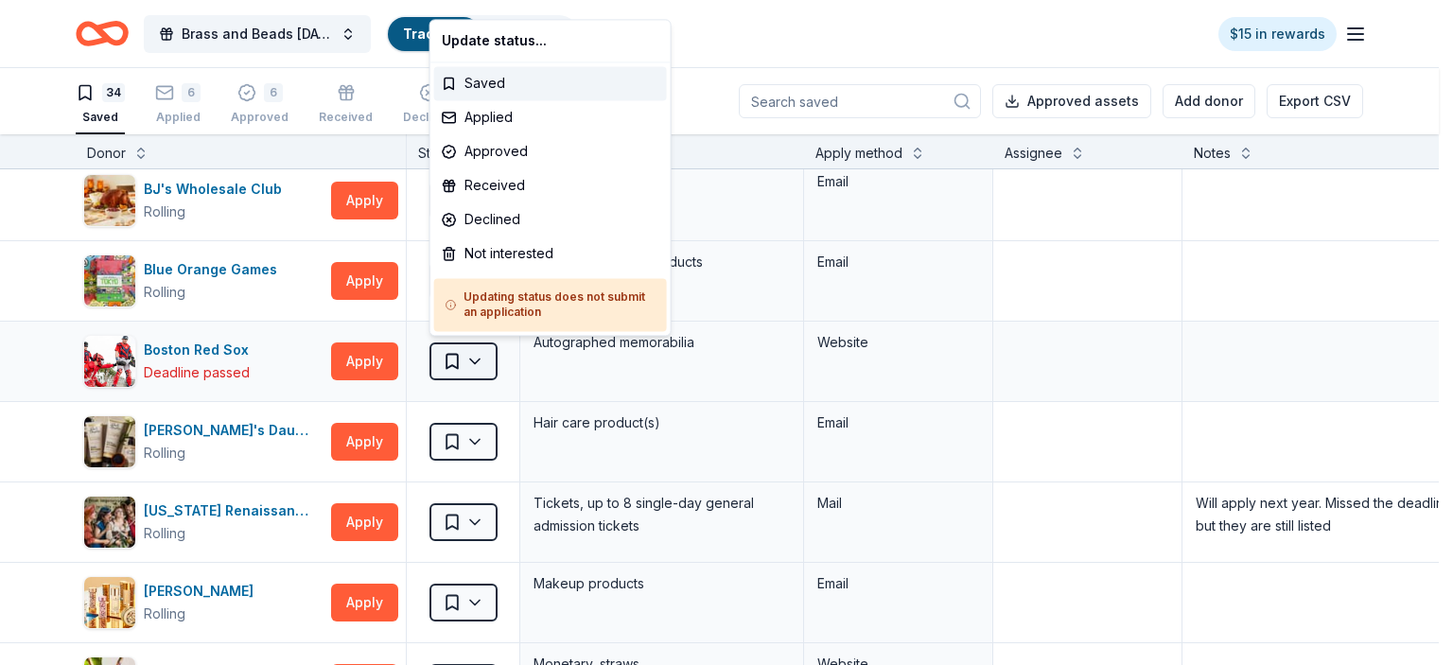
click at [479, 358] on html "10% Brass and Beads [DATE] Celebration Track · 47 Discover $15 in rewards 34 Sa…" at bounding box center [726, 332] width 1453 height 665
click at [507, 149] on div "Approved" at bounding box center [550, 151] width 233 height 34
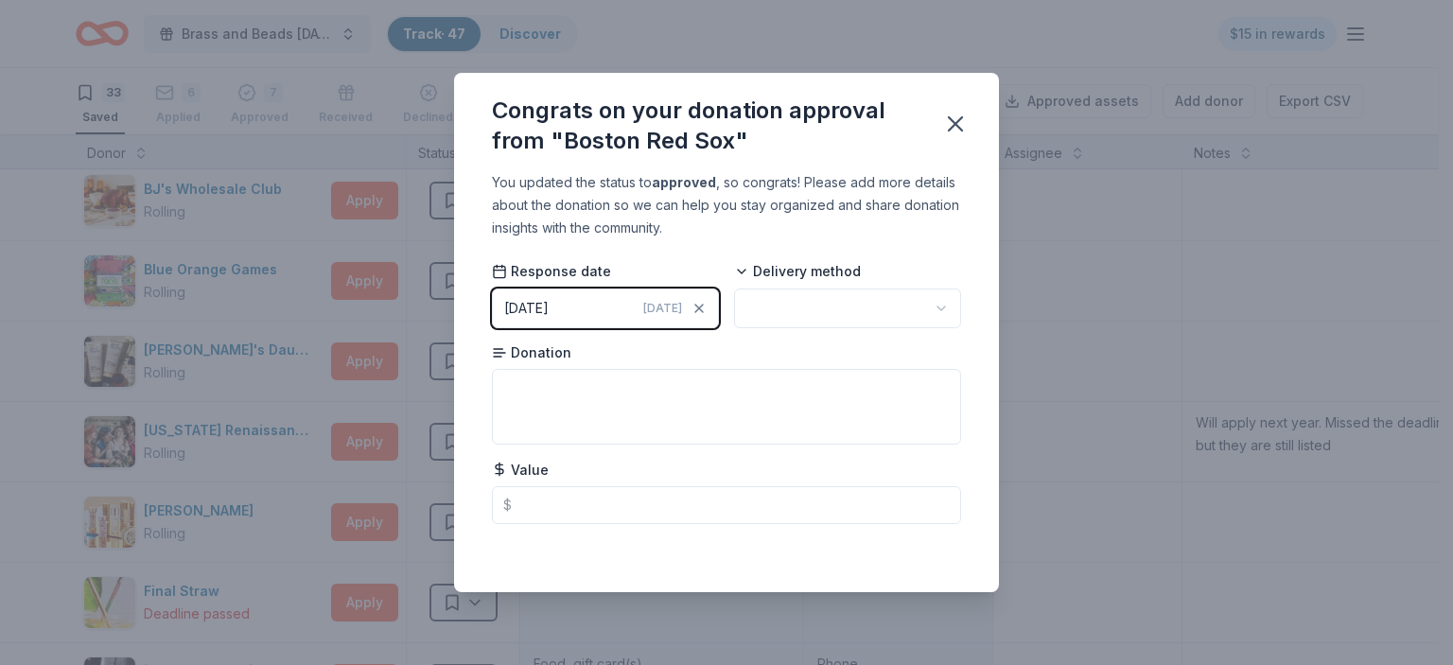
click at [664, 307] on span "[DATE]" at bounding box center [662, 308] width 39 height 15
